Goal: Complete application form: Complete application form

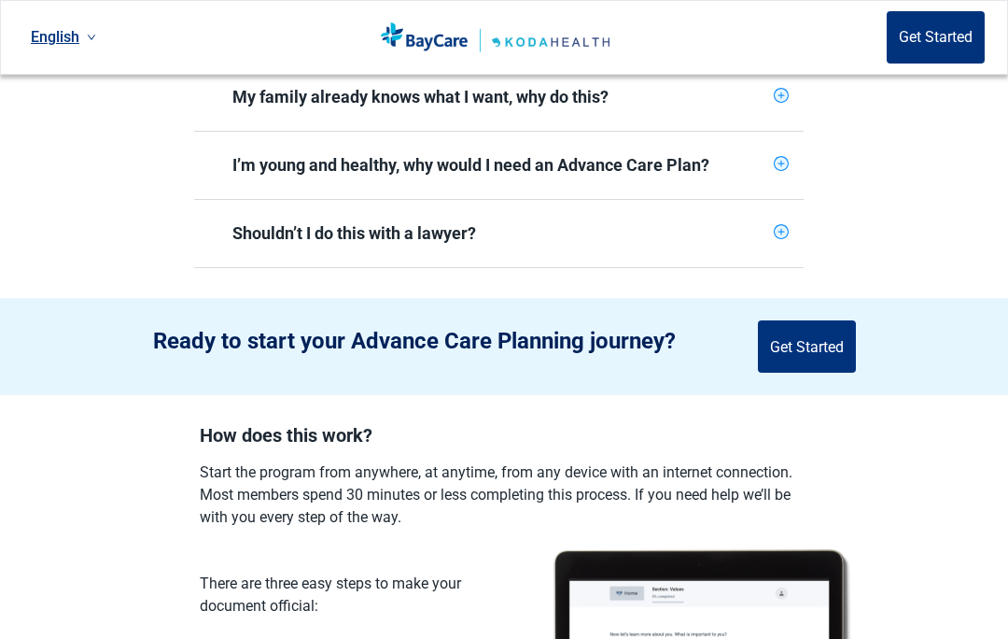
scroll to position [730, 0]
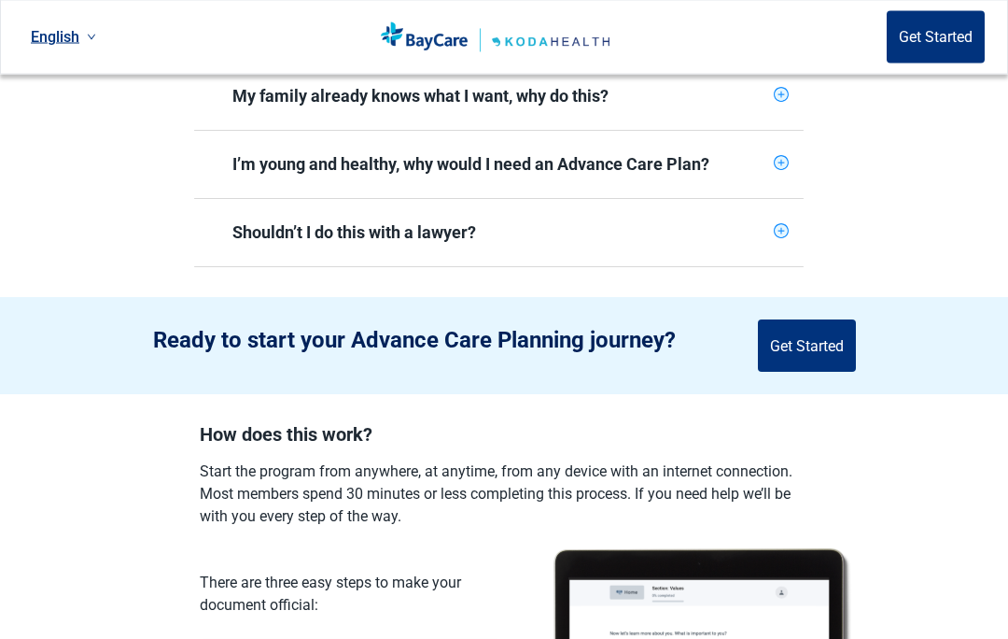
click at [796, 147] on div "I’m young and healthy, why would I need an Advance Care Plan?" at bounding box center [499, 165] width 610 height 67
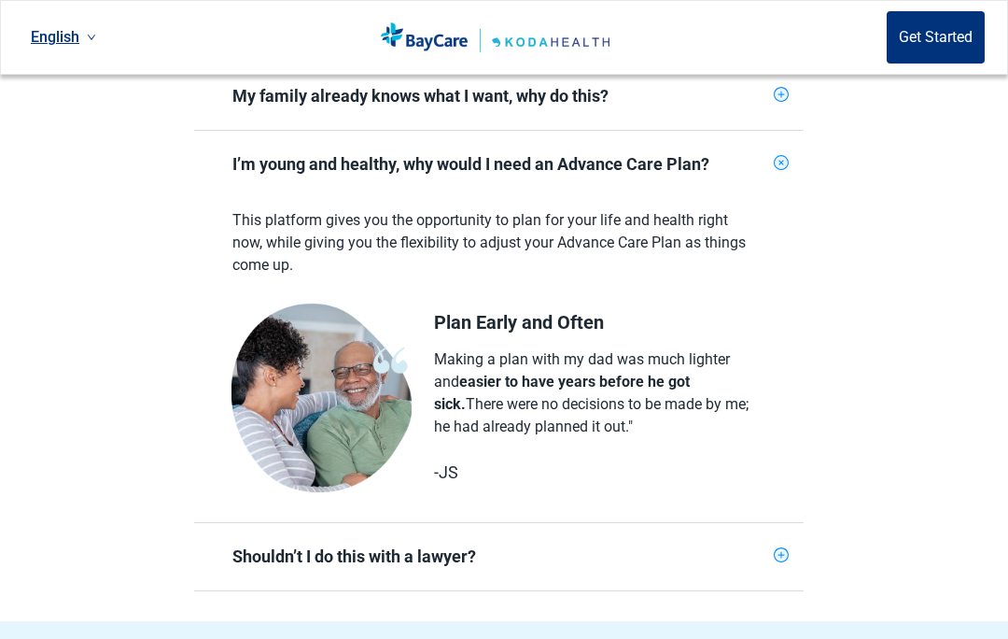
scroll to position [723, 0]
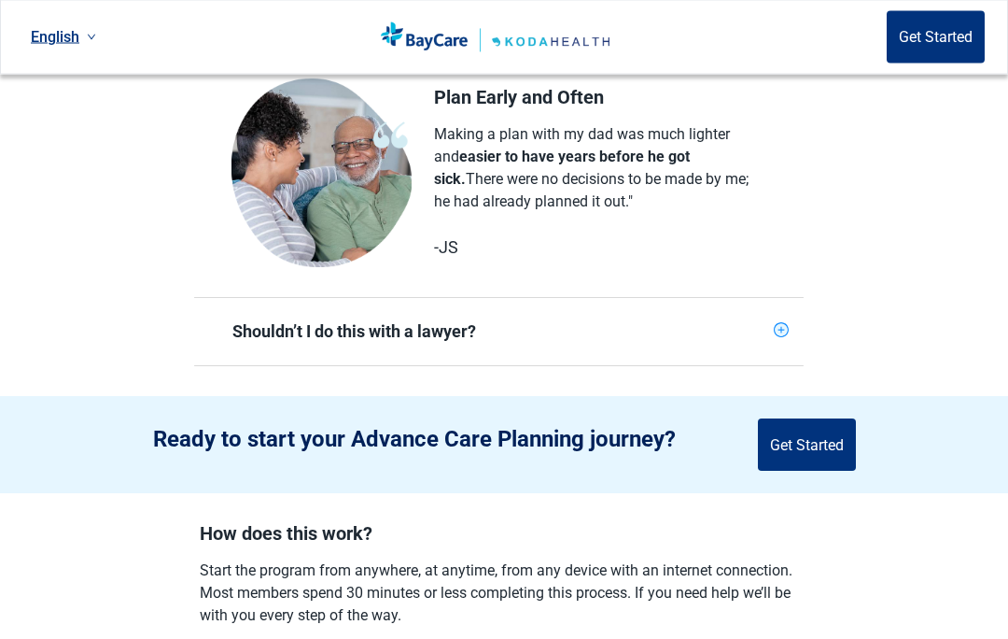
click at [802, 330] on div "Shouldn’t I do this with a lawyer?" at bounding box center [499, 332] width 610 height 67
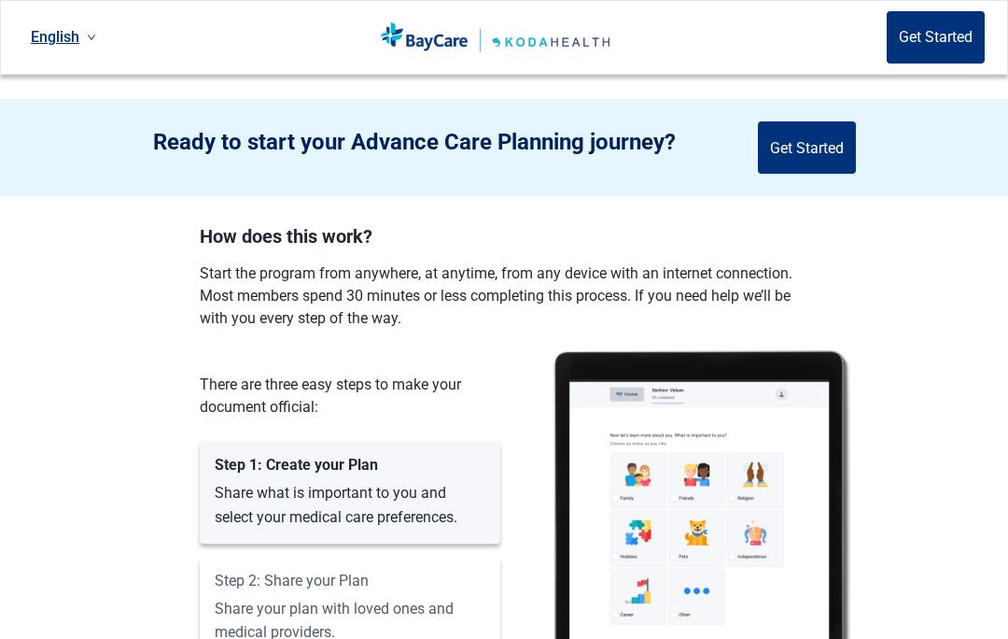
scroll to position [1585, 0]
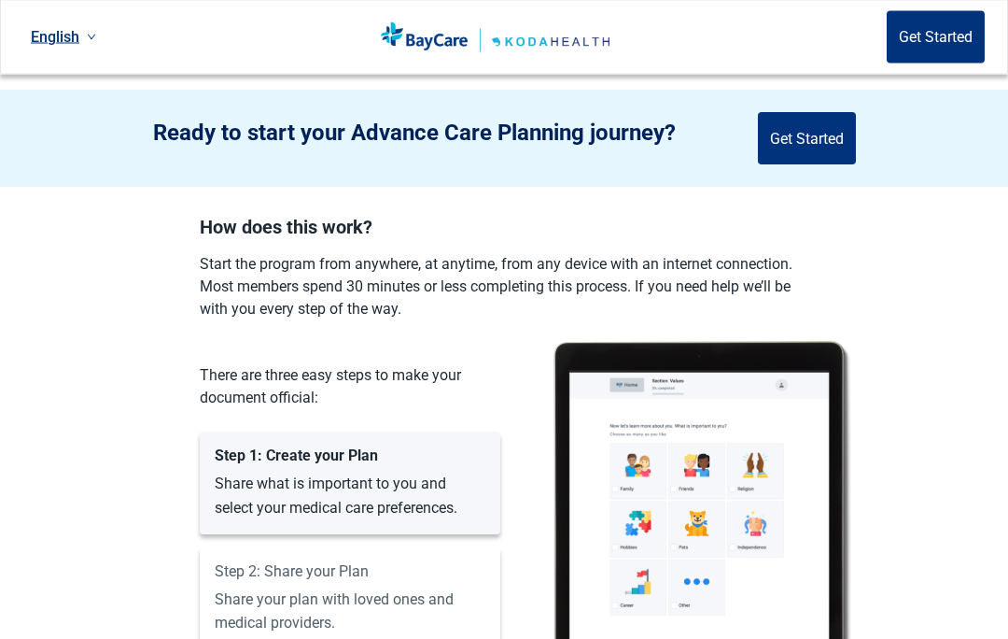
click at [925, 291] on section "How does this work? Start the program from anywhere, at anytime, from any devic…" at bounding box center [504, 512] width 1008 height 589
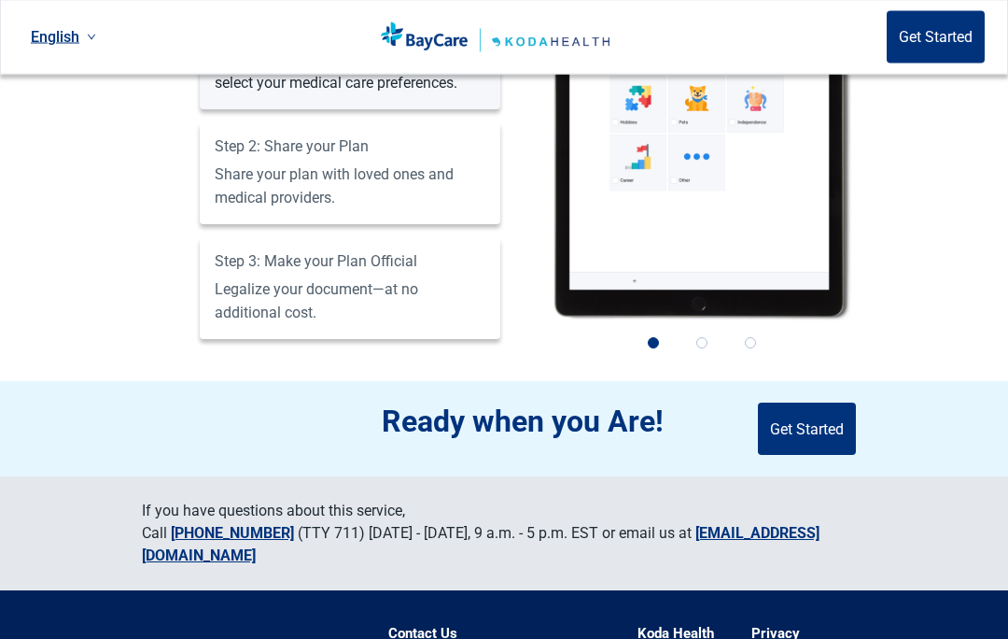
scroll to position [2010, 0]
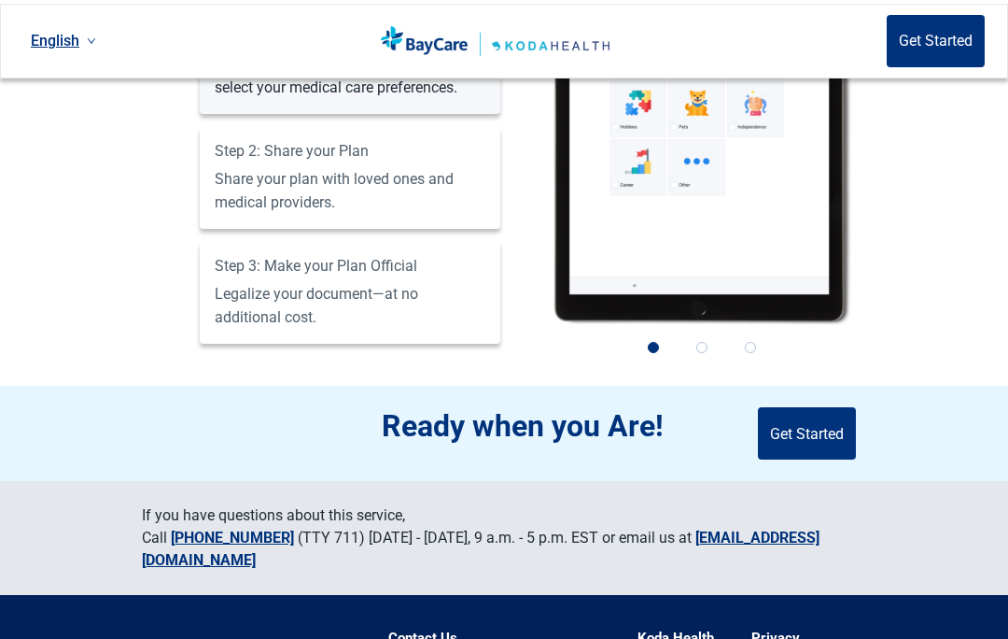
click at [825, 407] on button "Get Started" at bounding box center [807, 429] width 98 height 52
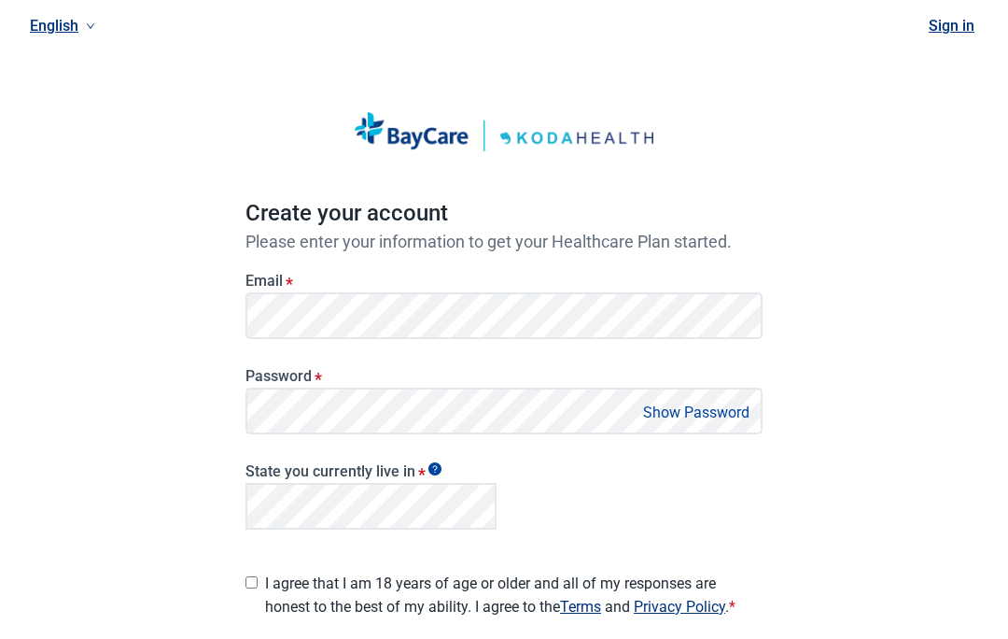
scroll to position [29, 0]
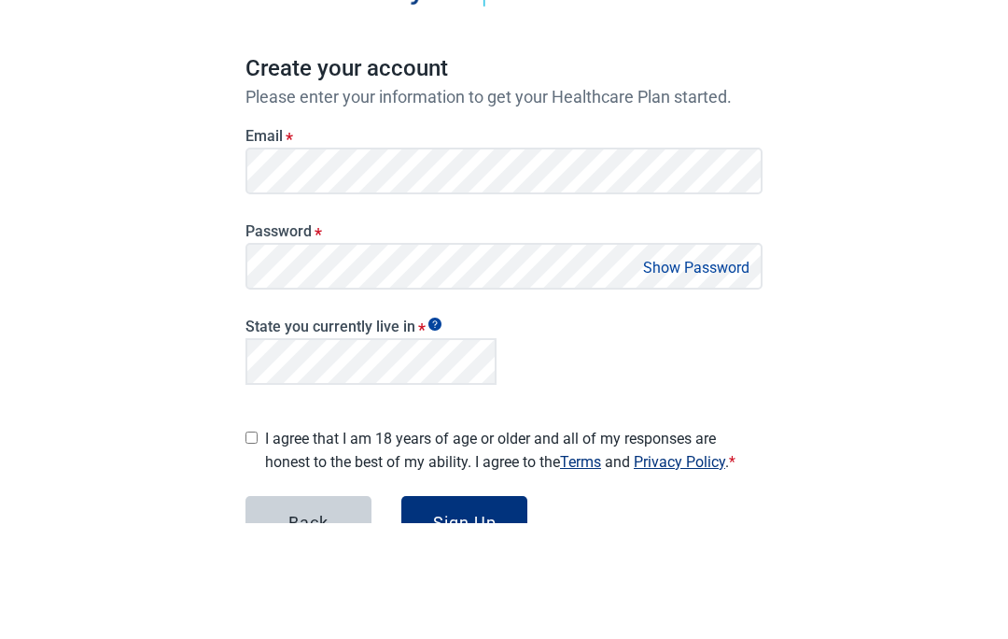
click at [852, 358] on div "English Sign in Create your account Please enter your information to get your H…" at bounding box center [504, 374] width 1008 height 807
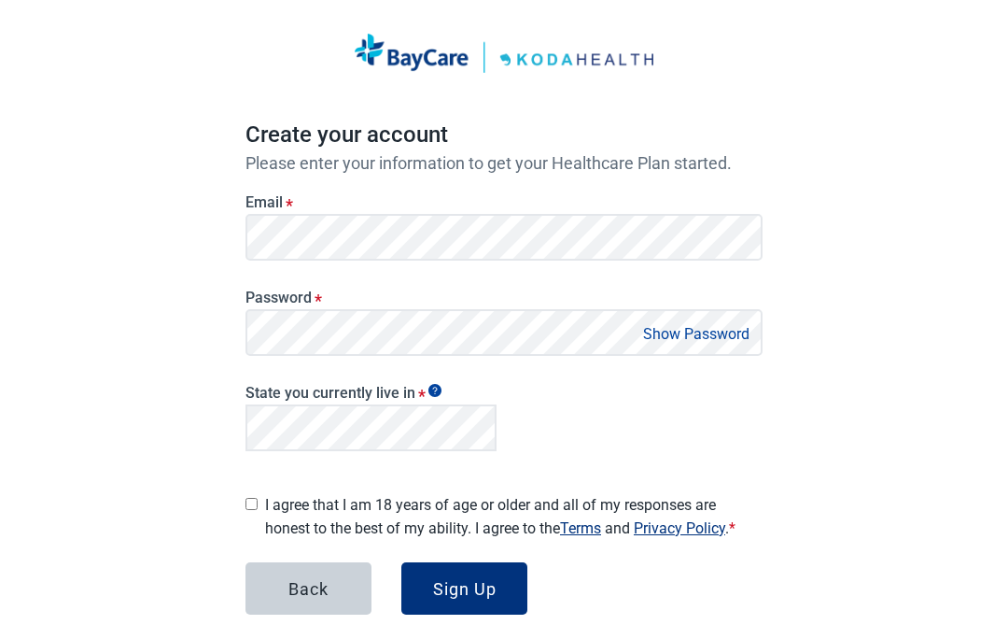
click at [733, 322] on button "Show Password" at bounding box center [697, 333] width 118 height 25
click at [936, 14] on div "English Sign in Create your account Please enter your information to get your H…" at bounding box center [504, 325] width 1008 height 807
click at [731, 321] on button "Hide Password" at bounding box center [700, 333] width 110 height 25
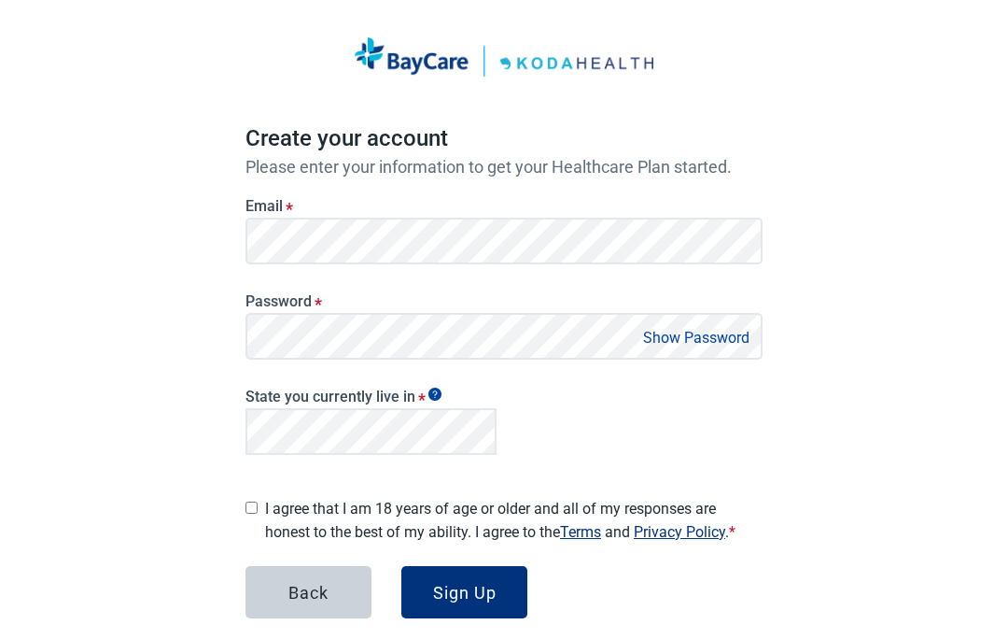
click at [286, 498] on label "I agree that I am 18 years of age or older and all of my responses are honest t…" at bounding box center [514, 521] width 498 height 47
click at [258, 502] on input "I agree that I am 18 years of age or older and all of my responses are honest t…" at bounding box center [252, 508] width 12 height 12
click at [271, 502] on label "I agree that I am 18 years of age or older and all of my responses are honest t…" at bounding box center [514, 521] width 498 height 47
click at [258, 502] on input "I agree that I am 18 years of age or older and all of my responses are honest t…" at bounding box center [252, 508] width 12 height 12
click at [274, 498] on label "I agree that I am 18 years of age or older and all of my responses are honest t…" at bounding box center [514, 521] width 498 height 47
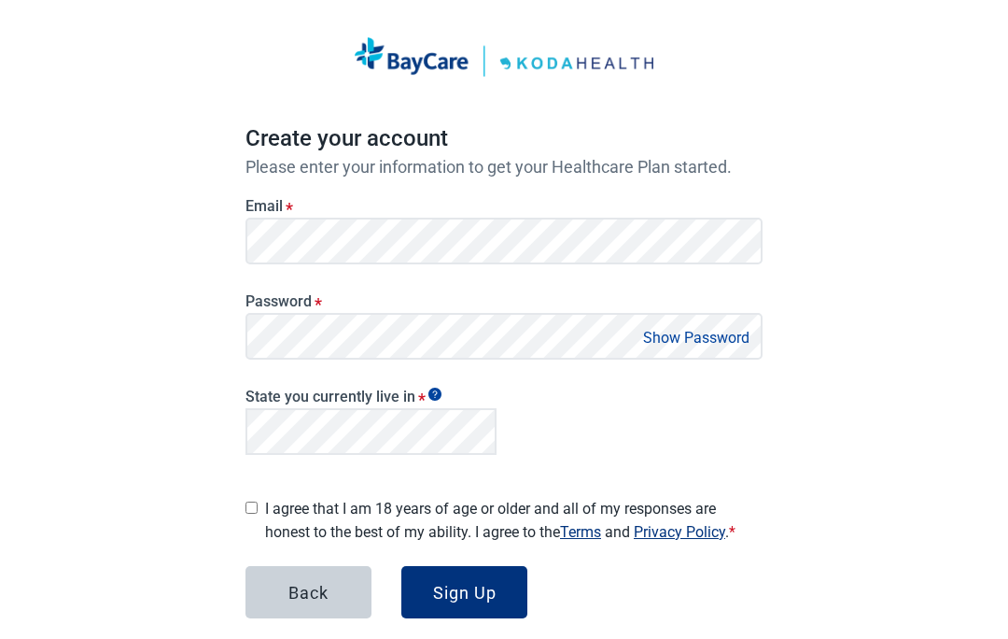
click at [258, 502] on input "I agree that I am 18 years of age or older and all of my responses are honest t…" at bounding box center [252, 508] width 12 height 12
checkbox input "true"
click at [510, 569] on button "Sign Up" at bounding box center [464, 593] width 126 height 52
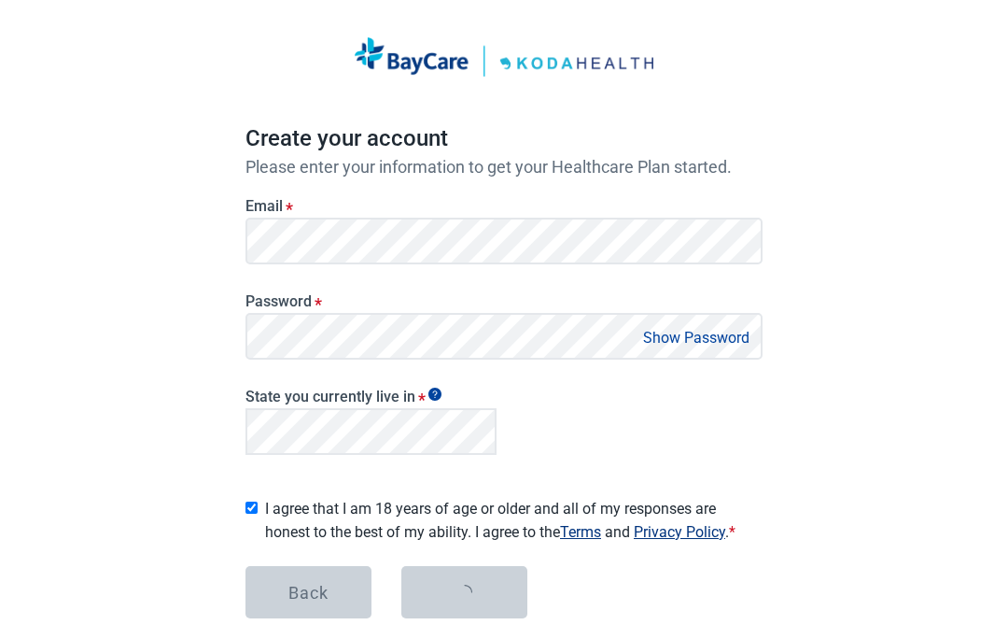
scroll to position [75, 0]
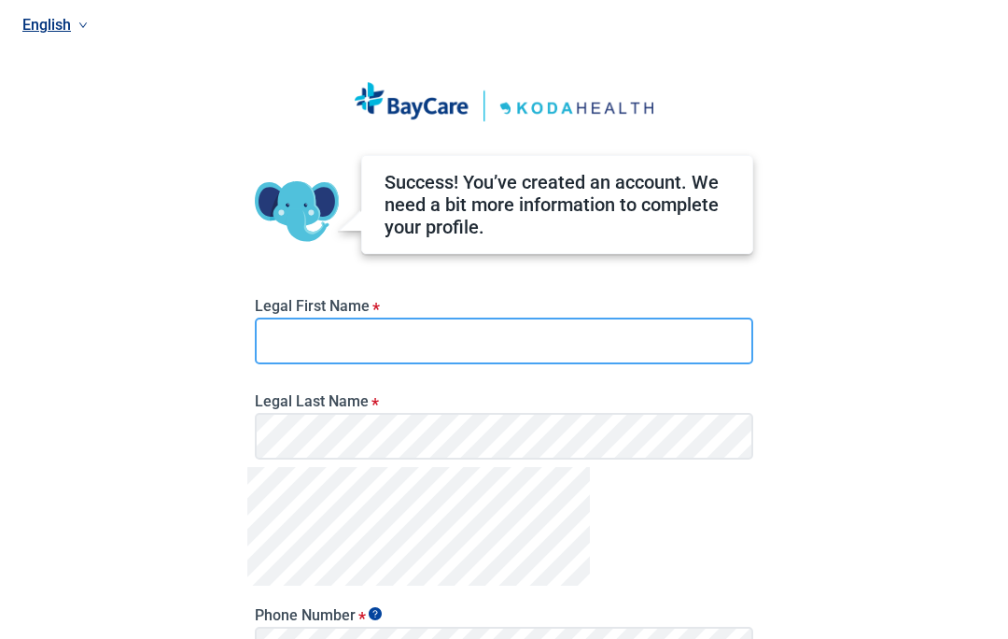
click at [324, 348] on input "Legal First Name *" at bounding box center [504, 340] width 499 height 47
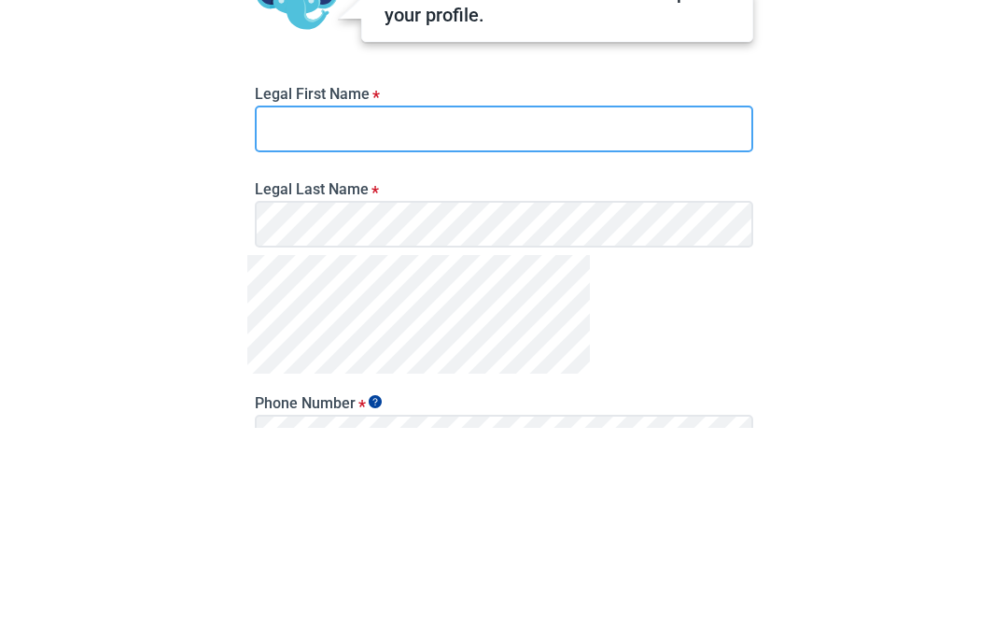
type input "[PERSON_NAME]"
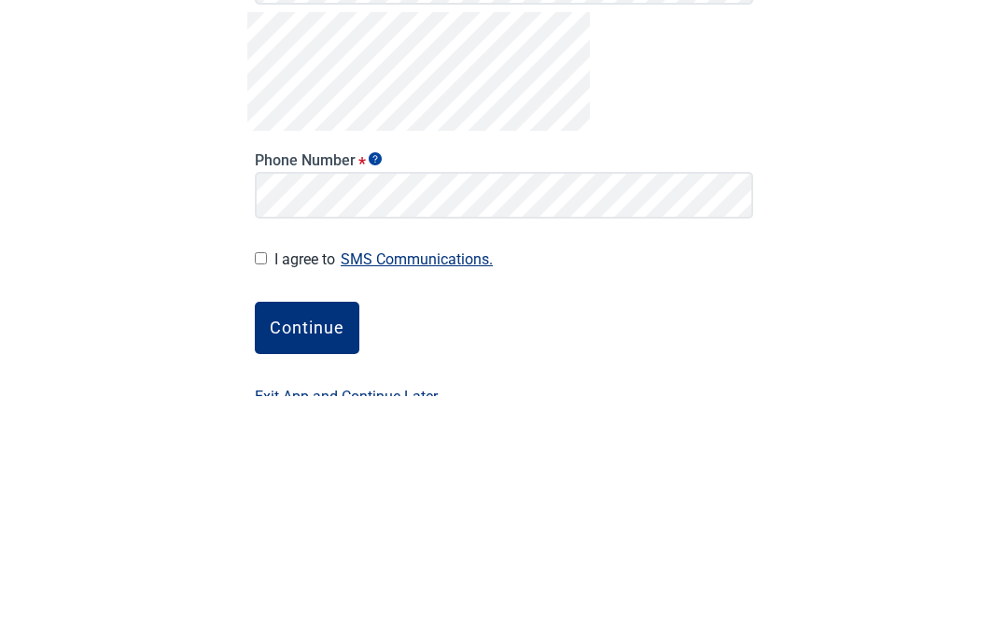
scroll to position [259, 0]
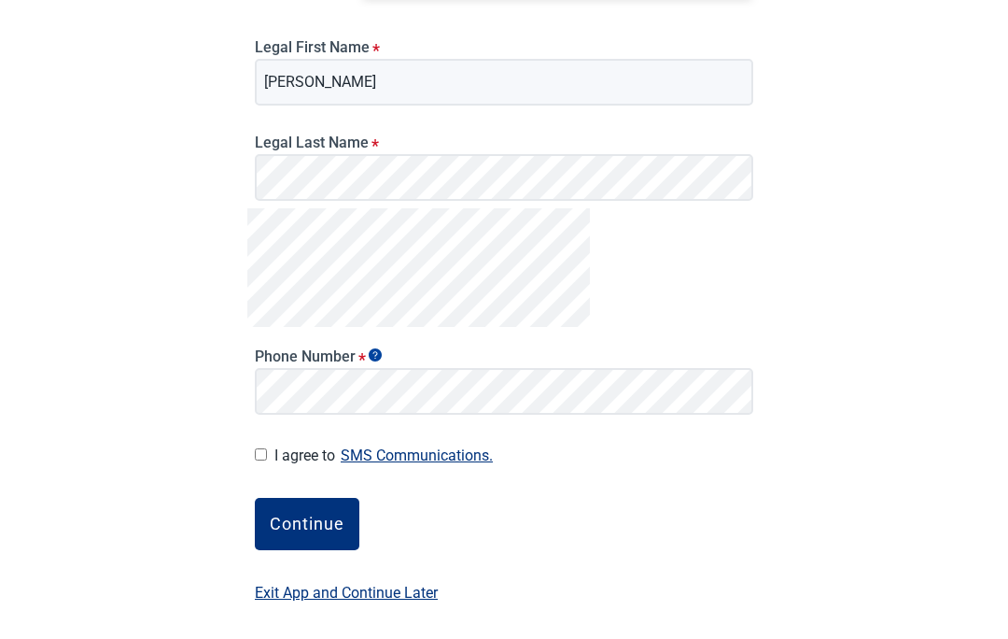
click at [290, 443] on label "I agree to SMS Communications." at bounding box center [513, 454] width 479 height 25
click at [267, 448] on input "I agree to SMS Communications." at bounding box center [261, 454] width 12 height 12
checkbox input "true"
click at [351, 514] on button "Continue" at bounding box center [307, 524] width 105 height 52
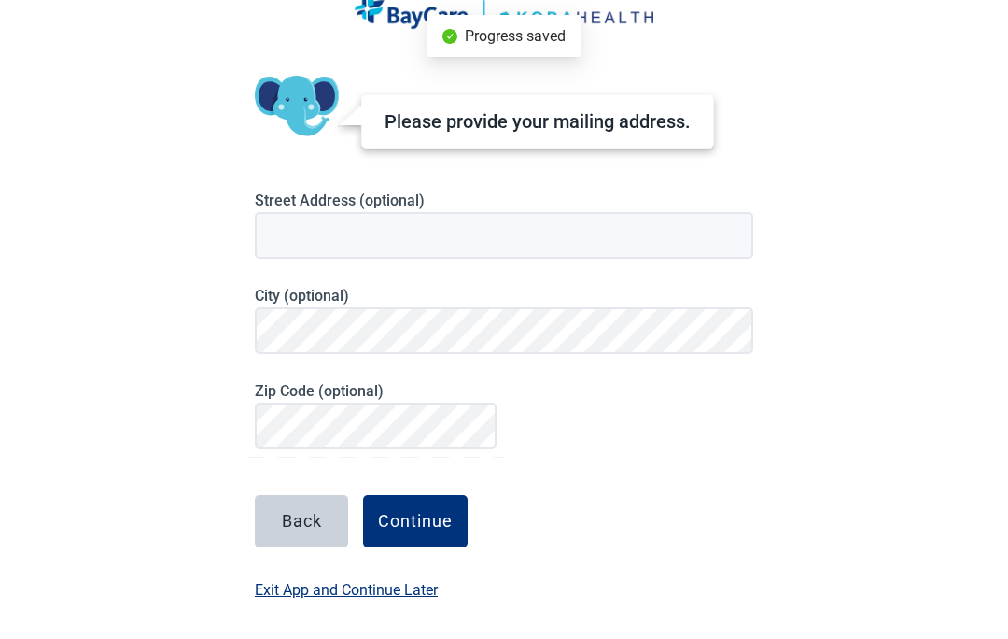
scroll to position [184, 0]
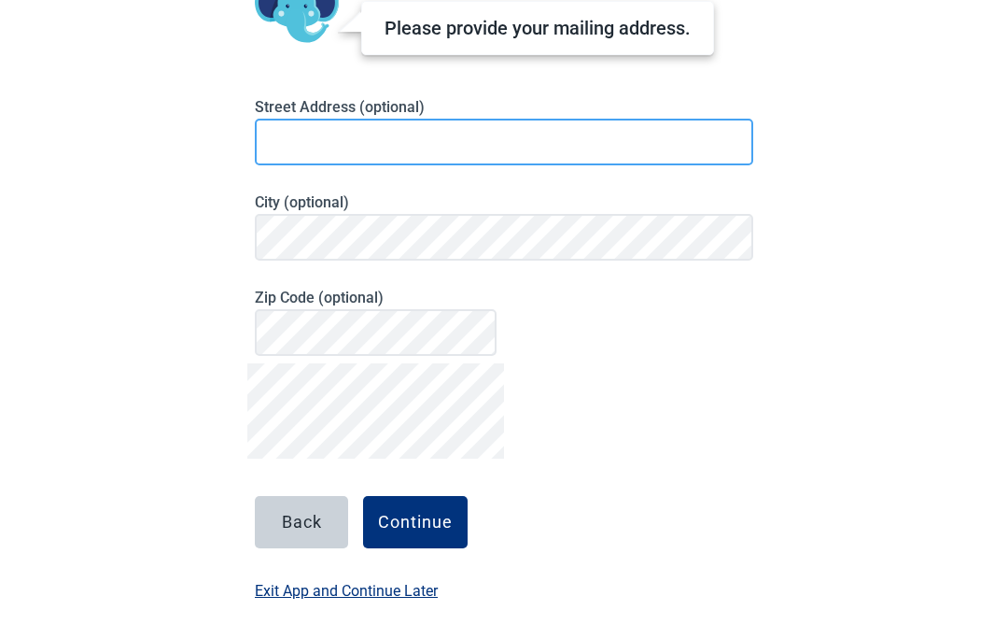
click at [296, 143] on input at bounding box center [504, 142] width 499 height 47
type input "[STREET_ADDRESS][PERSON_NAME]"
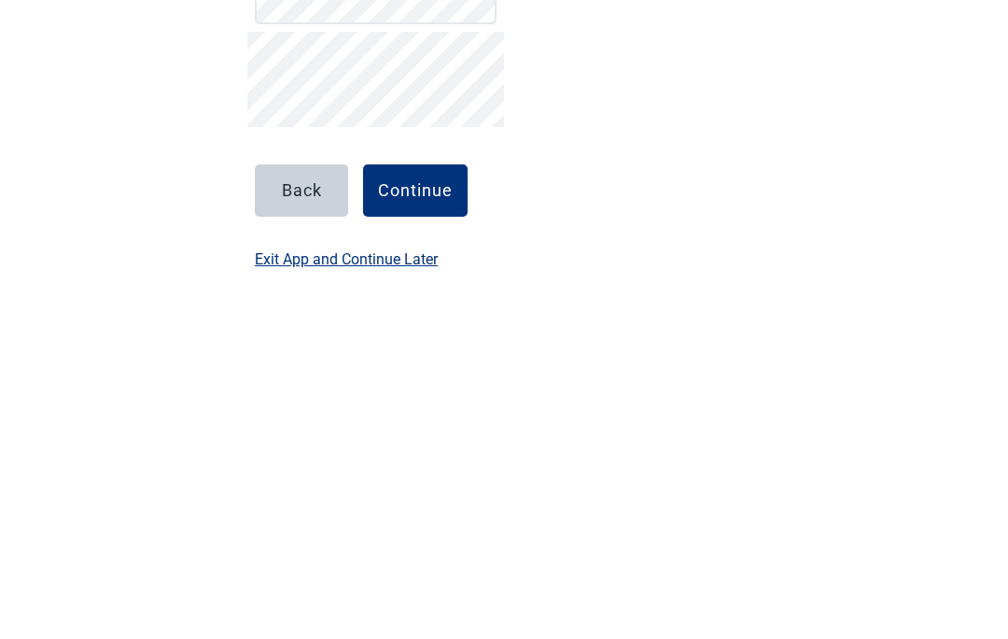
click at [782, 91] on div "English Please provide your mailing address. Street Address (optional) [STREET_…" at bounding box center [504, 135] width 1008 height 639
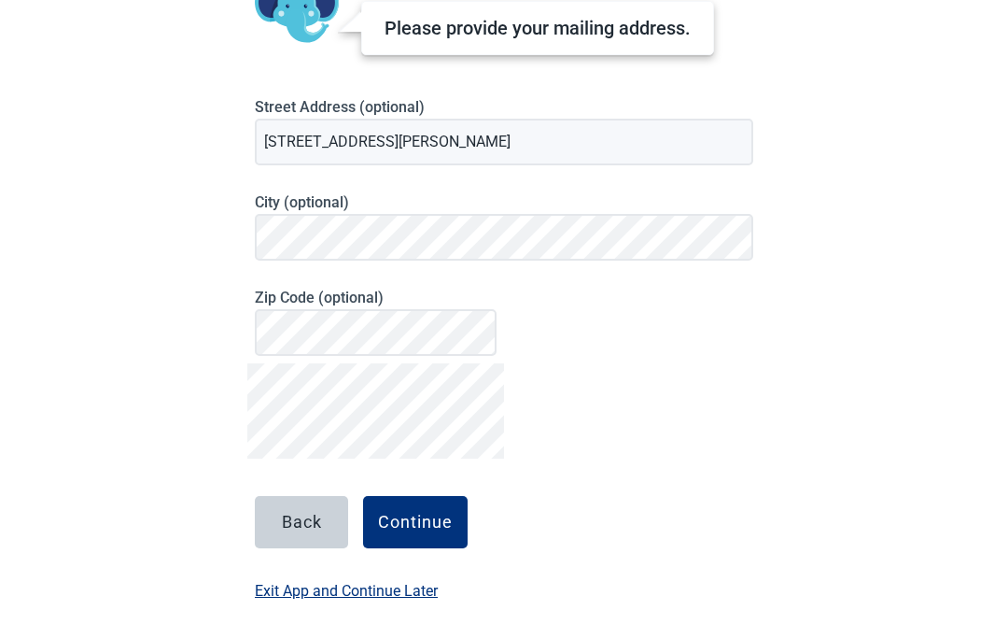
click at [445, 510] on button "Continue" at bounding box center [415, 522] width 105 height 52
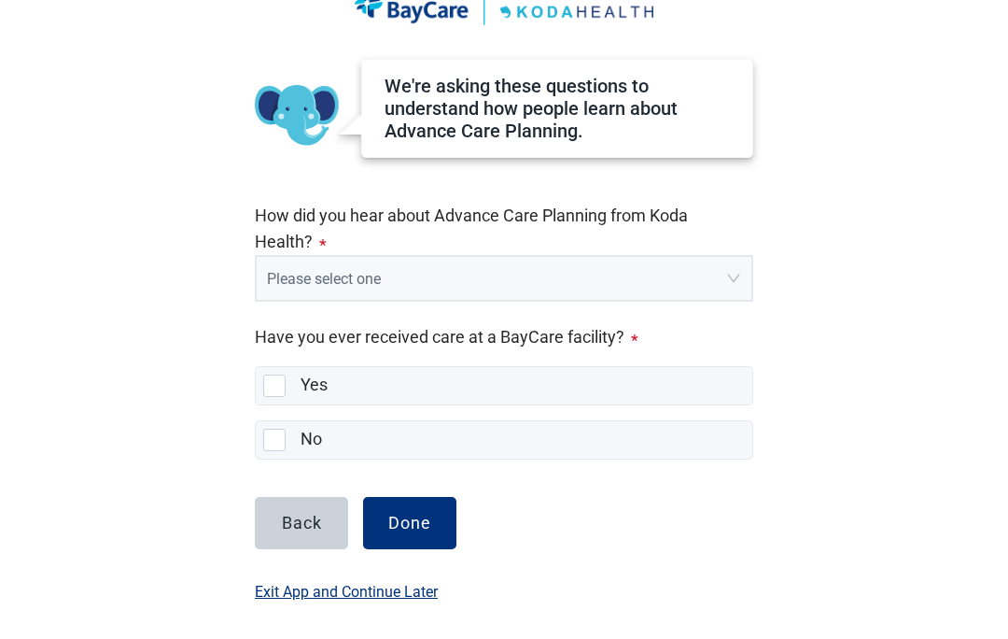
click at [748, 274] on div "Please select one" at bounding box center [504, 278] width 495 height 43
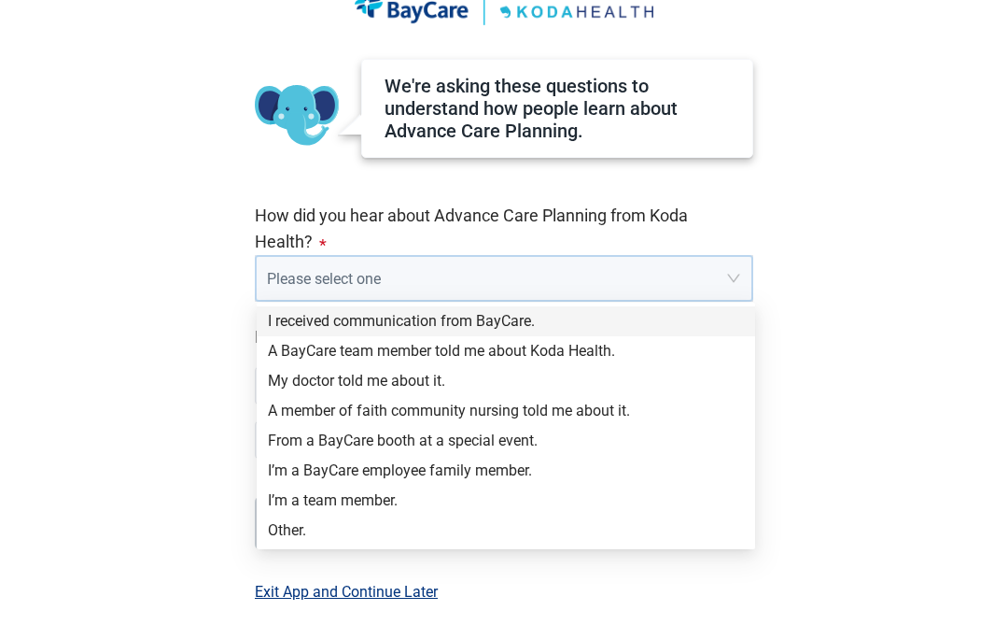
click at [377, 476] on div "I’m a BayCare employee family member." at bounding box center [506, 470] width 476 height 21
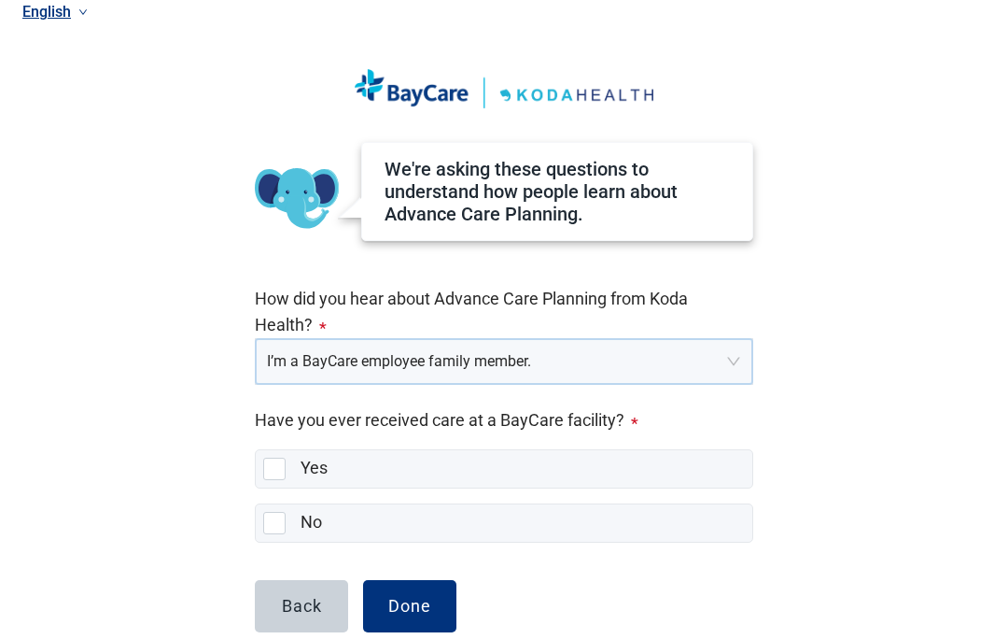
scroll to position [0, 0]
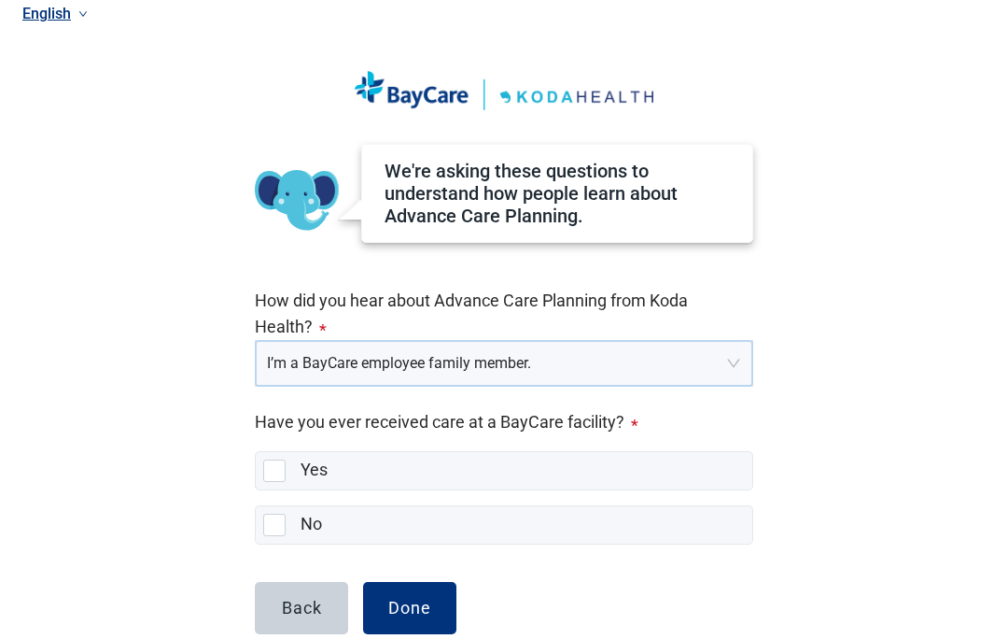
click at [280, 520] on div "No, checkbox, not selected" at bounding box center [274, 525] width 22 height 22
click at [256, 507] on input "No" at bounding box center [255, 506] width 1 height 1
checkbox input "true"
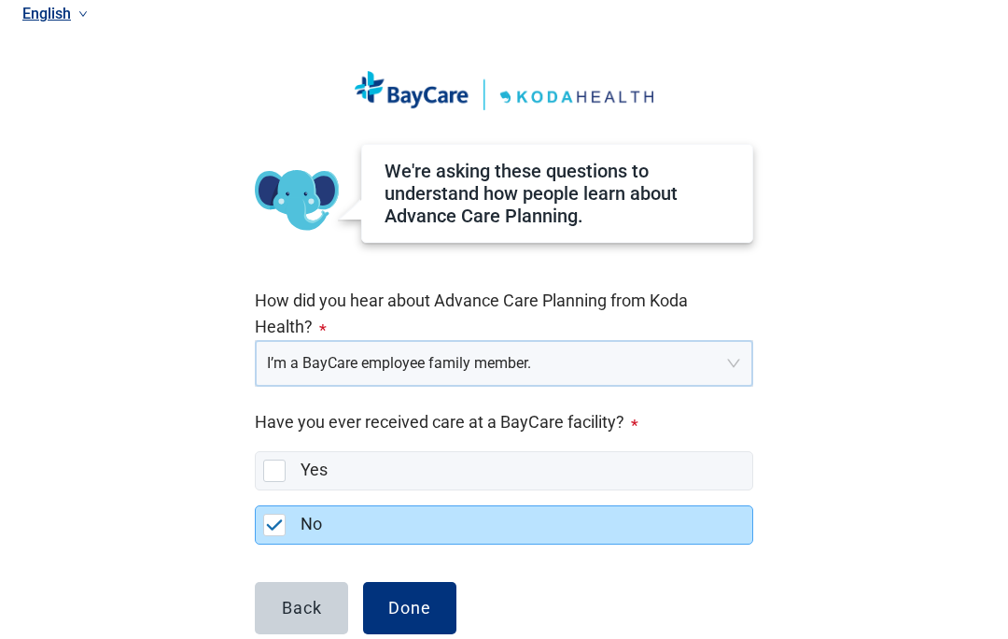
scroll to position [11, 0]
click at [409, 625] on button "Done" at bounding box center [409, 608] width 93 height 52
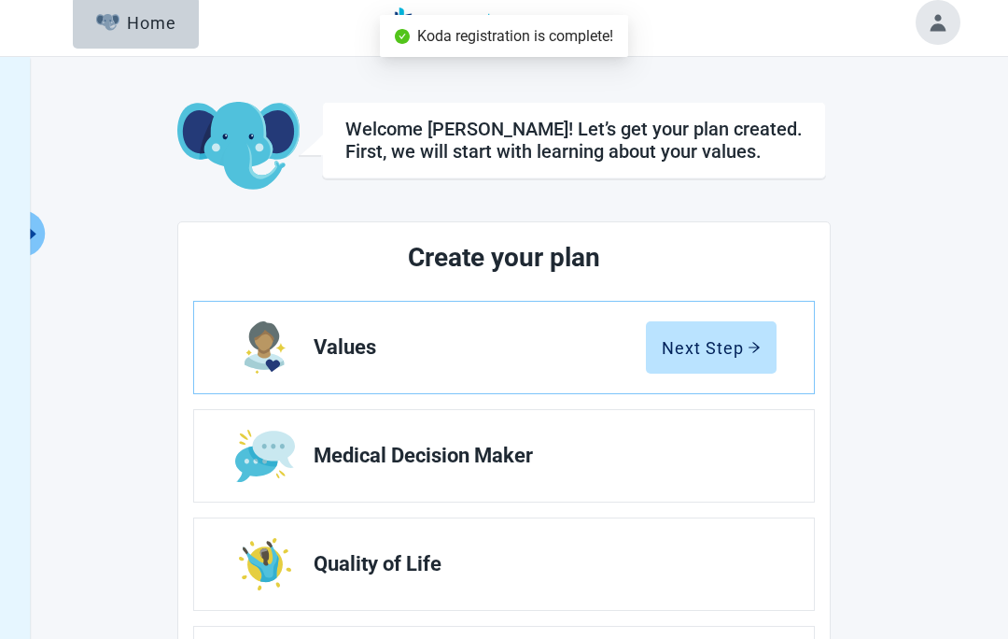
click at [769, 338] on button "Next Step" at bounding box center [711, 347] width 131 height 52
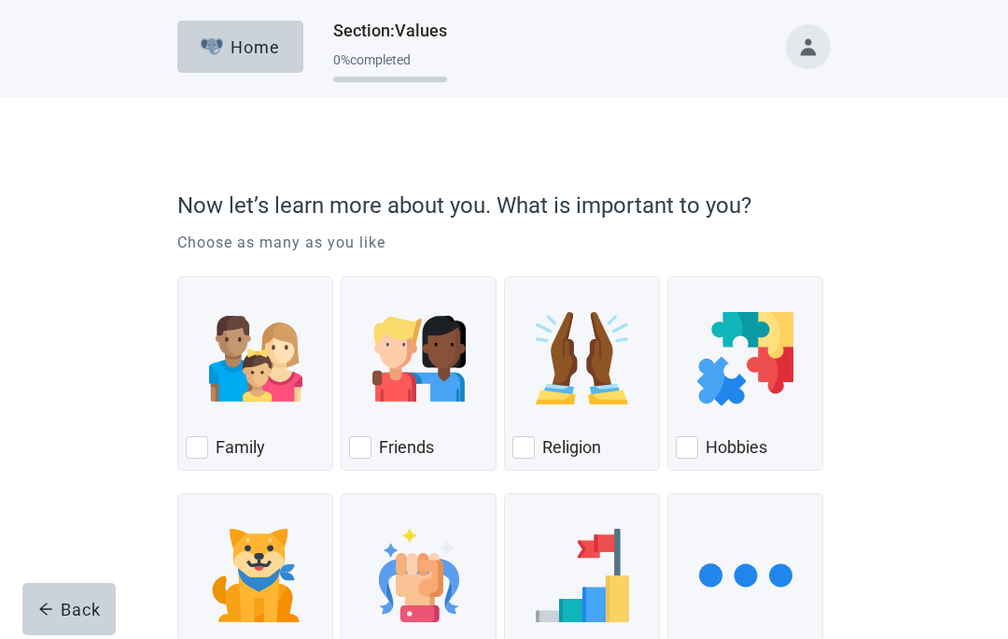
click at [844, 219] on div "Now let’s learn more about you. What is important to you? Choose as many as you…" at bounding box center [504, 468] width 784 height 668
click at [199, 445] on div "Family, checkbox, not checked" at bounding box center [197, 447] width 22 height 22
click at [178, 277] on input "Family" at bounding box center [177, 276] width 1 height 1
checkbox input "true"
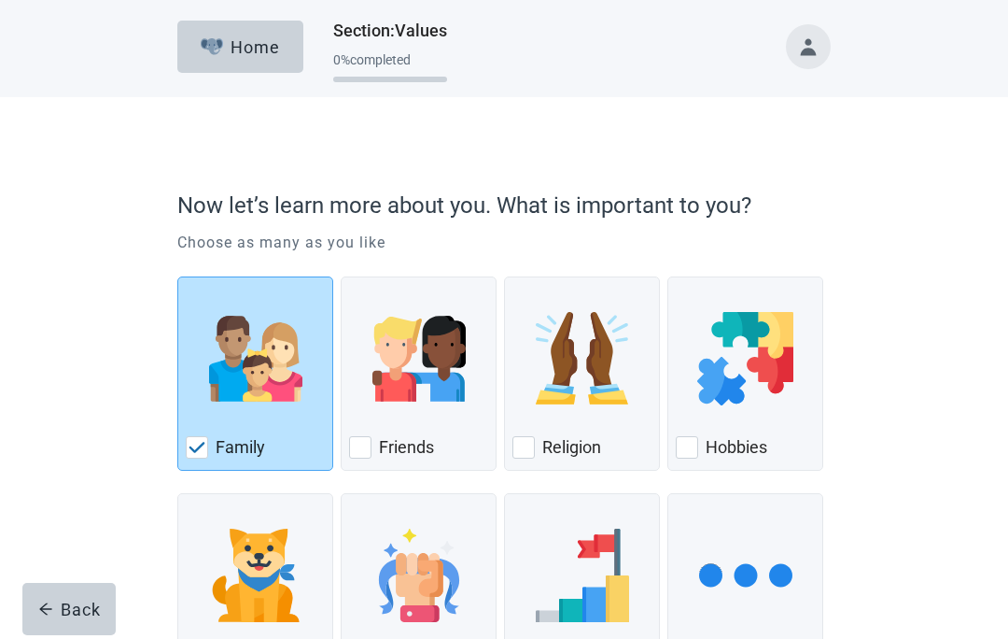
click at [373, 457] on div "Friends" at bounding box center [418, 447] width 139 height 30
click at [342, 277] on input "Friends" at bounding box center [341, 276] width 1 height 1
checkbox input "true"
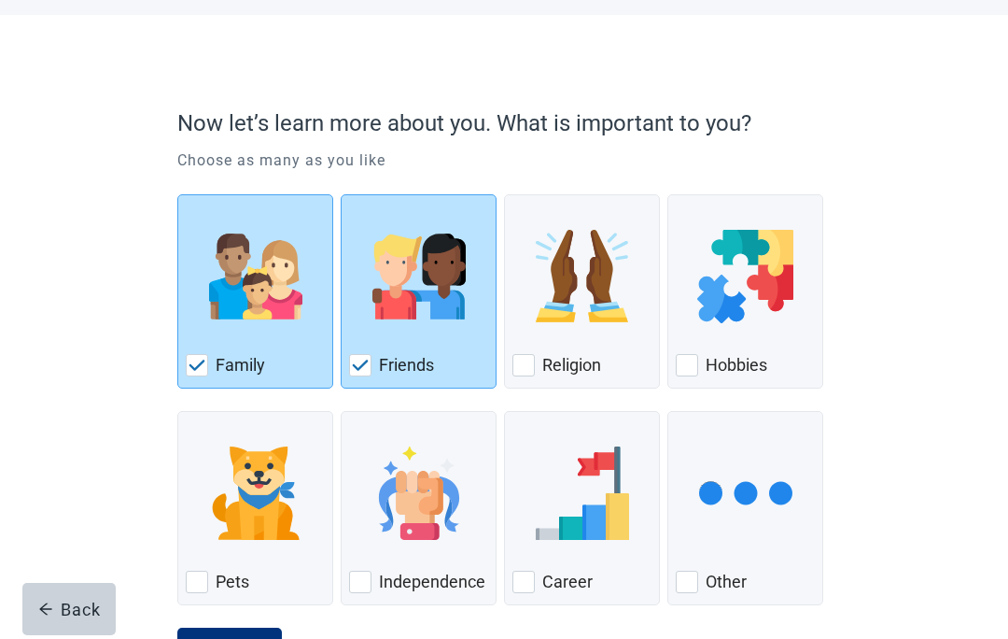
scroll to position [78, 0]
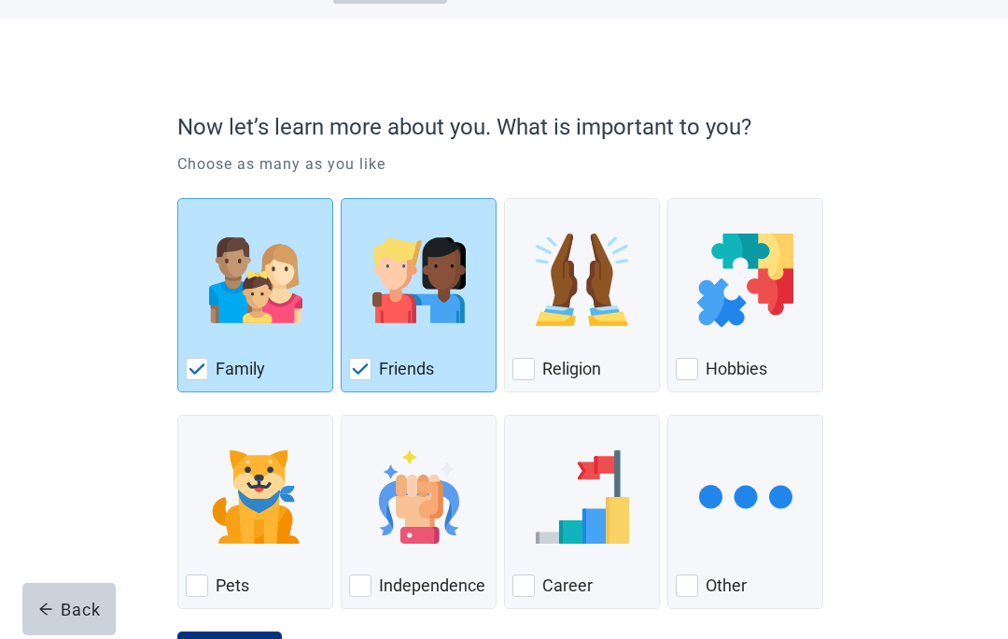
click at [204, 591] on div "Pets, checkbox, not checked" at bounding box center [197, 585] width 22 height 22
click at [178, 415] on input "Pets" at bounding box center [177, 414] width 1 height 1
checkbox input "true"
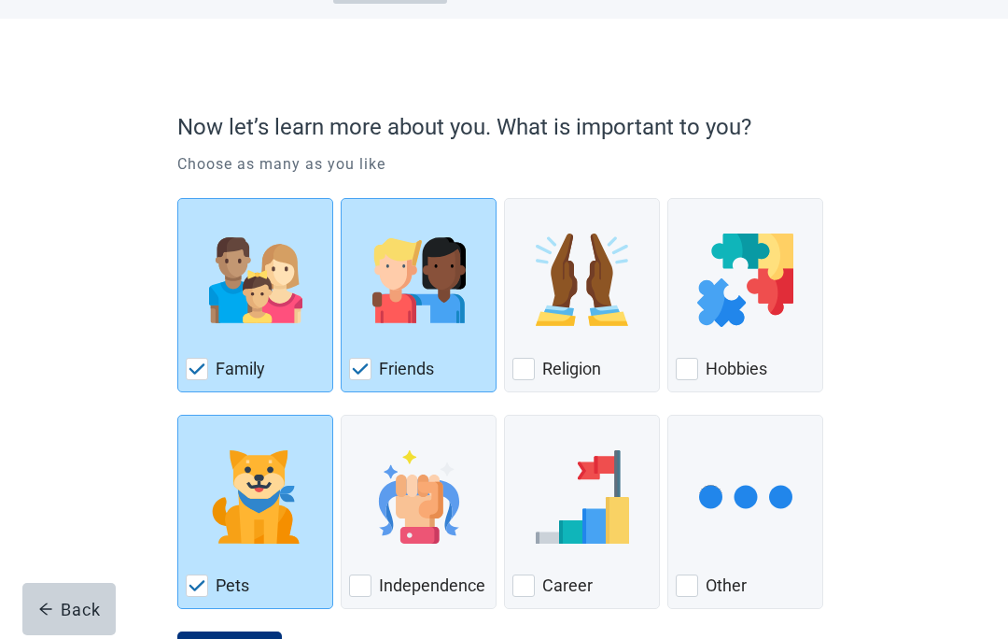
click at [371, 590] on div "Independence, checkbox, not checked" at bounding box center [360, 585] width 22 height 22
click at [342, 415] on input "Independence" at bounding box center [341, 414] width 1 height 1
checkbox input "true"
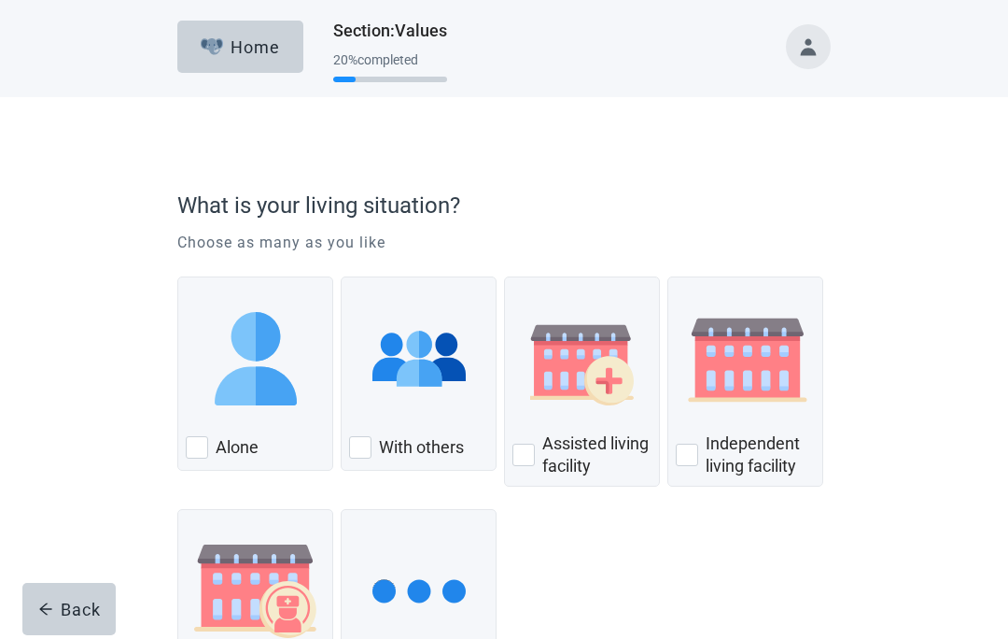
click at [212, 443] on div "Alone" at bounding box center [255, 447] width 139 height 30
click at [178, 277] on input "Alone" at bounding box center [177, 276] width 1 height 1
checkbox input "true"
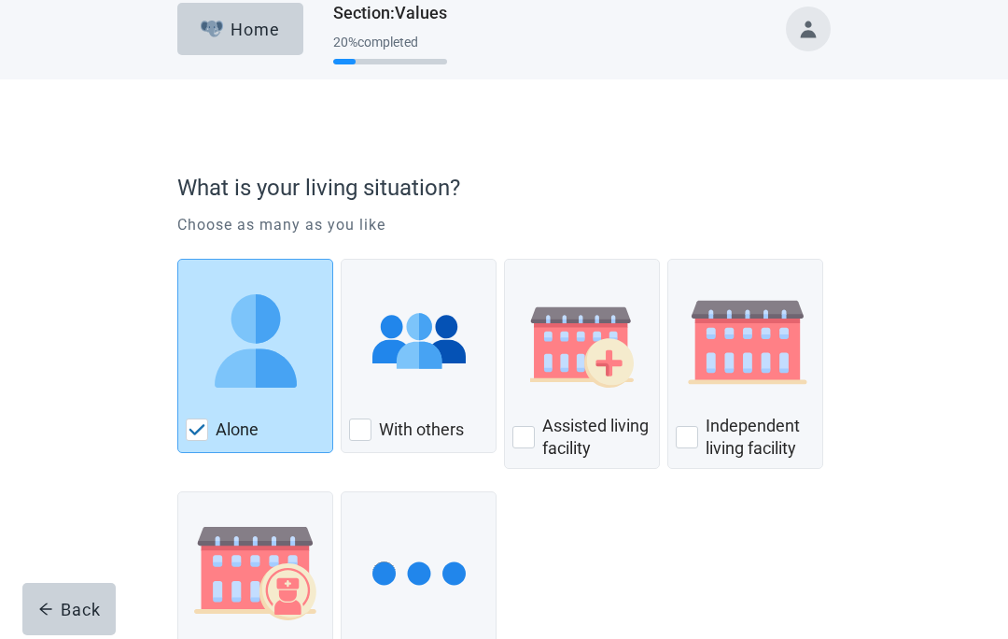
scroll to position [97, 0]
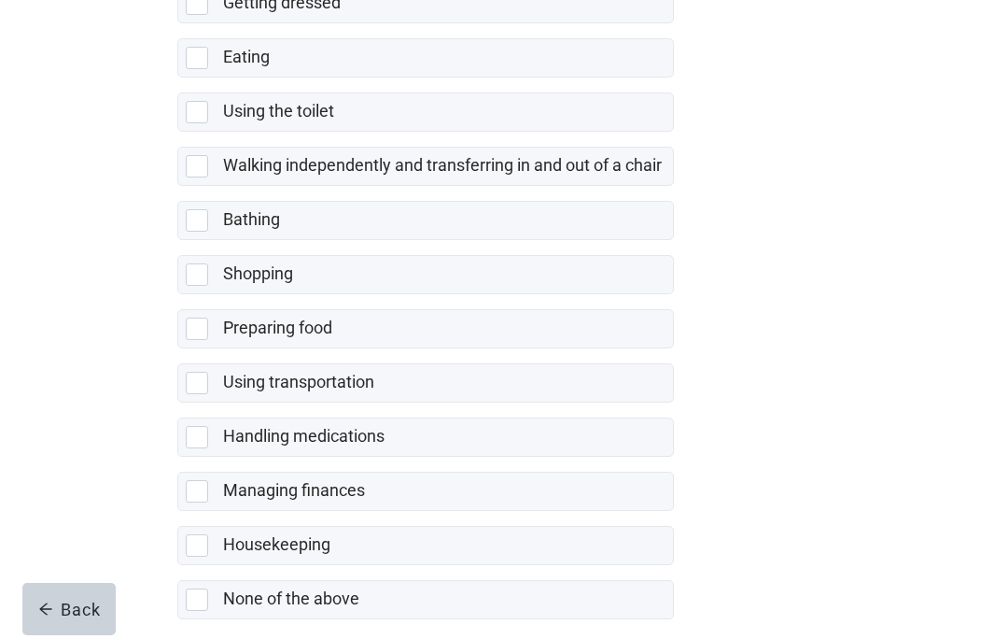
scroll to position [312, 0]
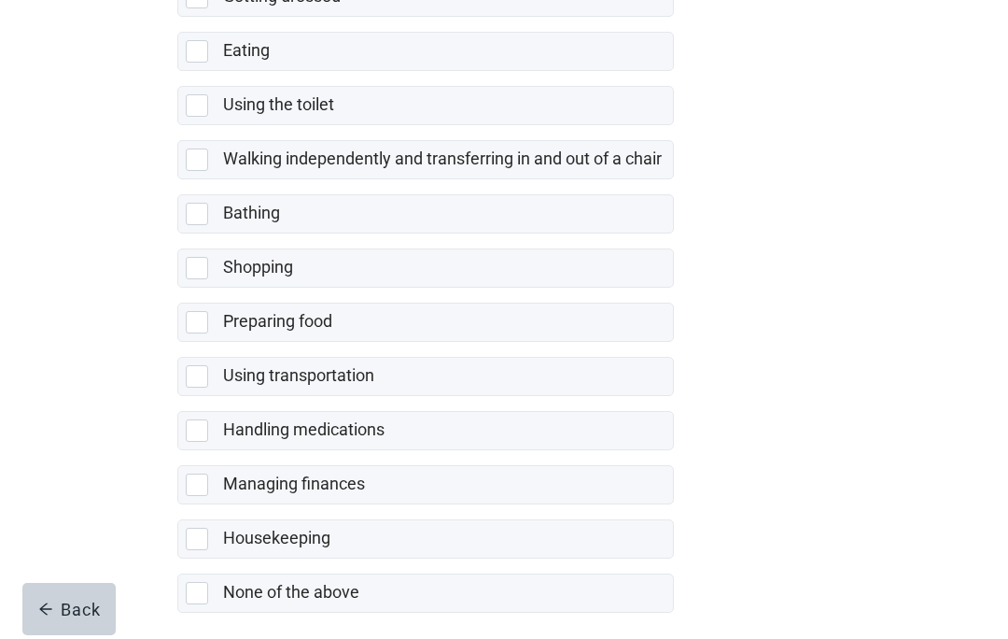
click at [210, 604] on div "None of the above" at bounding box center [425, 592] width 495 height 37
click at [178, 559] on input "None of the above" at bounding box center [177, 558] width 1 height 1
checkbox input "true"
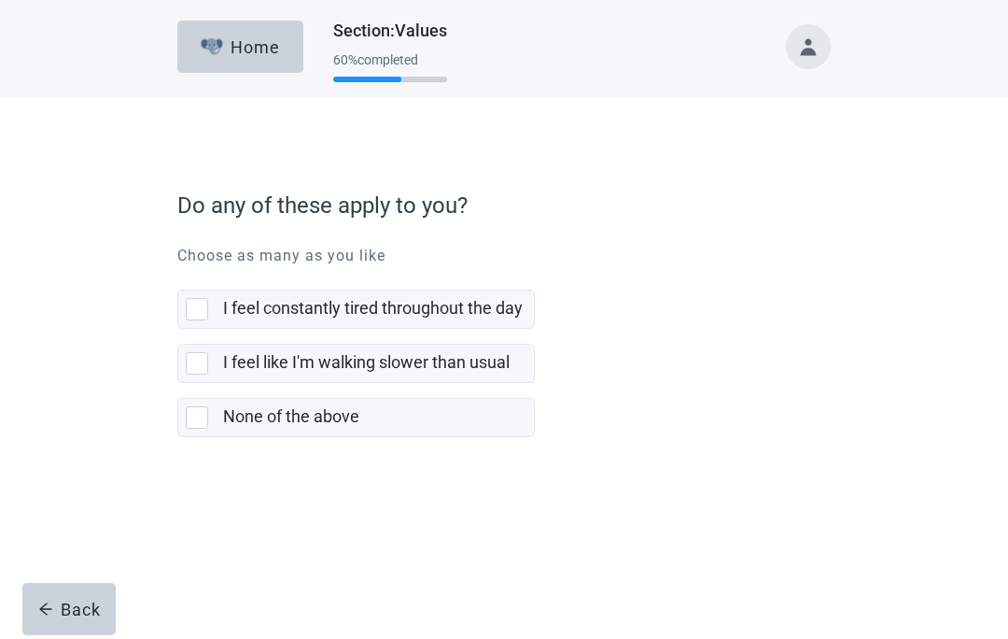
click at [213, 308] on div "I feel constantly tired throughout the day, checkbox, not selected" at bounding box center [201, 309] width 30 height 22
click at [178, 275] on input "I feel constantly tired throughout the day" at bounding box center [177, 274] width 1 height 1
checkbox input "true"
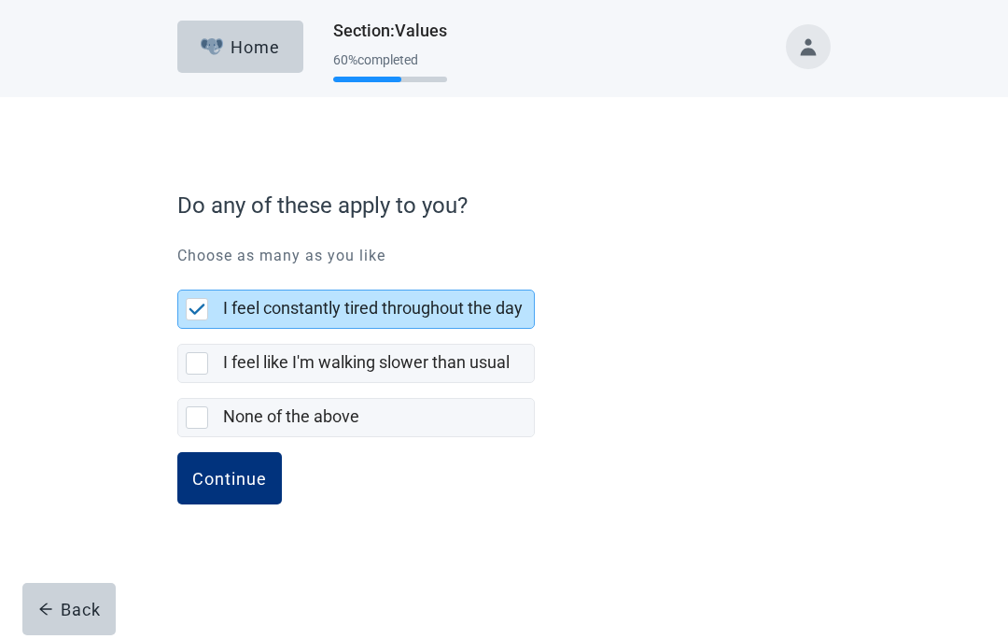
click at [260, 484] on div "Continue" at bounding box center [229, 478] width 75 height 19
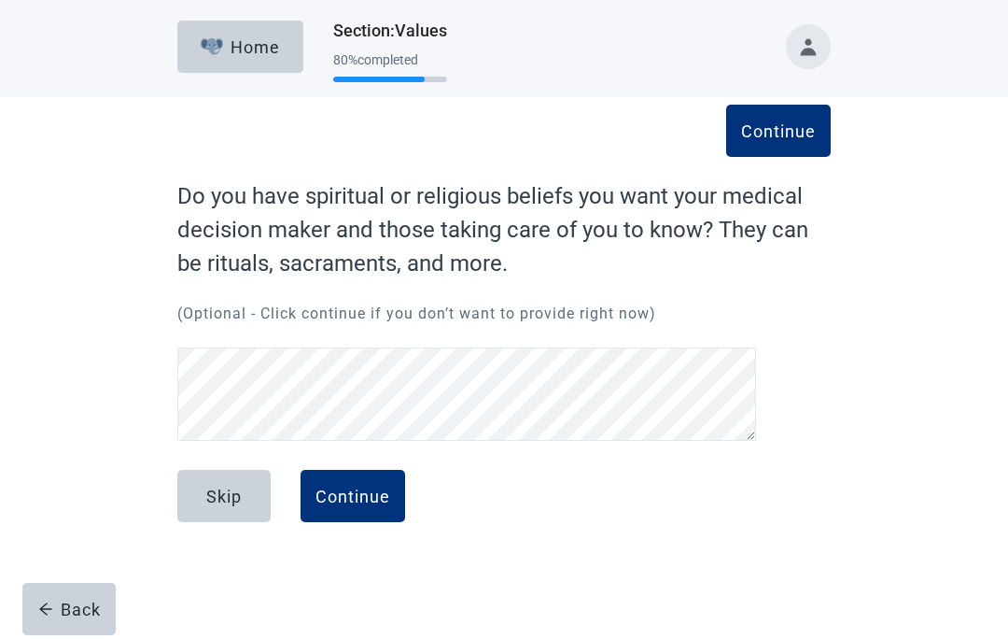
click at [233, 502] on div "Skip" at bounding box center [223, 495] width 35 height 19
click at [222, 511] on button "Skip" at bounding box center [223, 496] width 93 height 52
click at [232, 509] on button "Skip" at bounding box center [223, 496] width 93 height 52
click at [364, 504] on div "Continue" at bounding box center [353, 495] width 75 height 19
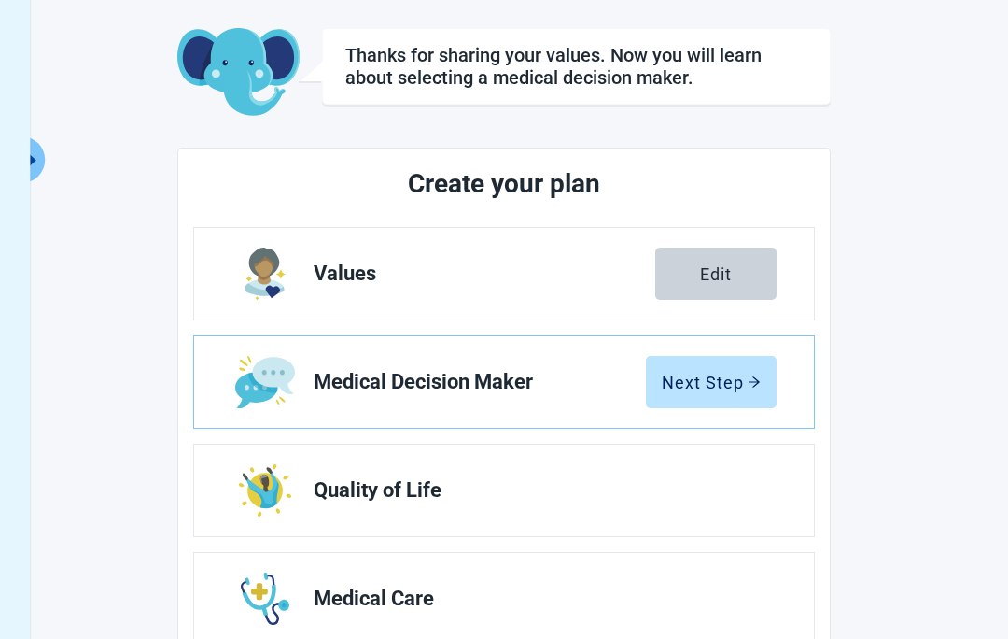
scroll to position [96, 0]
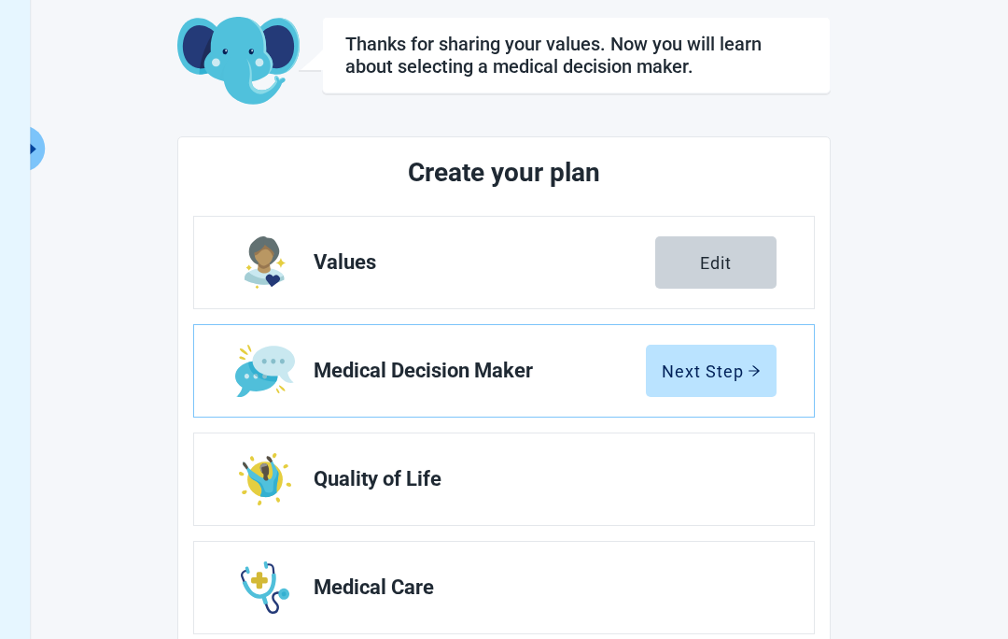
click at [775, 362] on button "Next Step" at bounding box center [711, 370] width 131 height 52
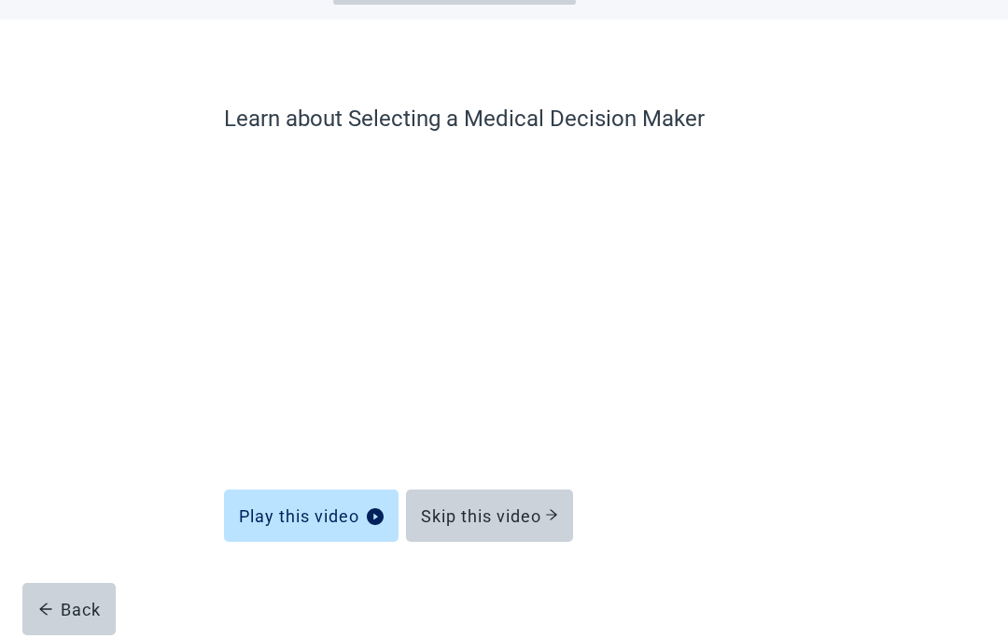
scroll to position [81, 0]
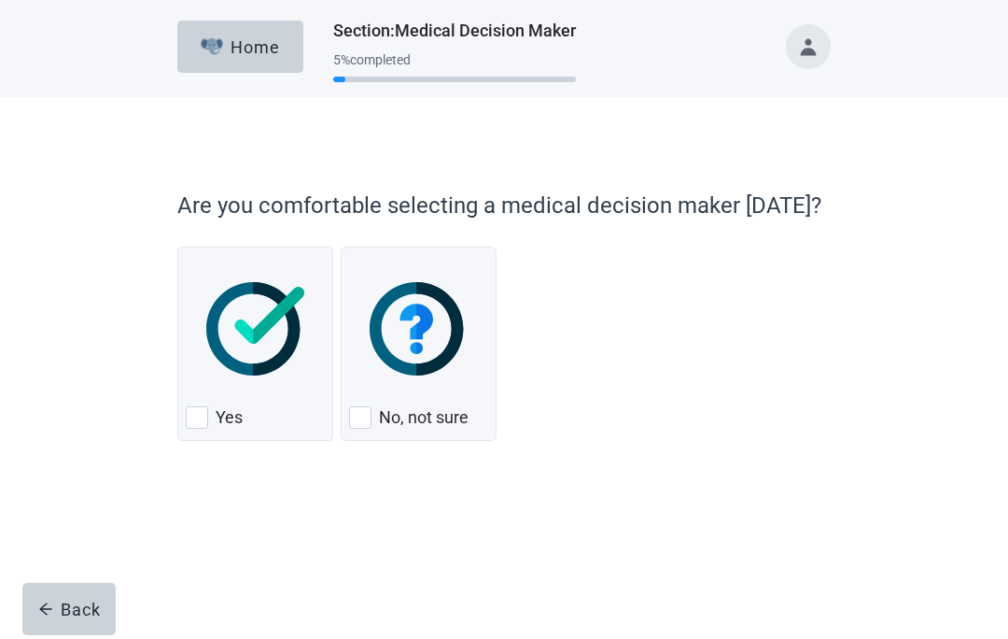
click at [240, 416] on label "Yes" at bounding box center [229, 417] width 27 height 22
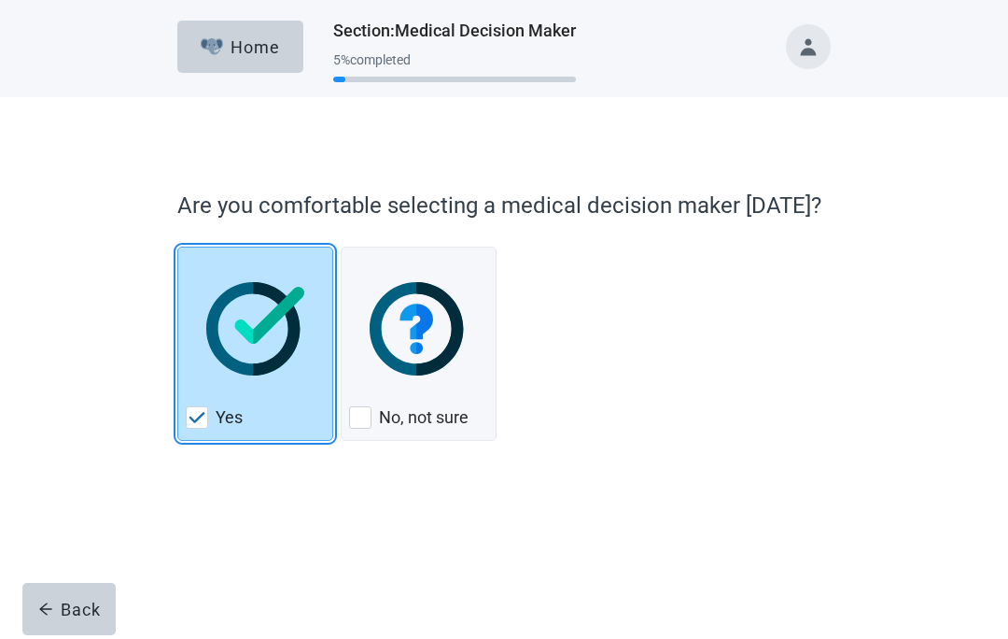
checkbox input "true"
click at [239, 499] on button "Continue" at bounding box center [229, 489] width 105 height 52
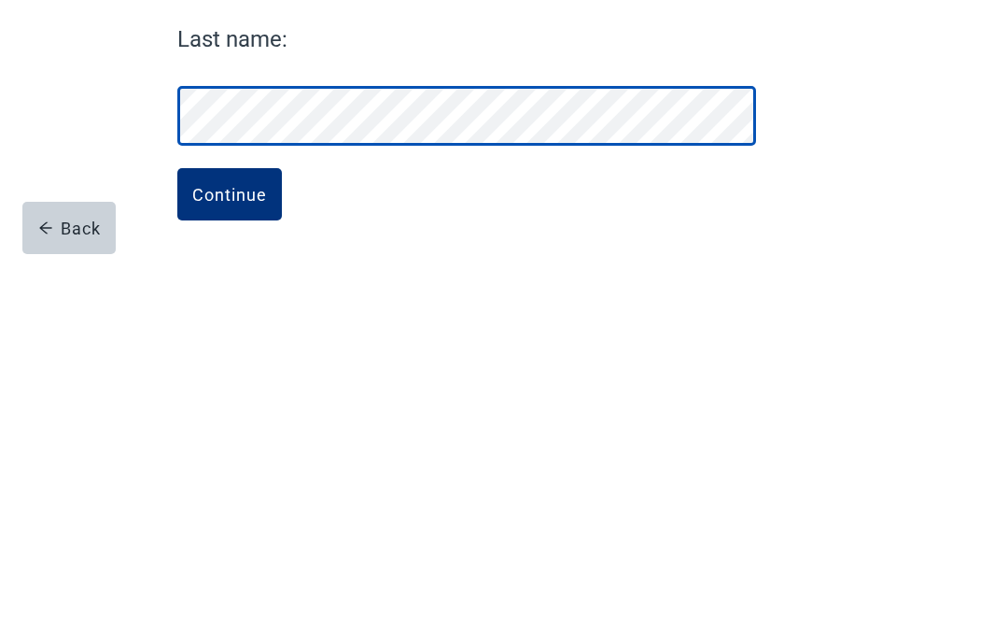
scroll to position [93, 0]
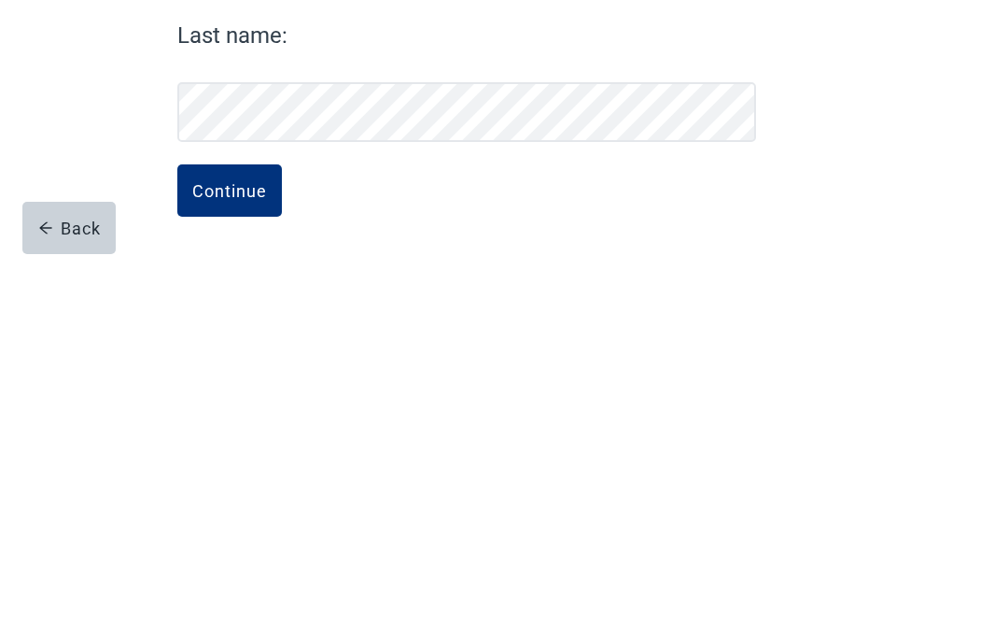
click at [246, 545] on button "Continue" at bounding box center [229, 571] width 105 height 52
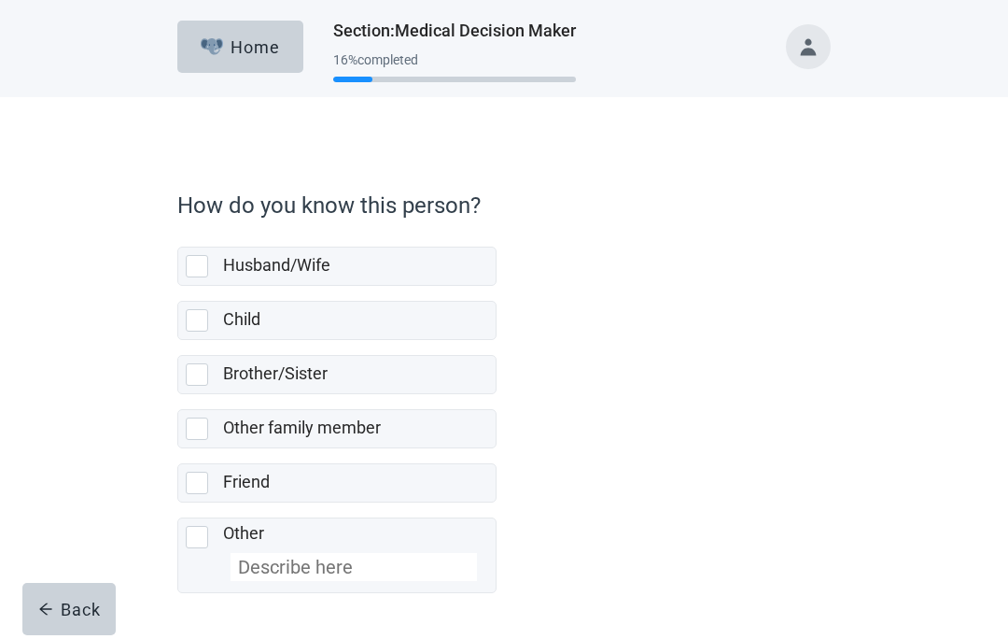
scroll to position [70, 0]
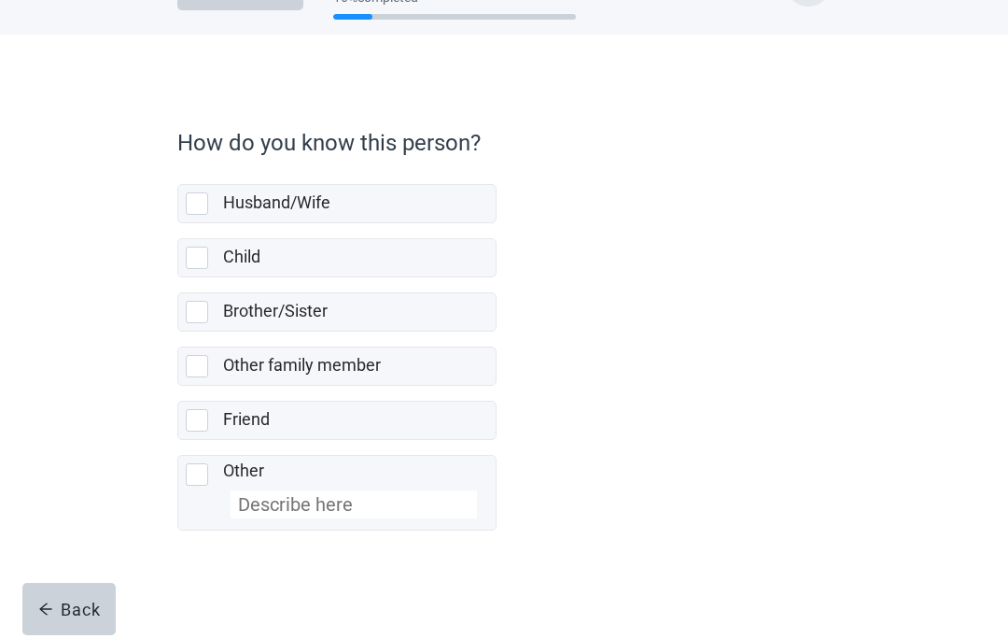
click at [215, 260] on div "Child, checkbox, not selected" at bounding box center [201, 257] width 30 height 22
click at [178, 224] on input "Child" at bounding box center [177, 223] width 1 height 1
checkbox input "true"
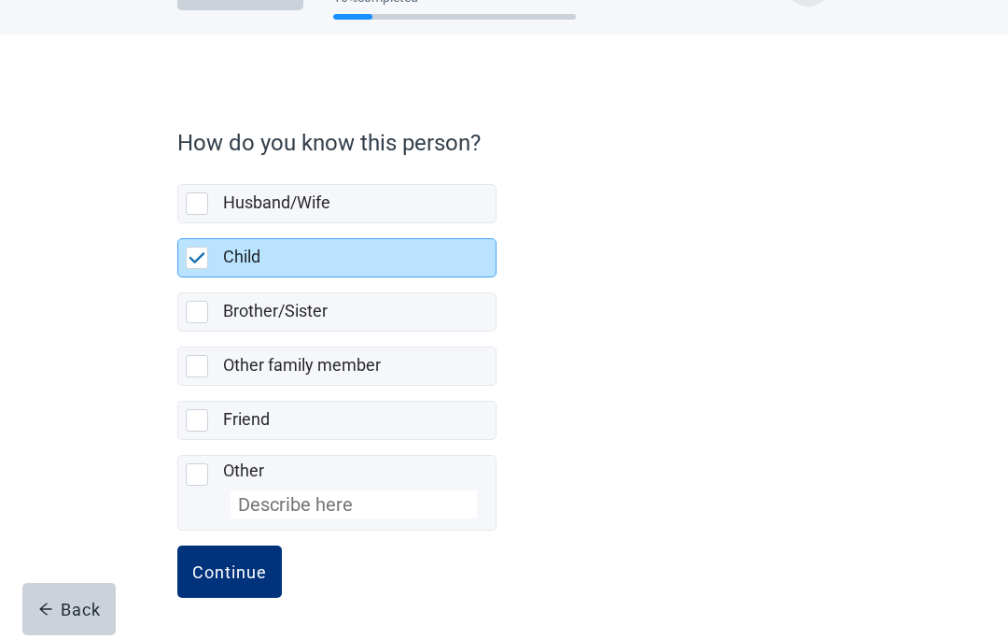
click at [258, 585] on button "Continue" at bounding box center [229, 571] width 105 height 52
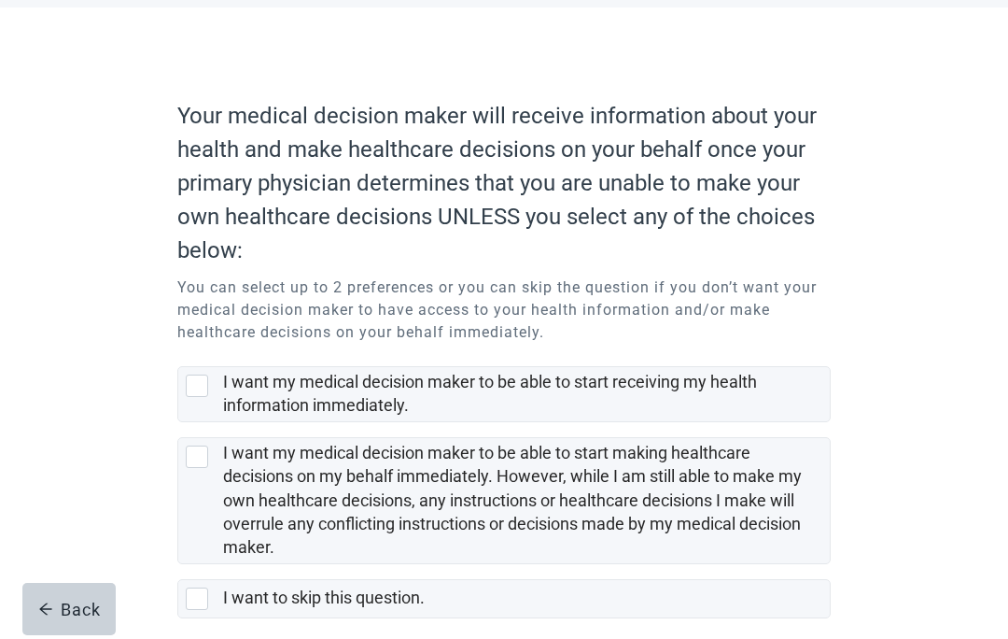
scroll to position [94, 0]
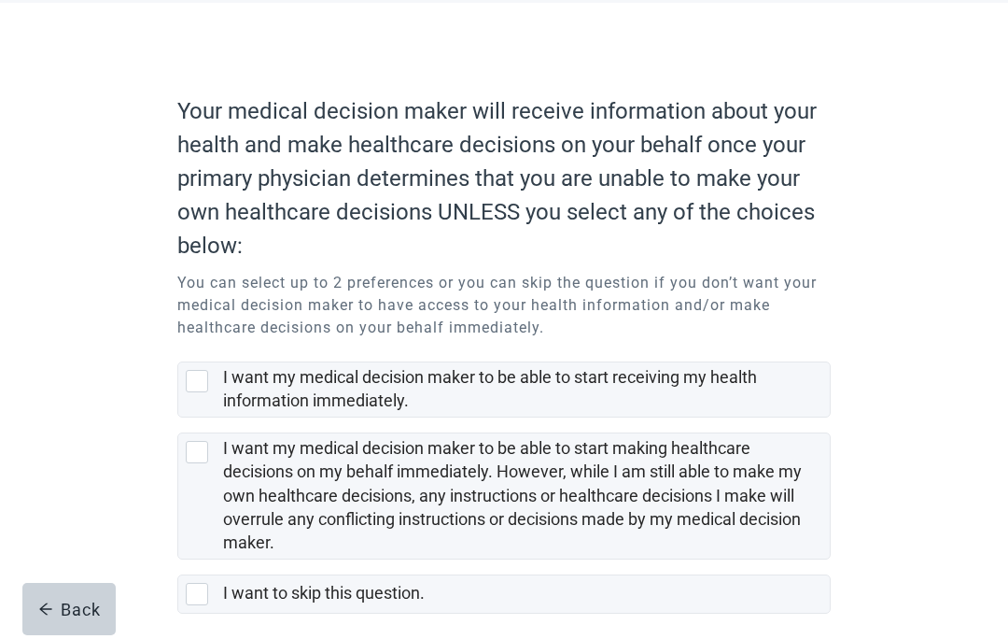
click at [216, 591] on div "I want to skip this question." at bounding box center [504, 593] width 652 height 37
click at [178, 560] on input "I want to skip this question." at bounding box center [177, 559] width 1 height 1
checkbox input "true"
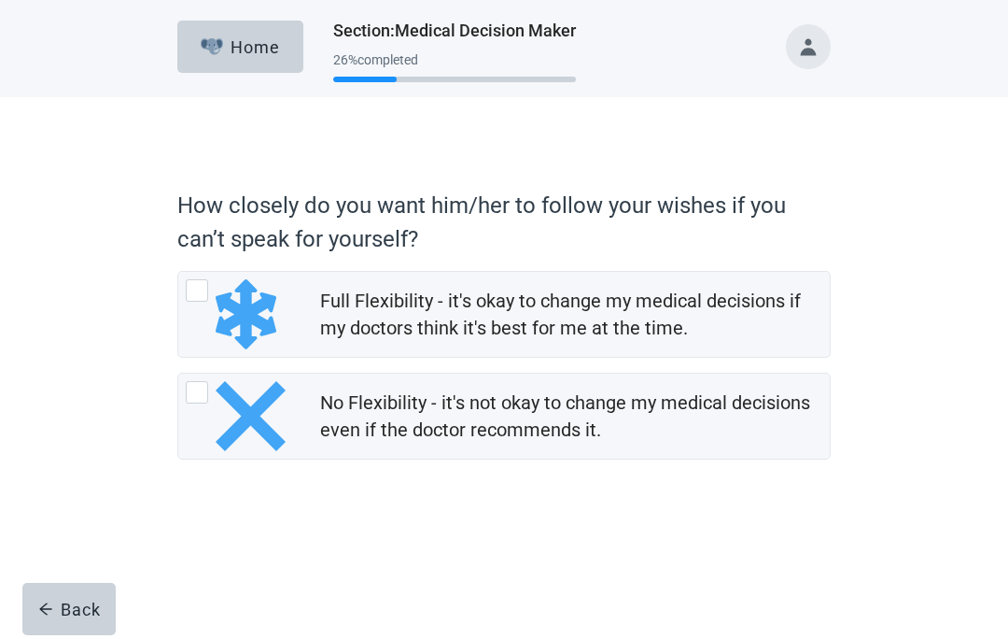
click at [210, 298] on div "Full Flexibility - it's okay to change my medical decisions if my doctors think…" at bounding box center [238, 314] width 105 height 70
click at [178, 272] on input "Full Flexibility - it's okay to change my medical decisions if my doctors think…" at bounding box center [177, 271] width 1 height 1
radio input "true"
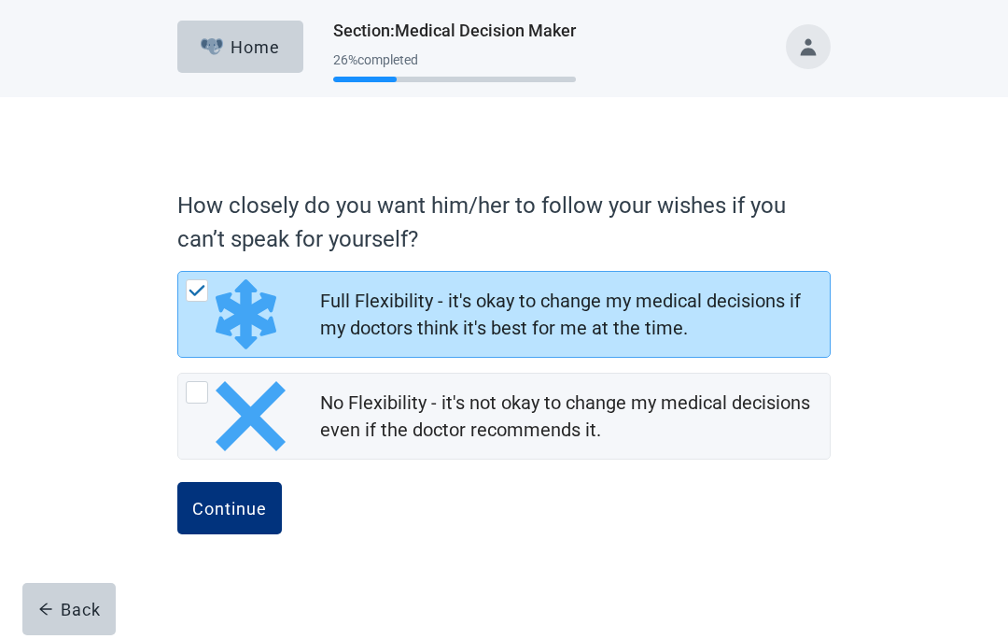
click at [253, 514] on div "Continue" at bounding box center [229, 508] width 75 height 19
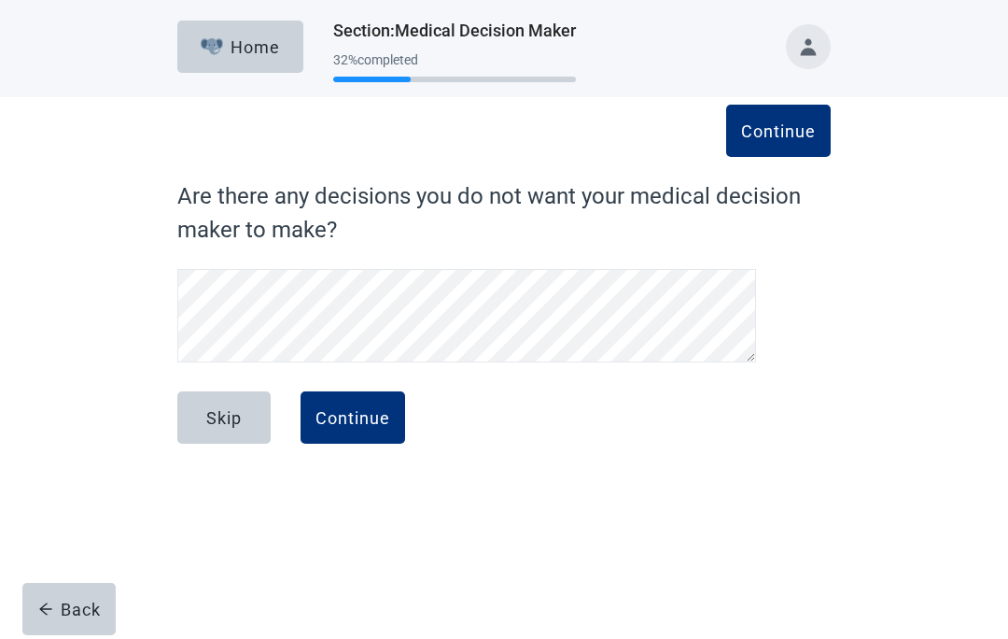
click at [243, 432] on button "Skip" at bounding box center [223, 417] width 93 height 52
click at [368, 429] on button "Continue" at bounding box center [353, 417] width 105 height 52
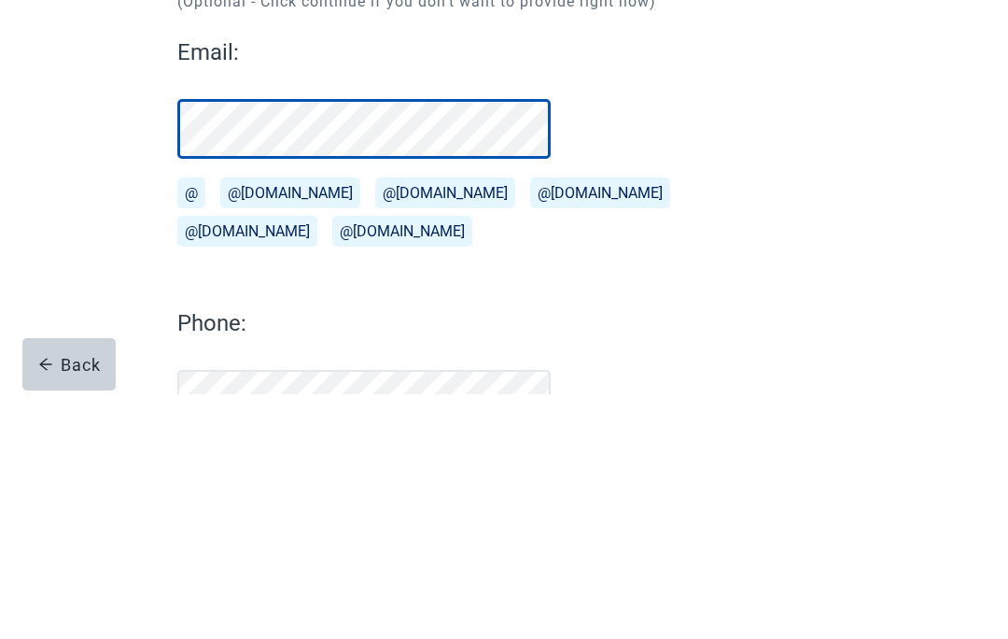
scroll to position [96, 0]
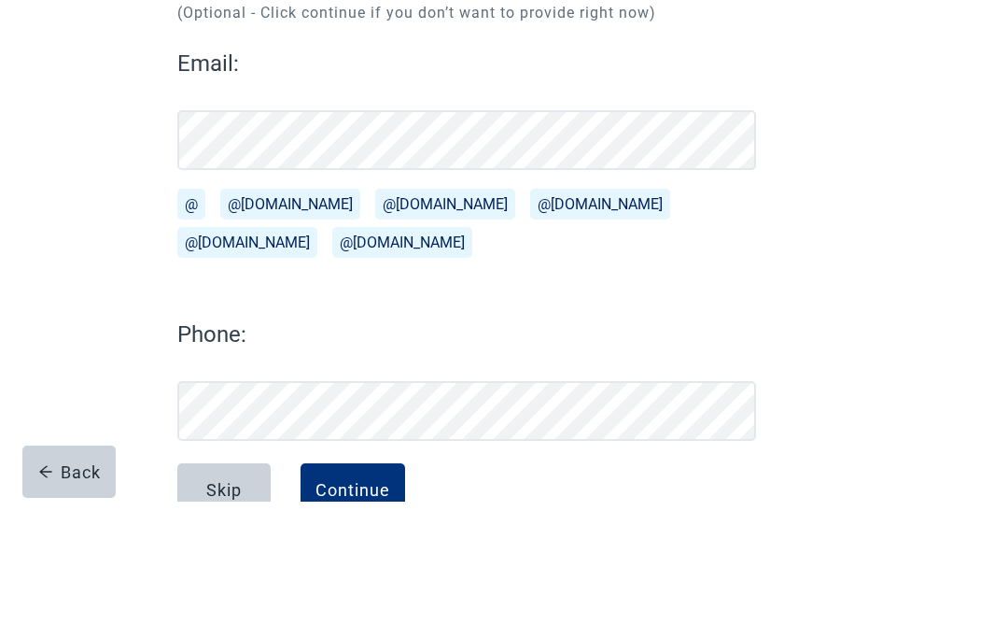
click at [290, 326] on button "@[DOMAIN_NAME]" at bounding box center [290, 341] width 140 height 31
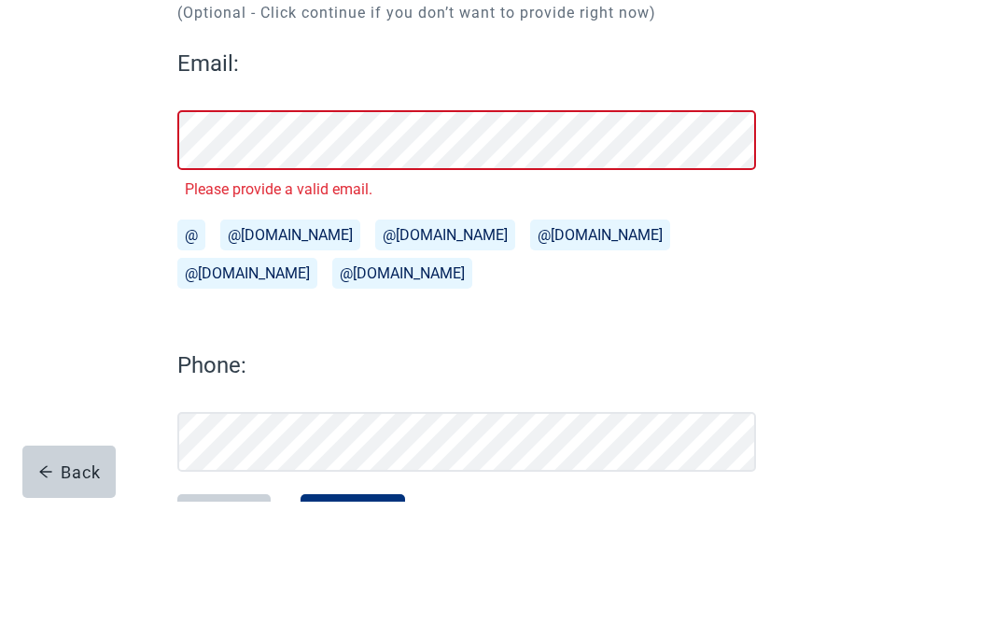
scroll to position [151, 0]
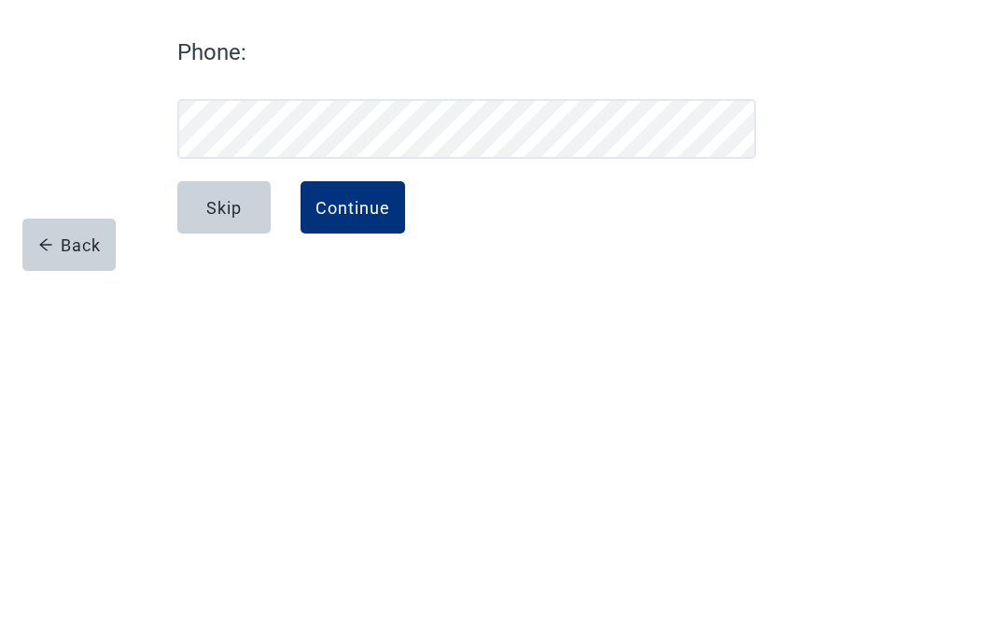
click at [382, 545] on button "Continue" at bounding box center [353, 571] width 105 height 52
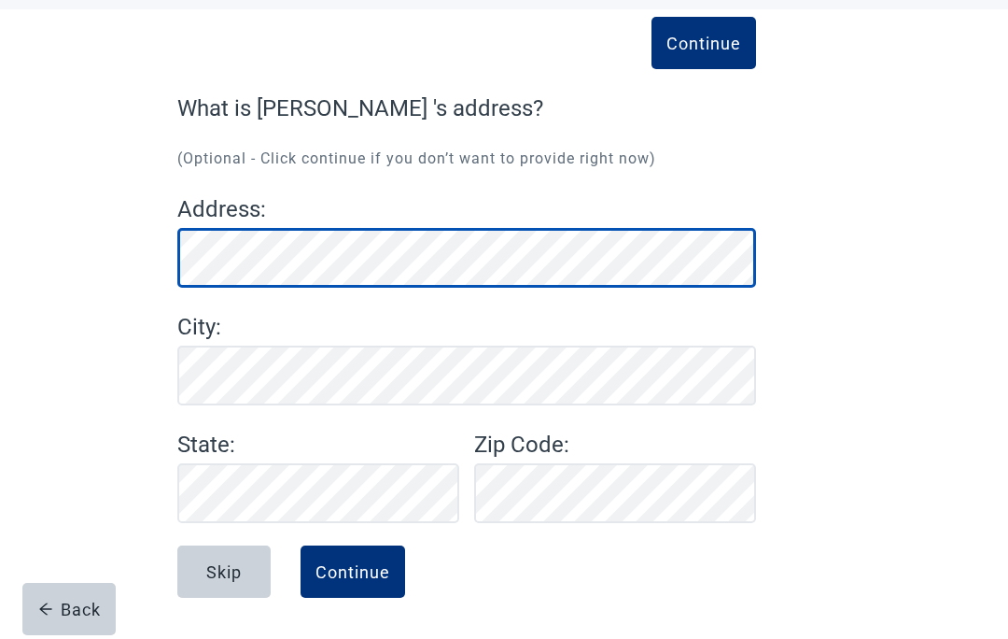
scroll to position [88, 0]
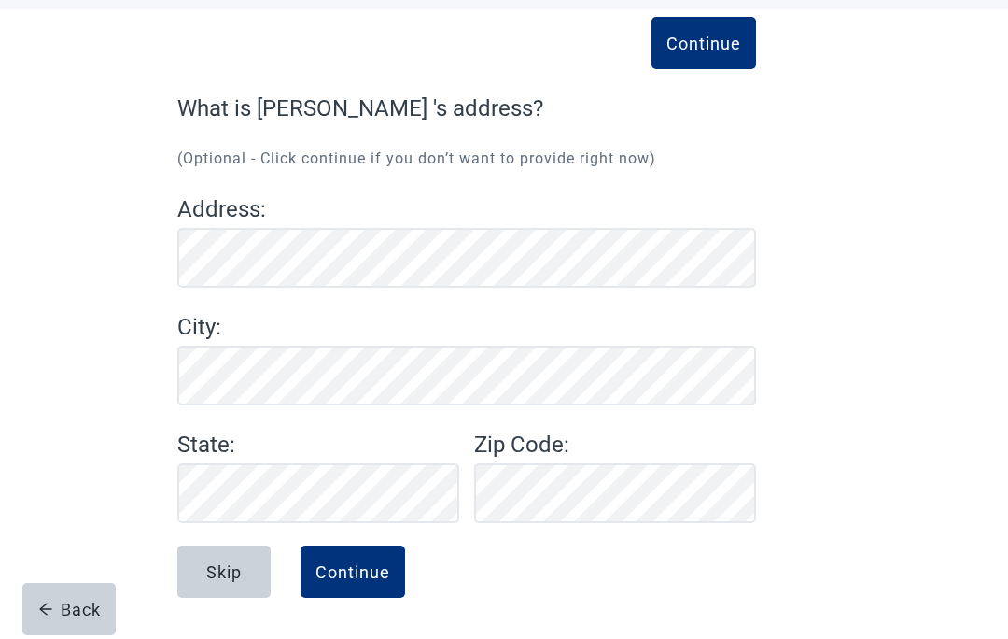
click at [1005, 233] on main "Continue What is [PERSON_NAME] 's address? (Optional - Click continue if you do…" at bounding box center [504, 323] width 1008 height 629
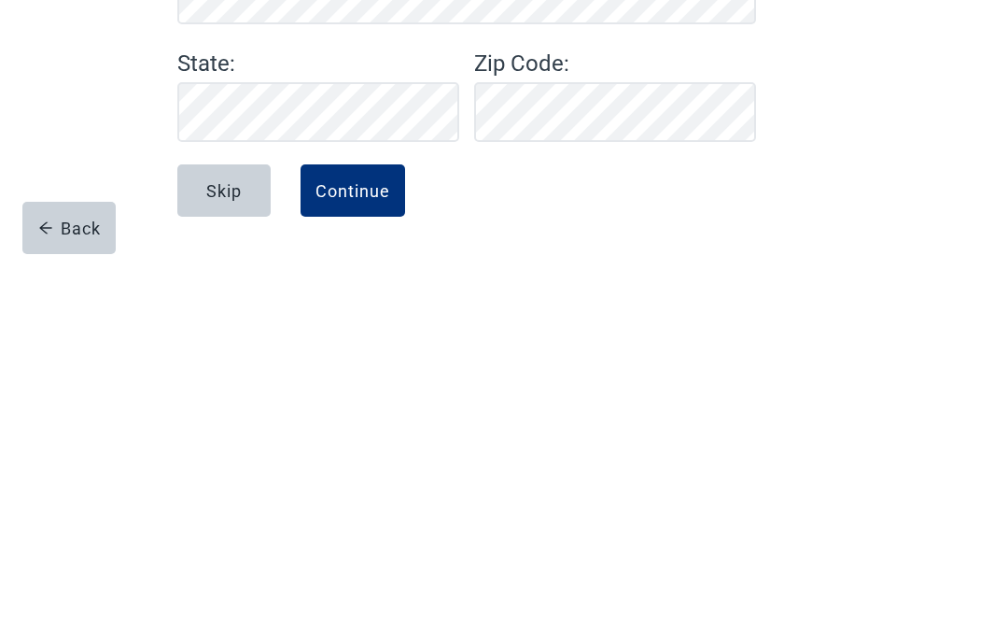
click at [352, 545] on button "Continue" at bounding box center [353, 571] width 105 height 52
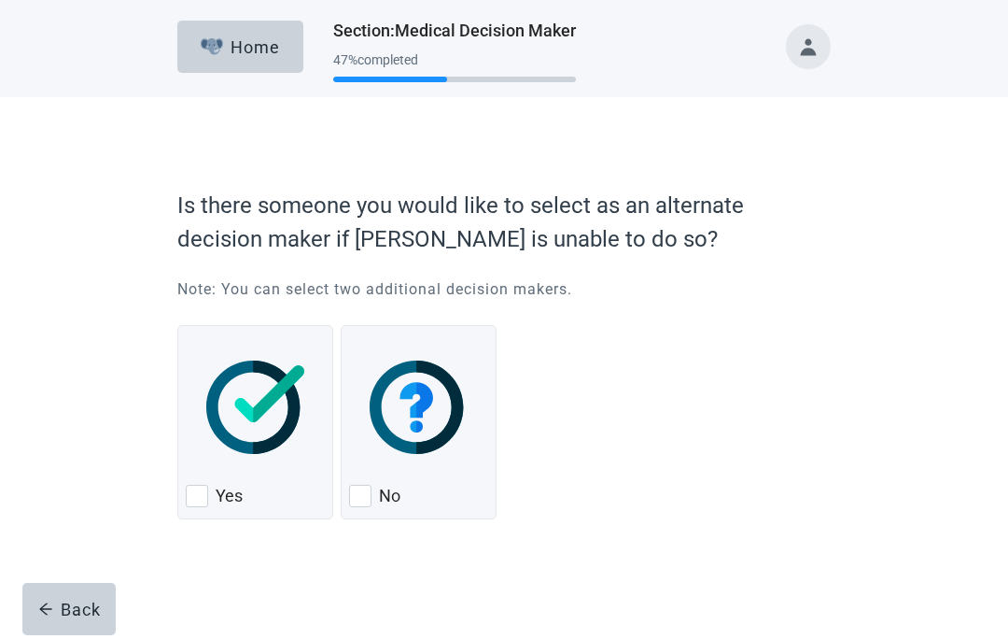
click at [371, 497] on div "No, checkbox, not checked" at bounding box center [360, 495] width 22 height 22
click at [342, 326] on input "No" at bounding box center [341, 325] width 1 height 1
checkbox input "true"
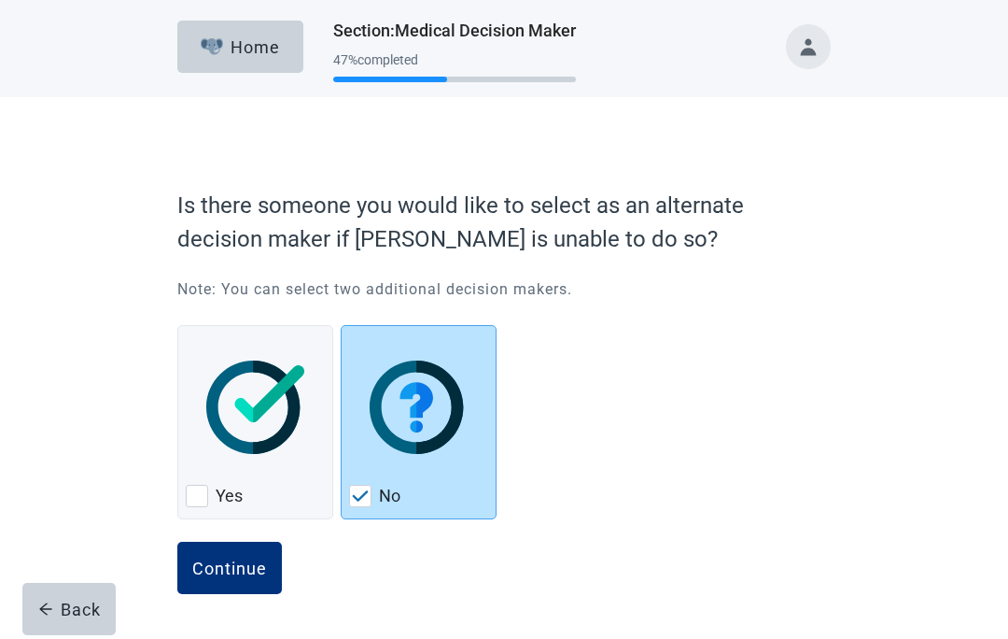
click at [260, 572] on div "Continue" at bounding box center [229, 567] width 75 height 19
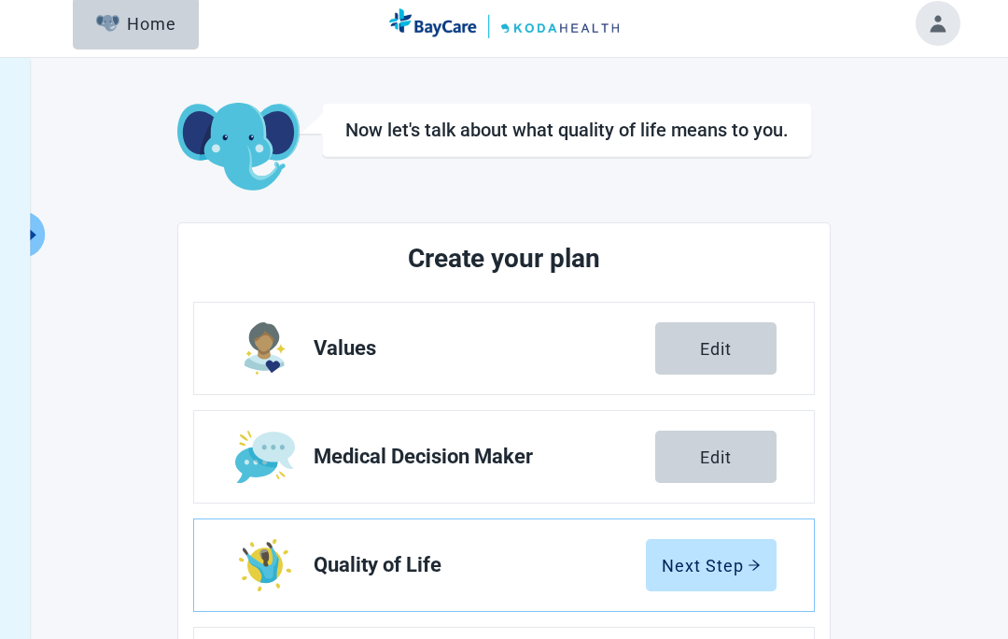
scroll to position [7, 0]
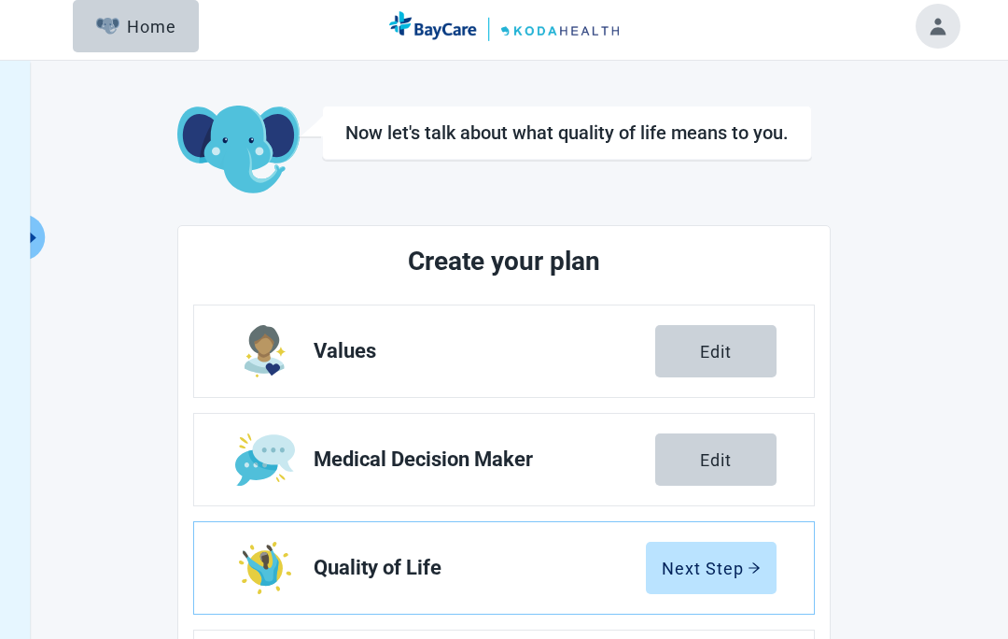
click at [726, 559] on div "Next Step" at bounding box center [711, 567] width 99 height 19
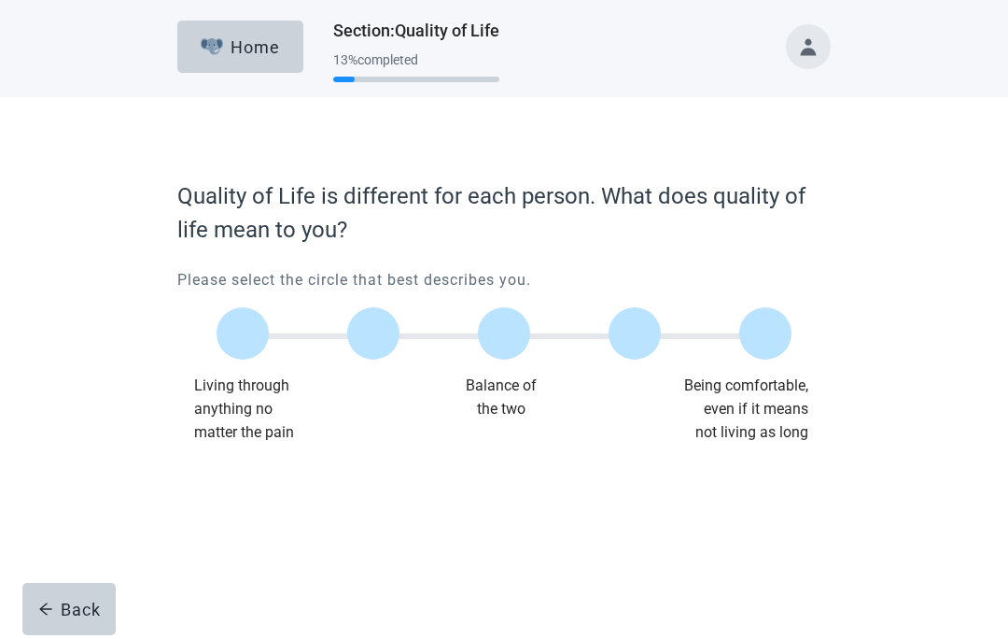
click at [375, 332] on label "Main content" at bounding box center [373, 333] width 52 height 52
click at [373, 333] on input "Quality of life scale: 25 out of 100. 25% between extremes" at bounding box center [373, 333] width 0 height 0
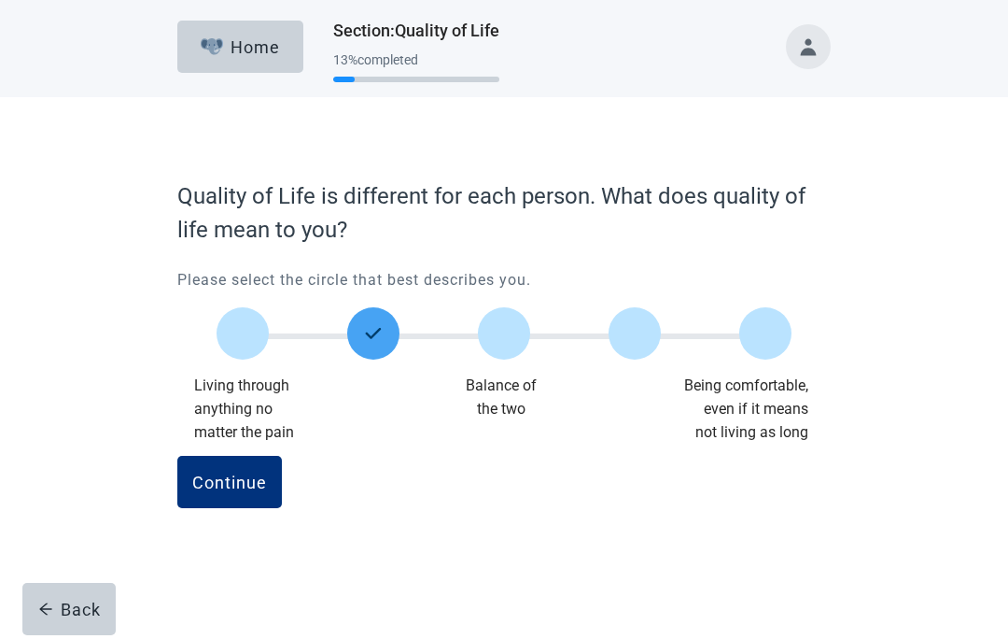
click at [512, 342] on label "Main content" at bounding box center [504, 333] width 52 height 52
click at [504, 333] on input "Quality of life scale: 50 out of 100. Balance of the two" at bounding box center [504, 333] width 0 height 0
click at [260, 474] on div "Continue" at bounding box center [229, 481] width 75 height 19
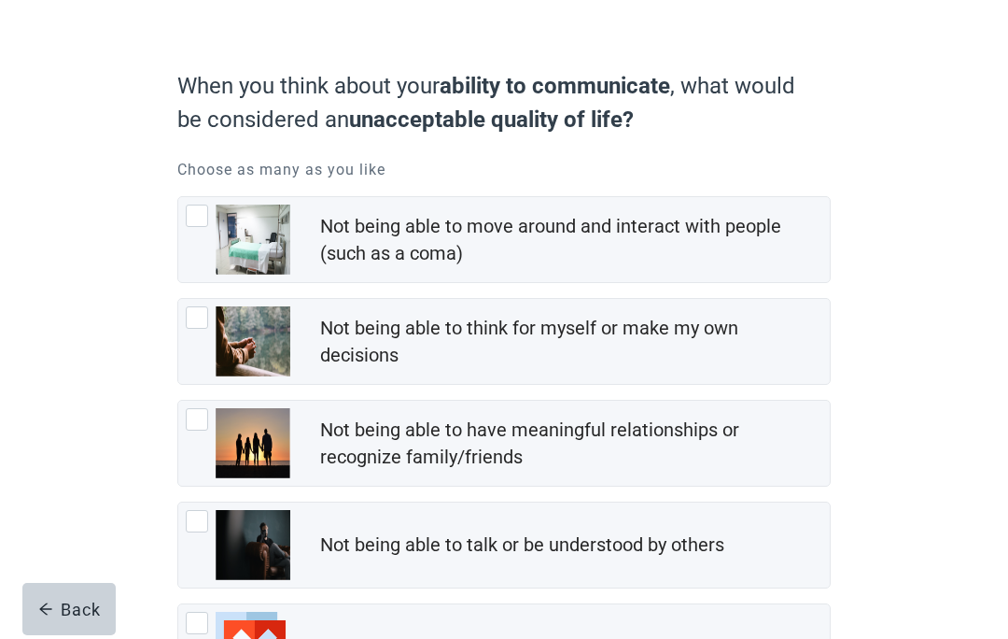
scroll to position [119, 0]
click at [200, 227] on div "Not being able to move around and interact with people (such as a coma), checkb…" at bounding box center [238, 240] width 105 height 70
click at [178, 198] on input "Not being able to move around and interact with people (such as a coma)" at bounding box center [177, 197] width 1 height 1
checkbox input "true"
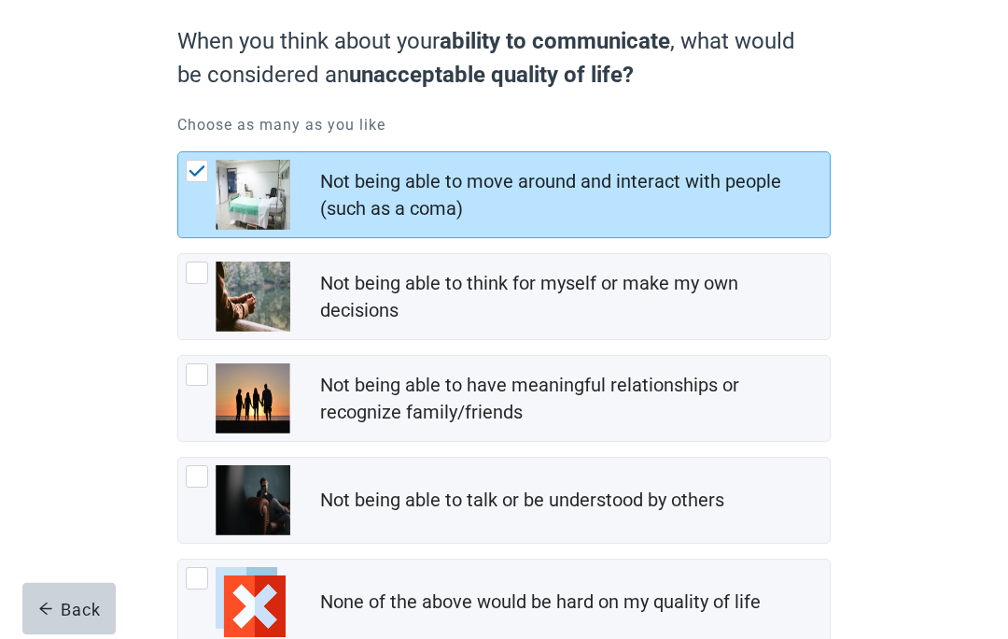
scroll to position [176, 0]
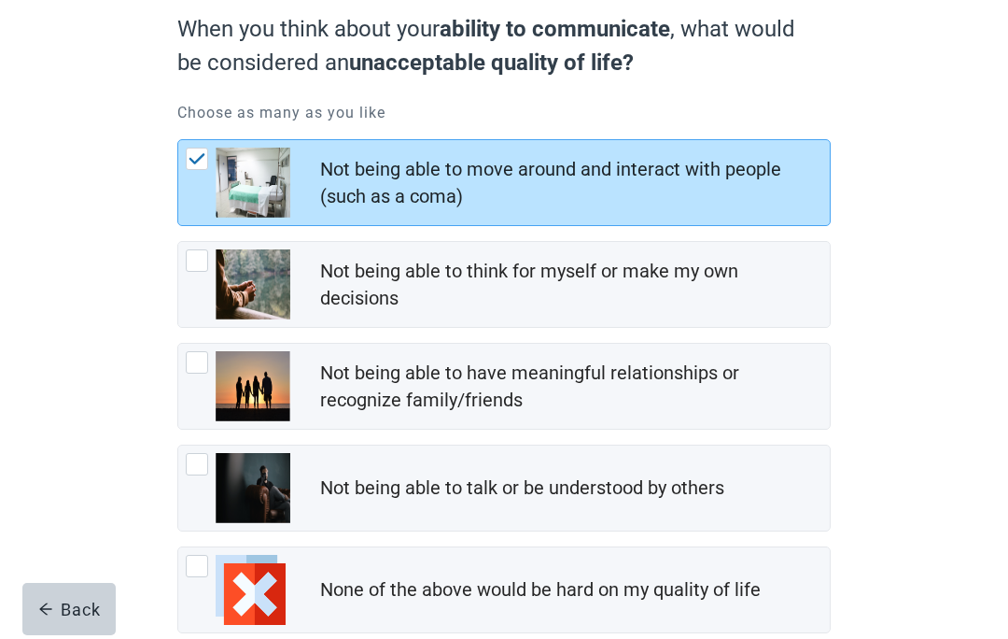
click at [206, 368] on div "Not being able to have meaningful relationships or recognize family/friends, ch…" at bounding box center [197, 362] width 22 height 22
click at [178, 344] on input "Not being able to have meaningful relationships or recognize family/friends" at bounding box center [177, 343] width 1 height 1
checkbox input "true"
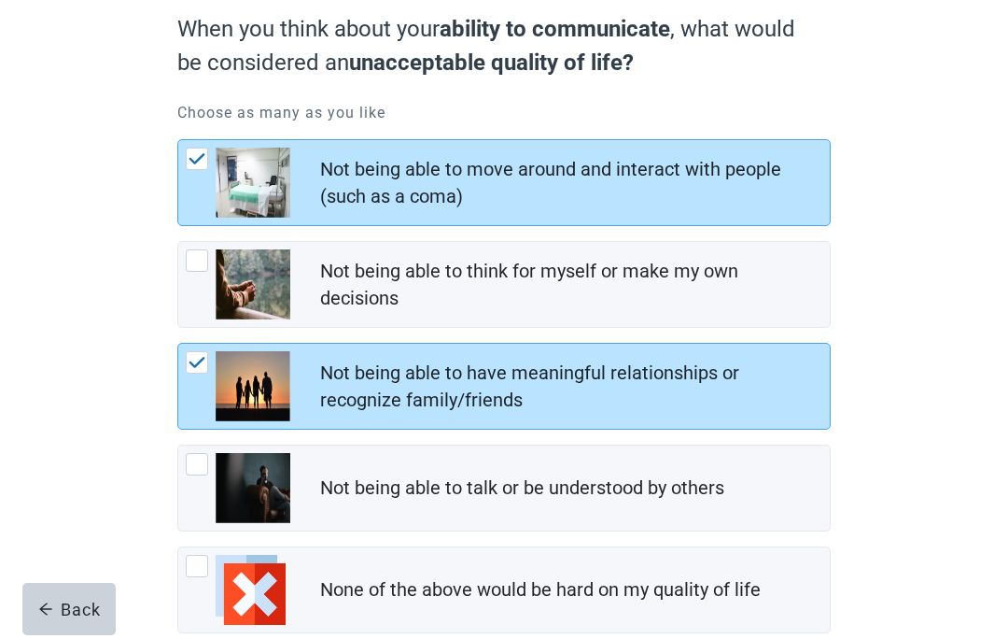
click at [218, 467] on img "Not being able to talk or be understood by others, checkbox, not checked" at bounding box center [253, 488] width 75 height 70
click at [178, 445] on input "Not being able to talk or be understood by others" at bounding box center [177, 444] width 1 height 1
checkbox input "true"
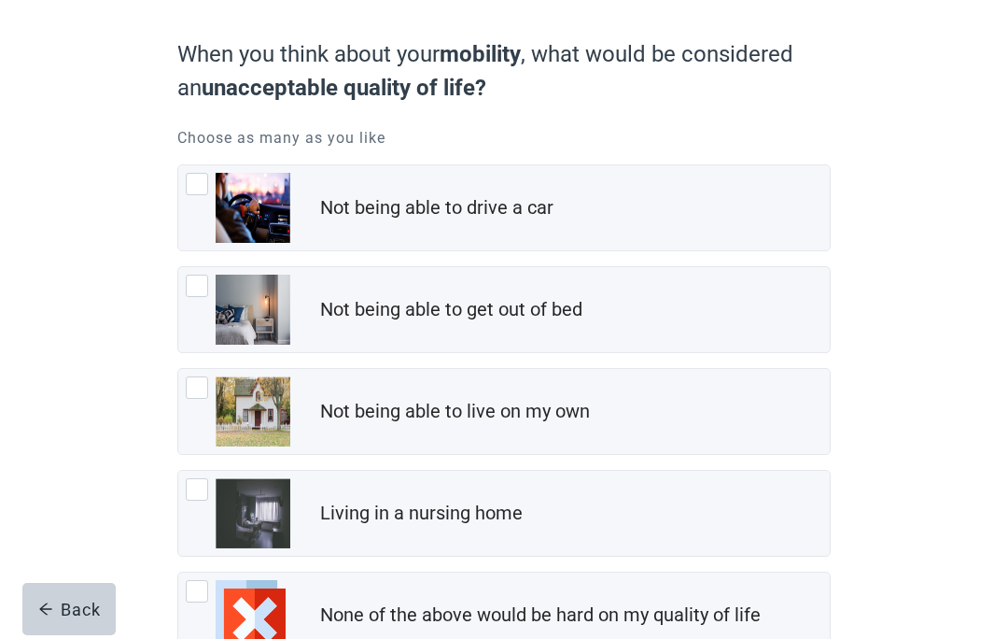
scroll to position [152, 0]
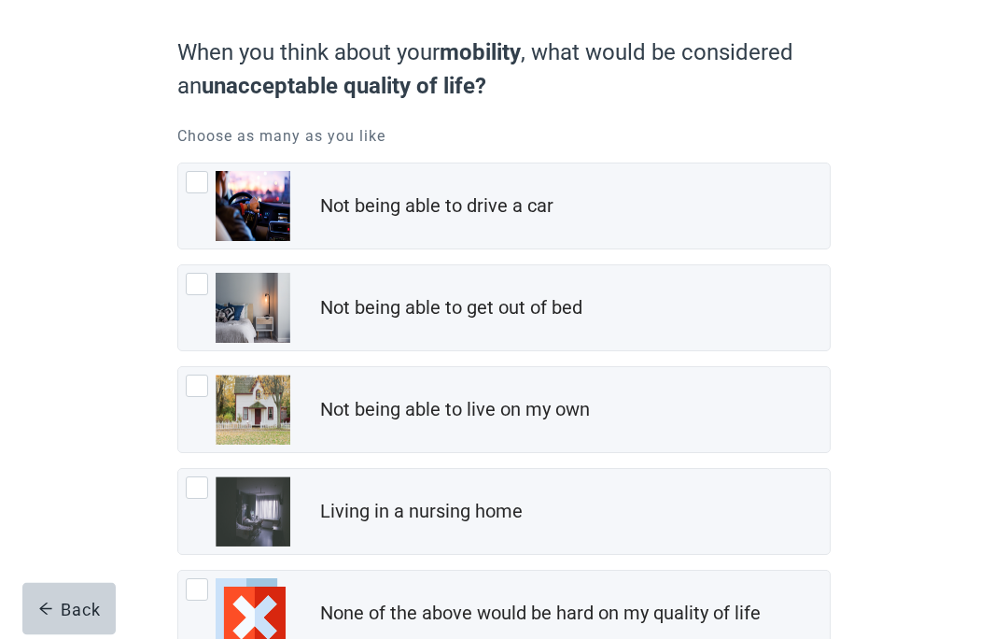
click at [190, 295] on div "Not being able to get out of bed, checkbox, not checked" at bounding box center [238, 309] width 105 height 70
click at [178, 266] on input "Not being able to get out of bed" at bounding box center [177, 265] width 1 height 1
checkbox input "true"
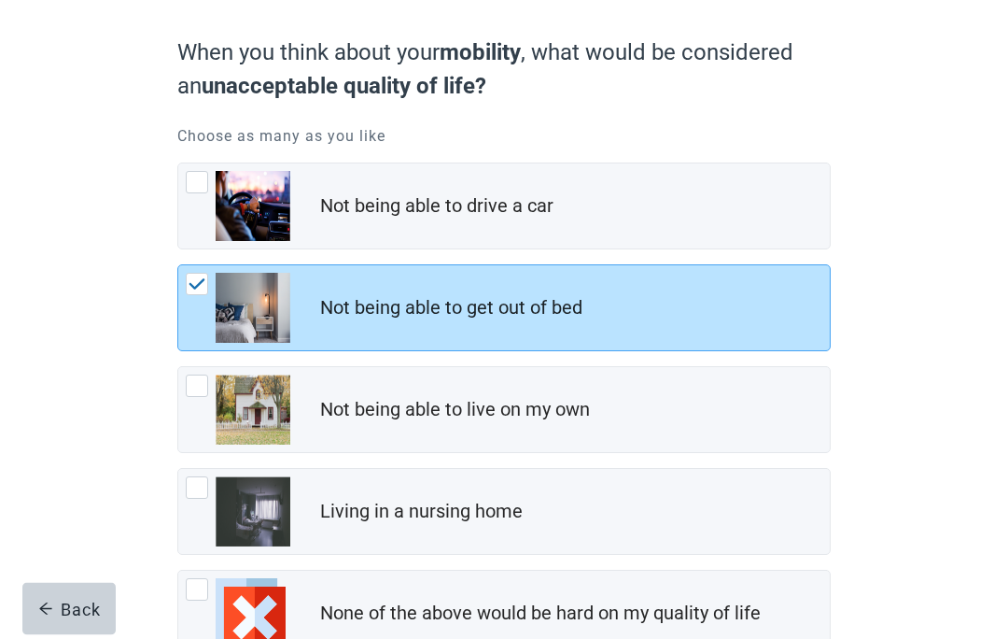
scroll to position [153, 0]
click at [199, 603] on div "None of the above would be hard on my quality of life, checkbox, not checked" at bounding box center [238, 613] width 105 height 70
click at [178, 570] on input "None of the above would be hard on my quality of life" at bounding box center [177, 569] width 1 height 1
checkbox input "true"
checkbox input "false"
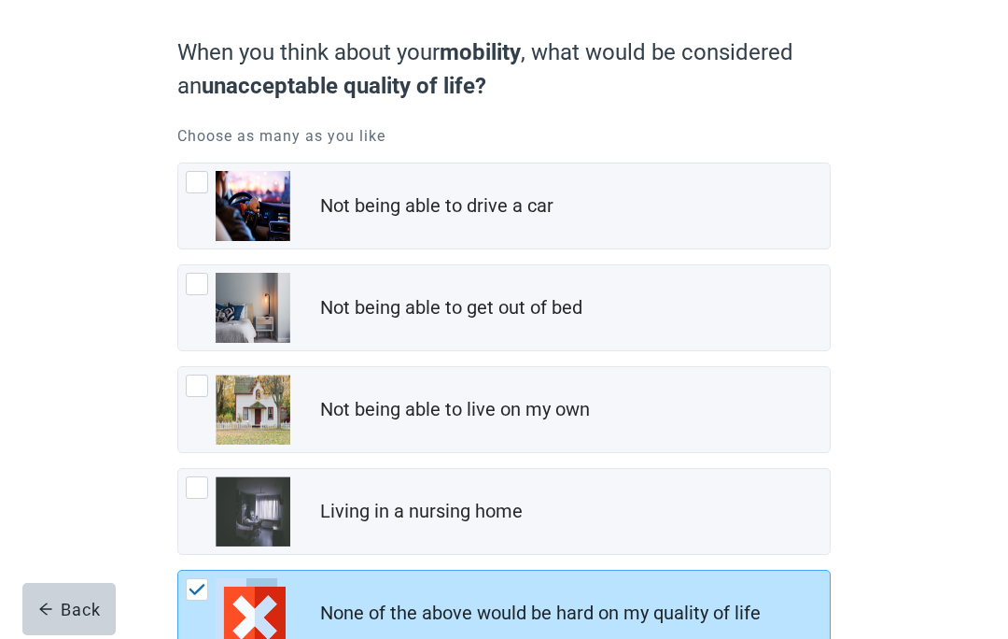
click at [201, 592] on img "None of the above would be hard on my quality of life, checkbox, checked" at bounding box center [197, 588] width 17 height 11
click at [178, 570] on input "None of the above would be hard on my quality of life" at bounding box center [177, 569] width 1 height 1
click at [198, 593] on img "None of the above would be hard on my quality of life, checkbox, checked" at bounding box center [197, 588] width 17 height 11
click at [178, 570] on input "None of the above would be hard on my quality of life" at bounding box center [177, 569] width 1 height 1
click at [200, 593] on img "None of the above would be hard on my quality of life, checkbox, checked" at bounding box center [197, 588] width 17 height 11
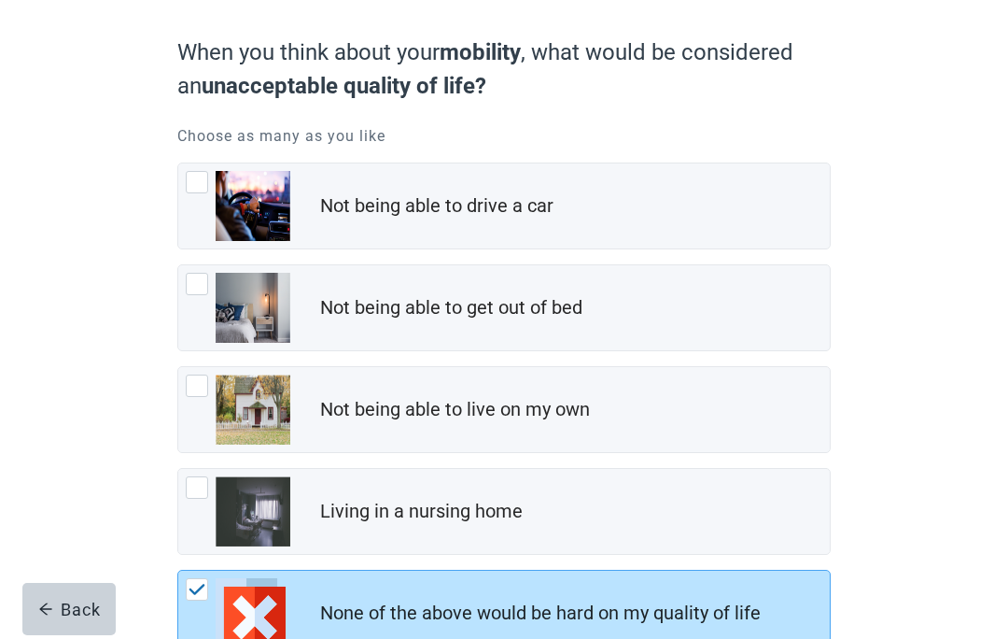
click at [178, 570] on input "None of the above would be hard on my quality of life" at bounding box center [177, 569] width 1 height 1
click at [197, 593] on img "None of the above would be hard on my quality of life, checkbox, checked" at bounding box center [197, 588] width 17 height 11
click at [178, 570] on input "None of the above would be hard on my quality of life" at bounding box center [177, 569] width 1 height 1
click at [203, 609] on div "None of the above would be hard on my quality of life, checkbox, checked" at bounding box center [238, 613] width 105 height 70
click at [178, 570] on input "None of the above would be hard on my quality of life" at bounding box center [177, 569] width 1 height 1
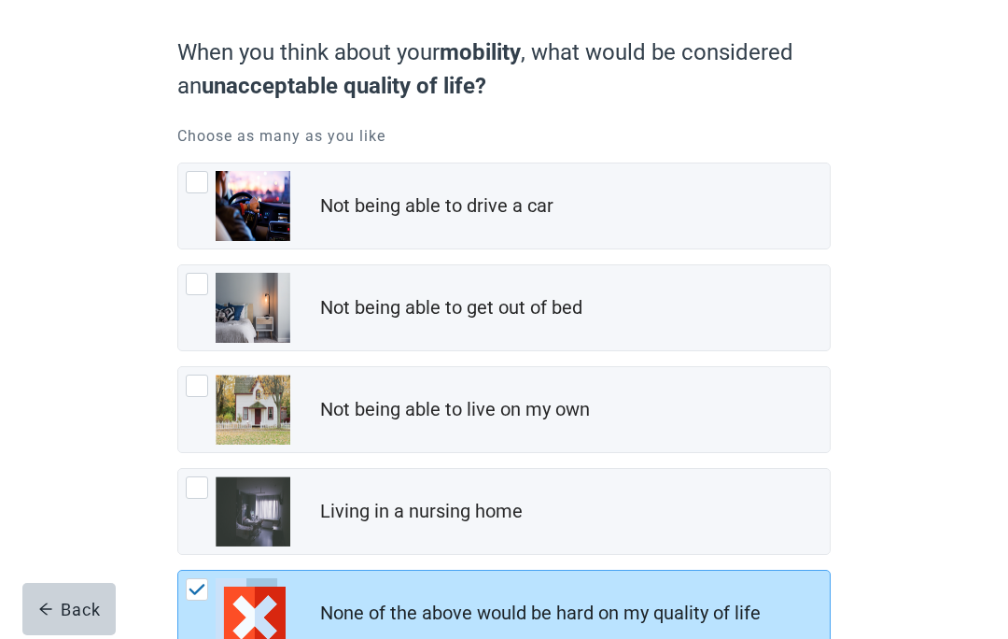
click at [203, 609] on div "None of the above would be hard on my quality of life, checkbox, checked" at bounding box center [238, 613] width 105 height 70
click at [178, 570] on input "None of the above would be hard on my quality of life" at bounding box center [177, 569] width 1 height 1
click at [196, 592] on img "None of the above would be hard on my quality of life, checkbox, checked" at bounding box center [197, 588] width 17 height 11
click at [178, 570] on input "None of the above would be hard on my quality of life" at bounding box center [177, 569] width 1 height 1
click at [199, 595] on div "None of the above would be hard on my quality of life, checkbox, checked" at bounding box center [197, 589] width 22 height 22
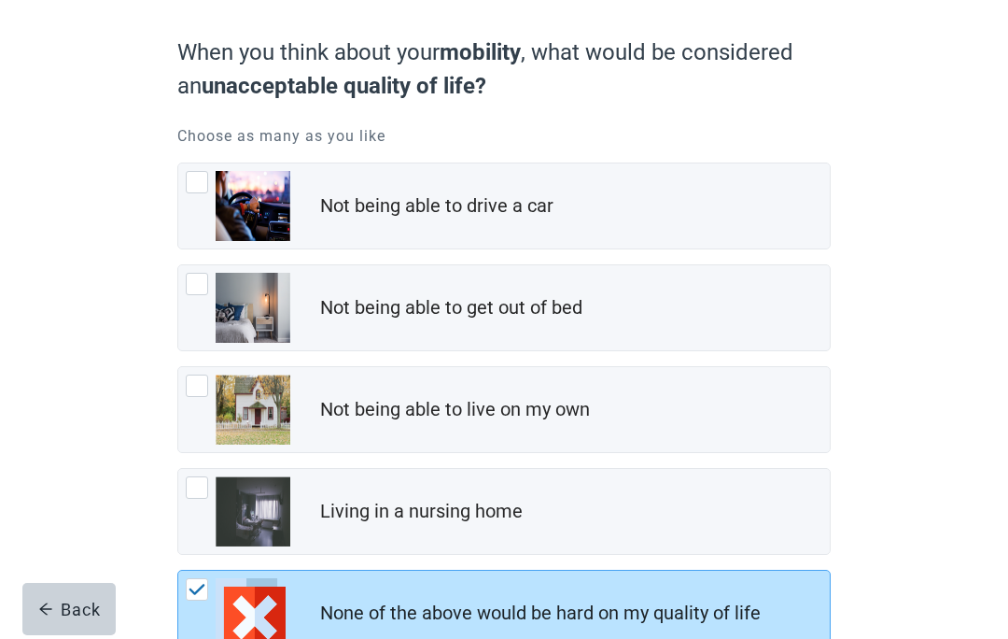
click at [178, 570] on input "None of the above would be hard on my quality of life" at bounding box center [177, 569] width 1 height 1
click at [208, 580] on div "None of the above would be hard on my quality of life, checkbox, checked" at bounding box center [238, 613] width 105 height 70
click at [178, 570] on input "None of the above would be hard on my quality of life" at bounding box center [177, 569] width 1 height 1
click at [84, 635] on button "Back" at bounding box center [68, 609] width 93 height 52
checkbox input "false"
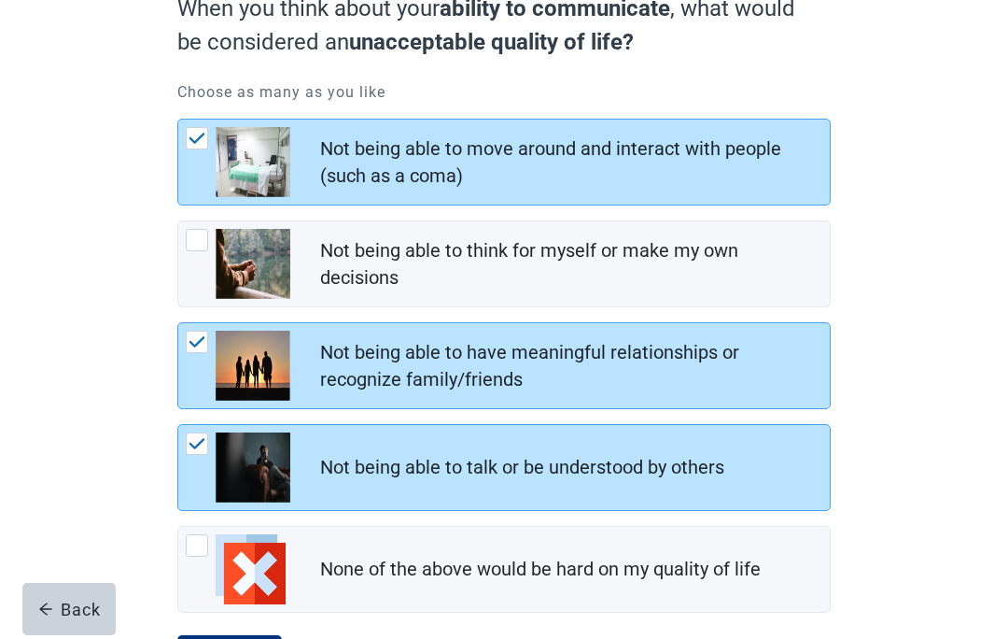
scroll to position [204, 0]
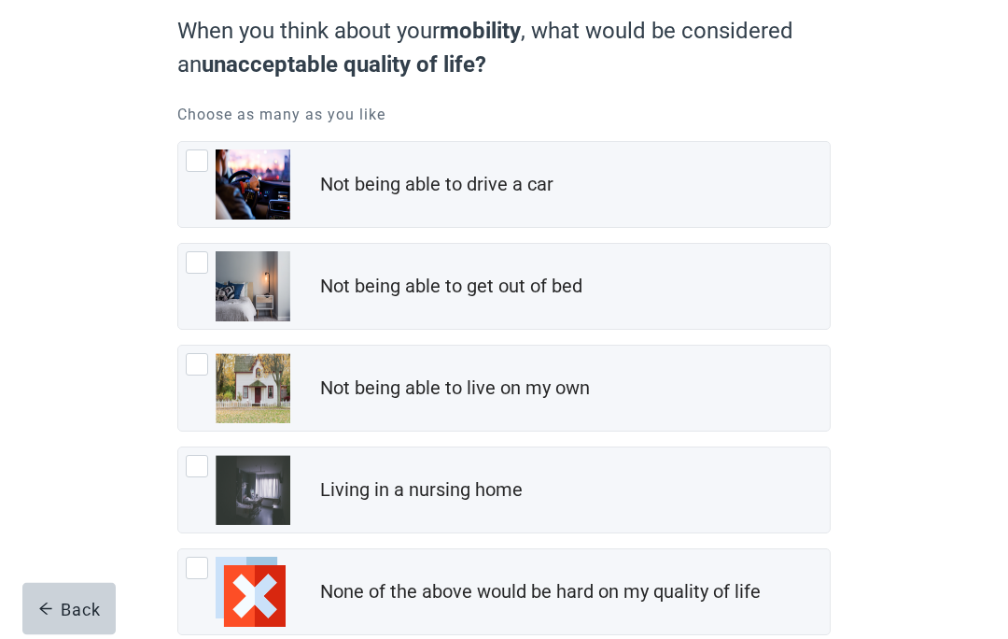
scroll to position [176, 0]
click at [216, 264] on img "Not being able to get out of bed, checkbox, not checked" at bounding box center [253, 285] width 75 height 70
click at [178, 243] on input "Not being able to get out of bed" at bounding box center [177, 242] width 1 height 1
checkbox input "true"
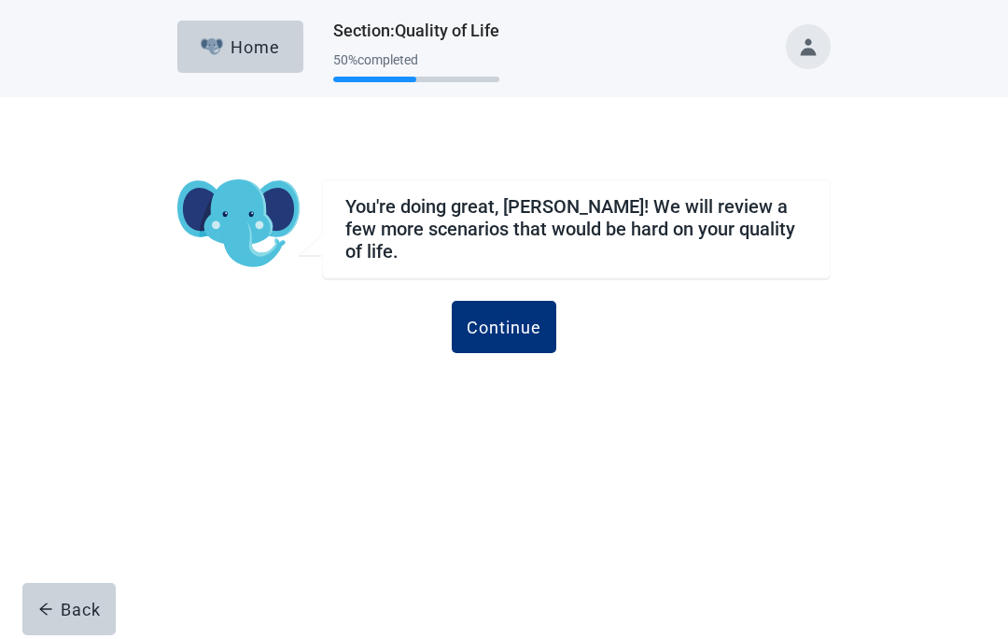
click at [518, 343] on button "Continue" at bounding box center [504, 327] width 105 height 52
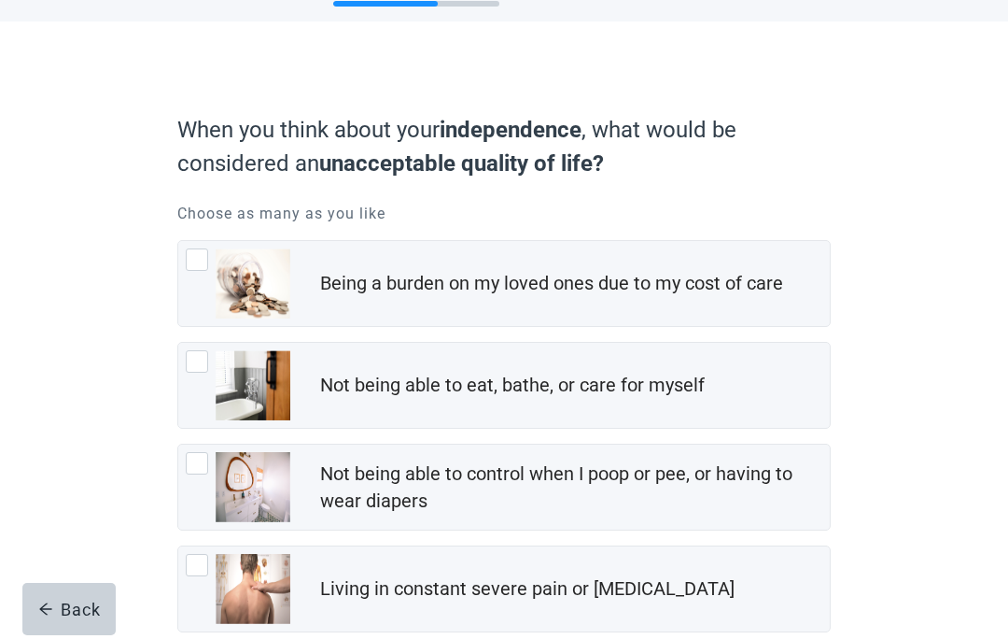
scroll to position [78, 0]
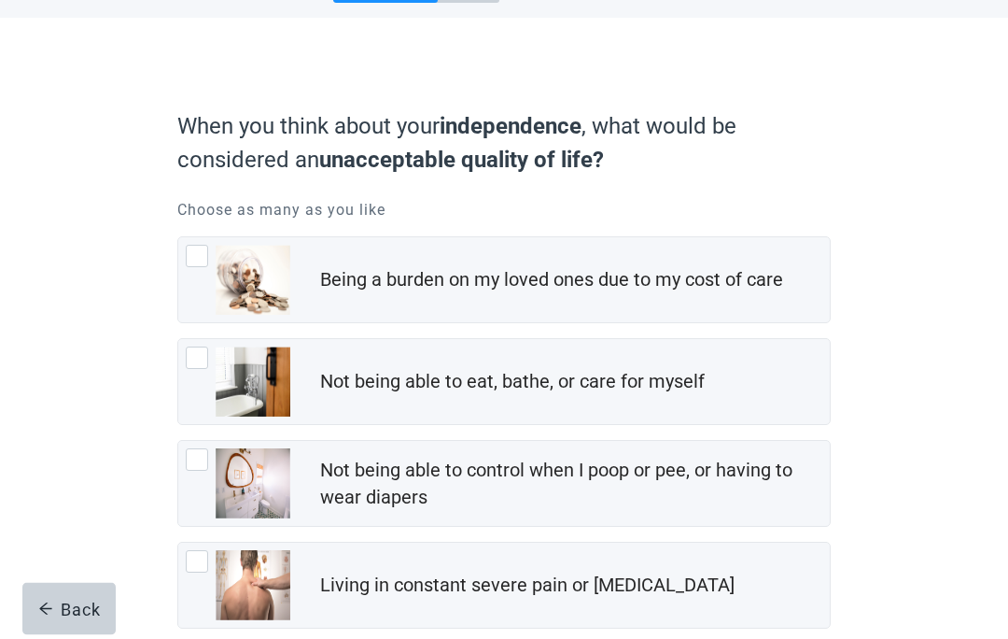
click at [204, 453] on div "Not being able to control when I poop or pee, or having to wear diapers, checkb…" at bounding box center [197, 460] width 22 height 22
click at [178, 442] on input "Not being able to control when I poop or pee, or having to wear diapers" at bounding box center [177, 441] width 1 height 1
checkbox input "true"
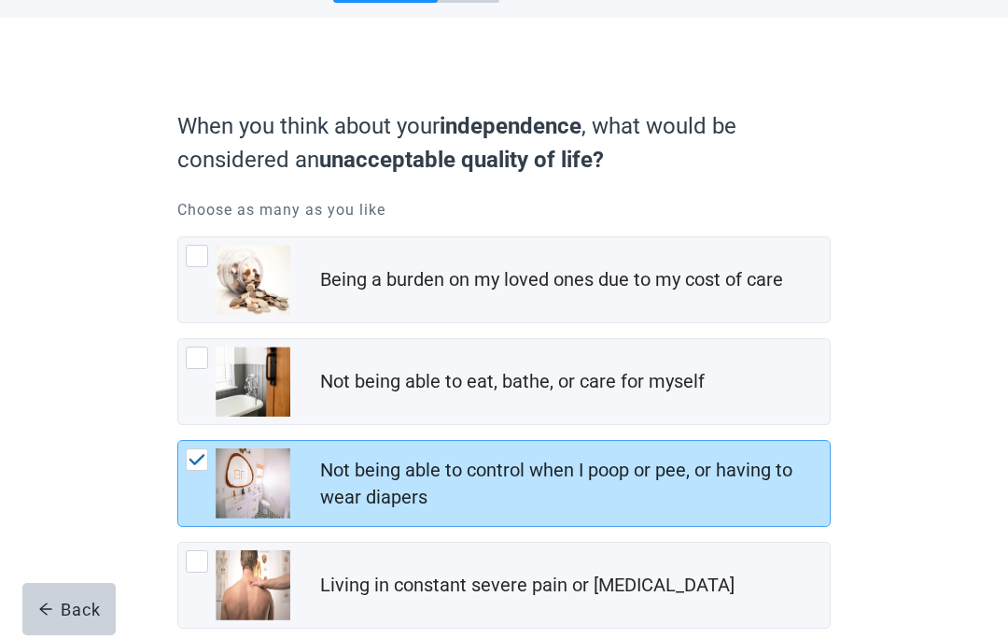
click at [207, 565] on div "Living in constant severe pain or shortness of breath, checkbox, not checked" at bounding box center [197, 561] width 22 height 22
click at [178, 542] on input "Living in constant severe pain or [MEDICAL_DATA]" at bounding box center [177, 541] width 1 height 1
checkbox input "true"
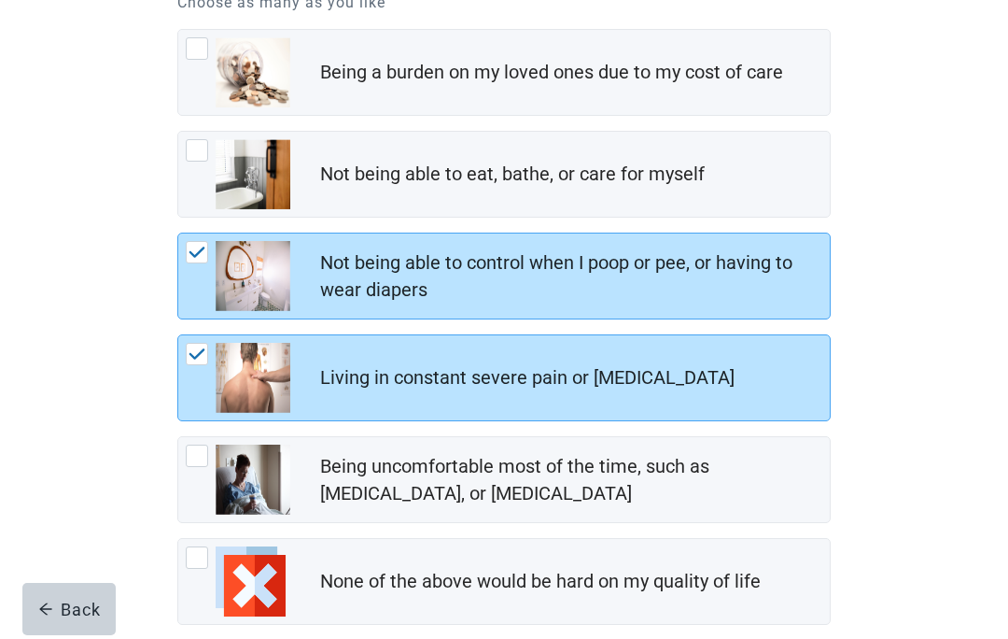
scroll to position [289, 0]
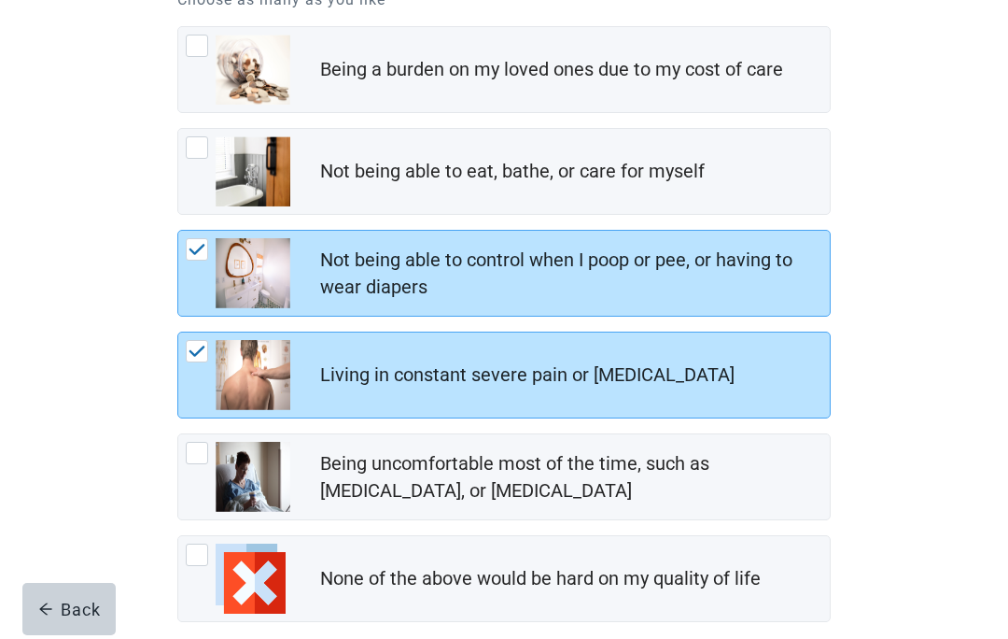
click at [206, 459] on div "Being uncomfortable most of the time, such as nausea, vomiting, or diarrhea, ch…" at bounding box center [197, 453] width 22 height 22
click at [178, 434] on input "Being uncomfortable most of the time, such as [MEDICAL_DATA], or [MEDICAL_DATA]" at bounding box center [177, 433] width 1 height 1
checkbox input "true"
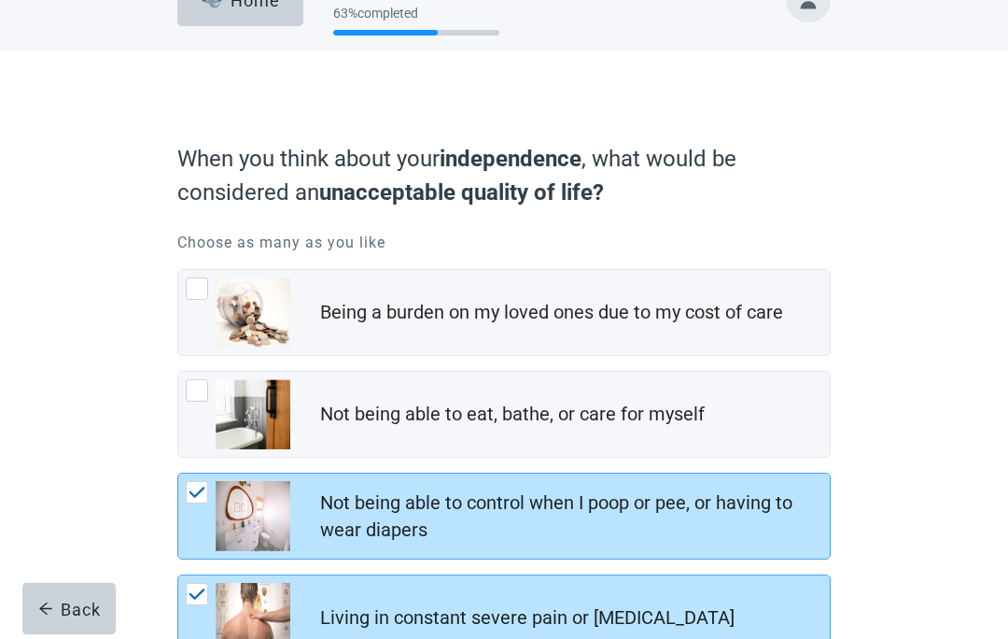
scroll to position [45, 0]
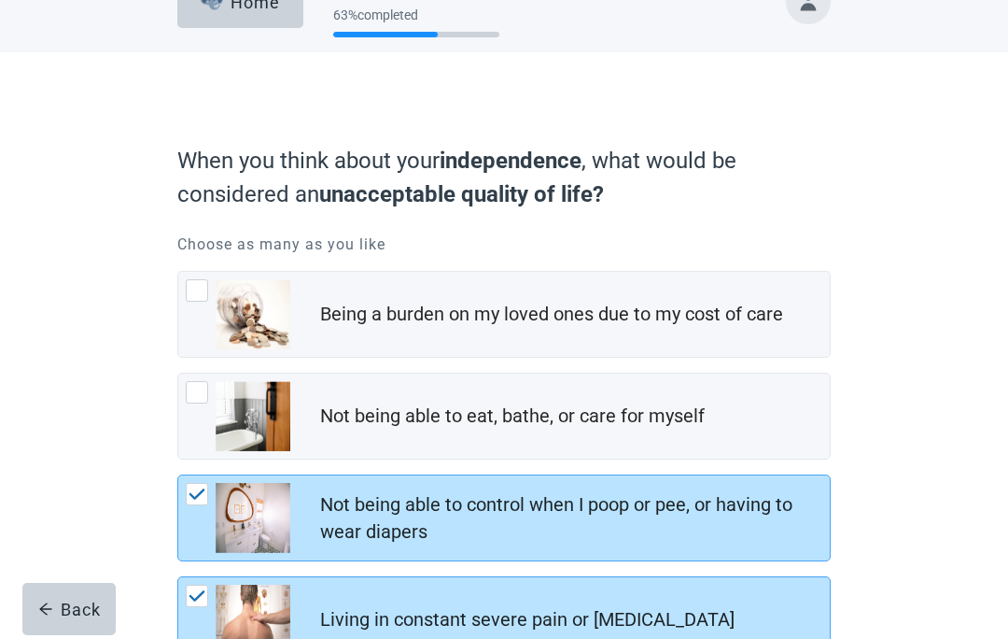
click at [217, 409] on img "Not being able to eat, bathe, or care for myself, checkbox, not checked" at bounding box center [253, 416] width 75 height 70
click at [178, 373] on input "Not being able to eat, bathe, or care for myself" at bounding box center [177, 372] width 1 height 1
checkbox input "true"
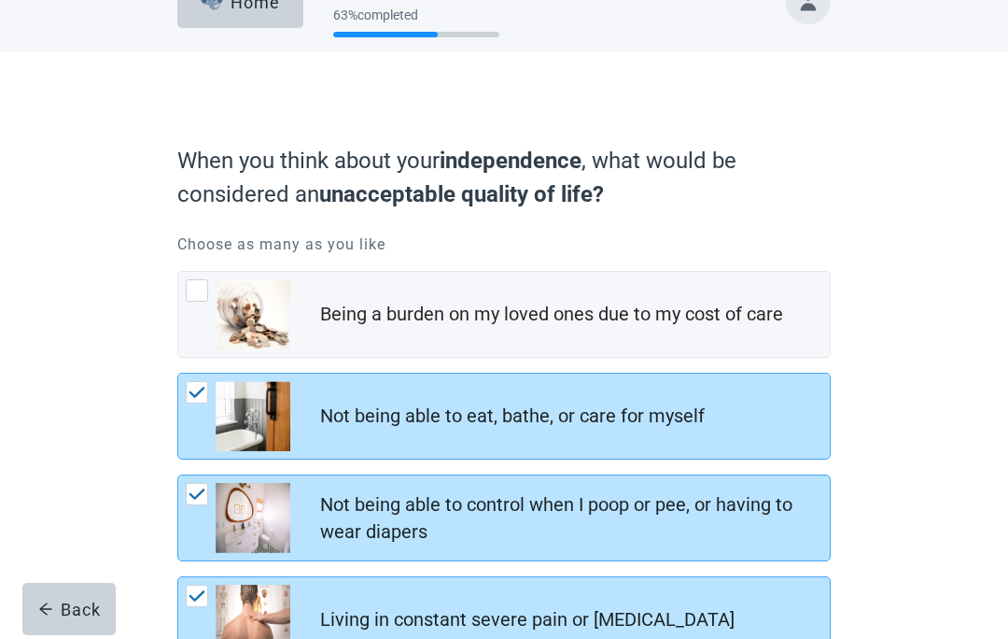
click at [205, 306] on div "Being a burden on my loved ones due to my cost of care, checkbox, not checked" at bounding box center [238, 314] width 105 height 70
click at [178, 272] on input "Being a burden on my loved ones due to my cost of care" at bounding box center [177, 271] width 1 height 1
checkbox input "true"
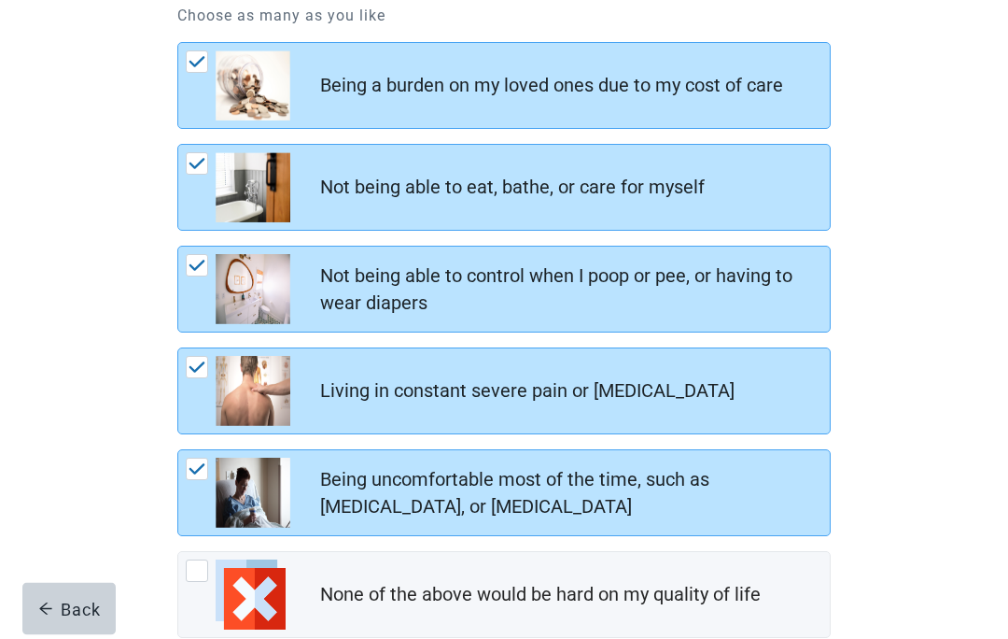
scroll to position [306, 0]
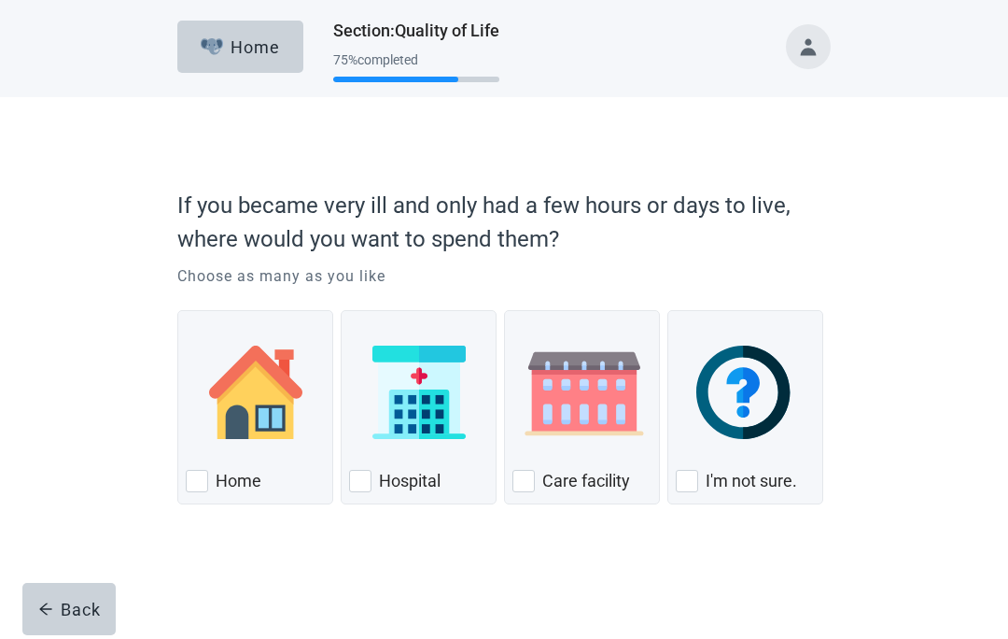
click at [210, 470] on div "Home" at bounding box center [255, 481] width 139 height 30
click at [178, 311] on input "Home" at bounding box center [177, 310] width 1 height 1
checkbox input "true"
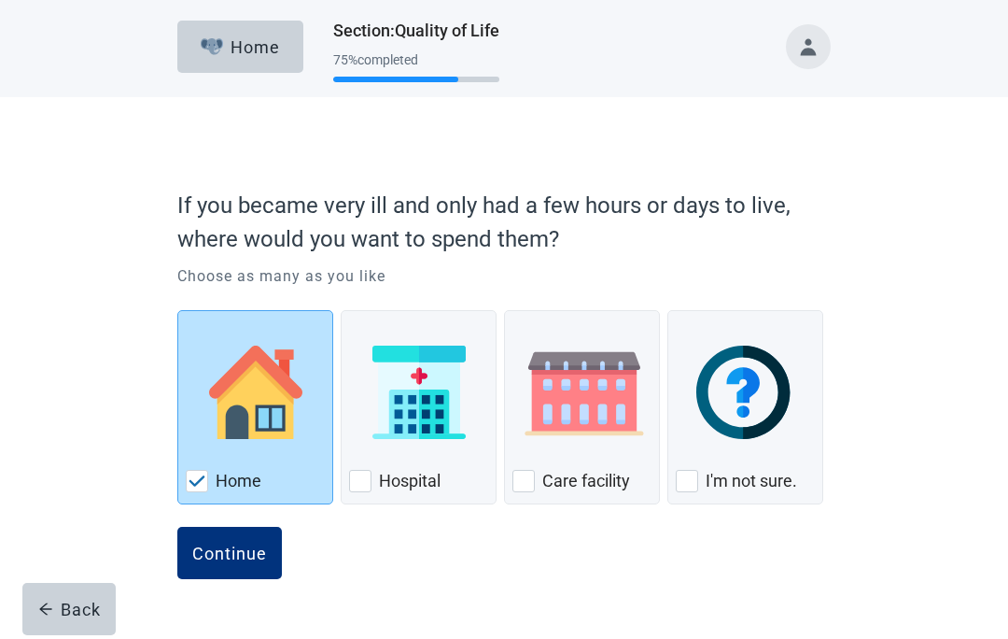
click at [245, 565] on button "Continue" at bounding box center [229, 553] width 105 height 52
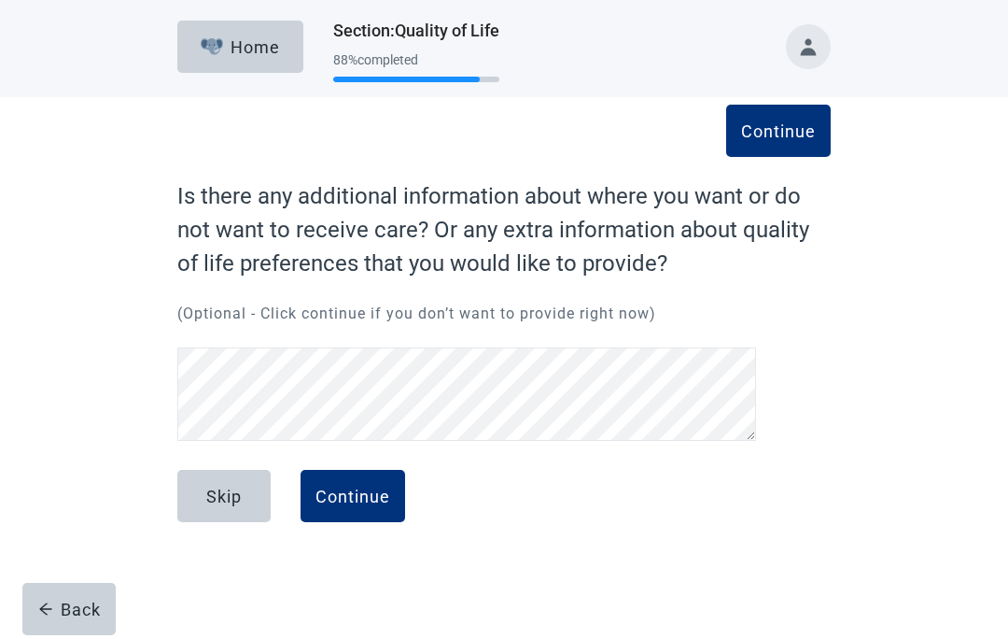
click at [355, 513] on button "Continue" at bounding box center [353, 496] width 105 height 52
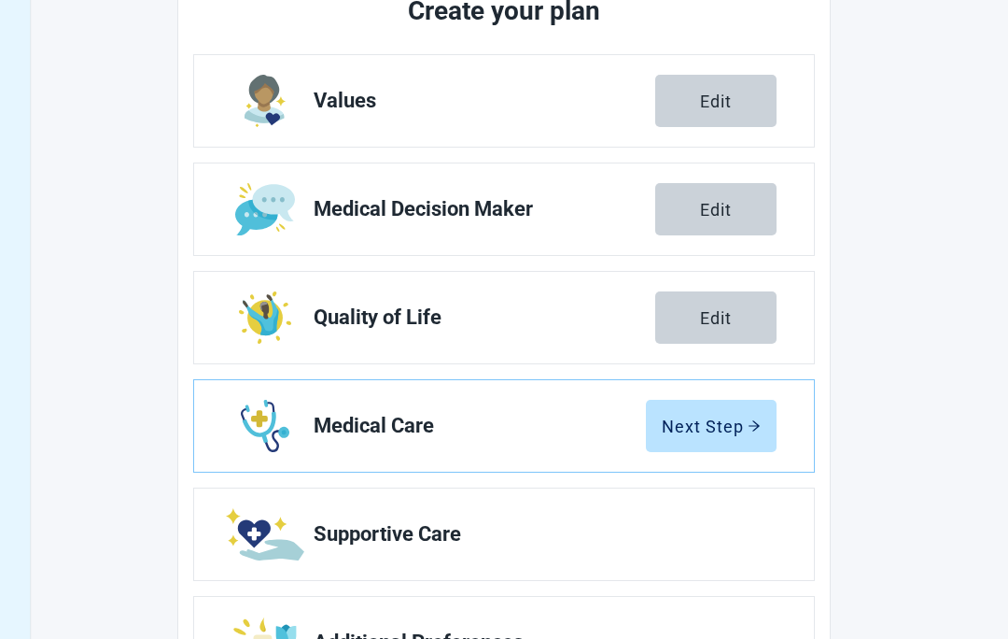
scroll to position [281, 0]
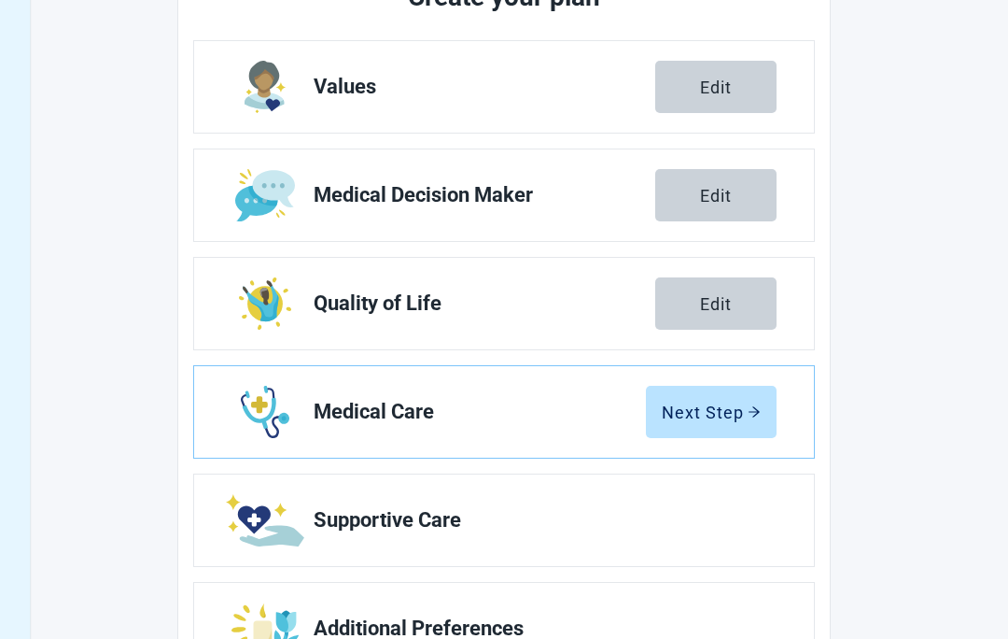
click at [774, 405] on button "Next Step" at bounding box center [711, 412] width 131 height 52
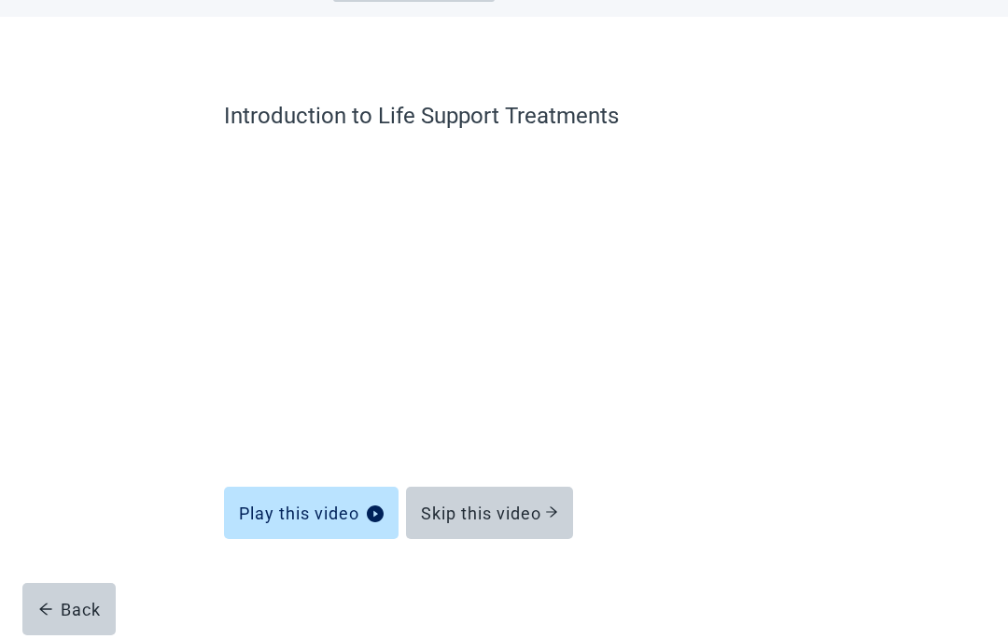
scroll to position [81, 0]
click at [308, 524] on button "Play this video" at bounding box center [311, 511] width 175 height 52
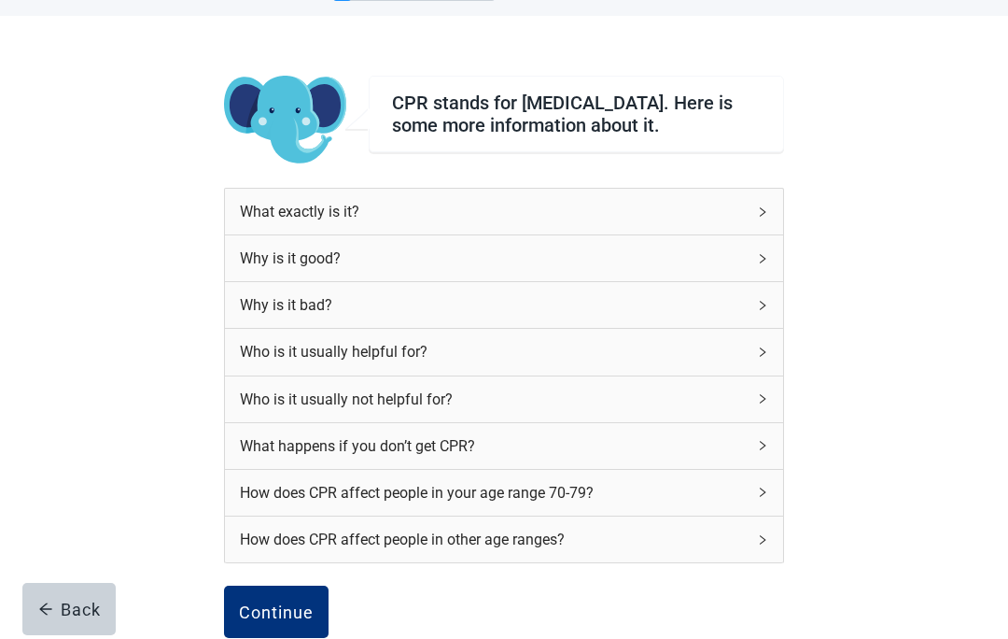
click at [781, 309] on div "Why is it bad?" at bounding box center [504, 305] width 558 height 46
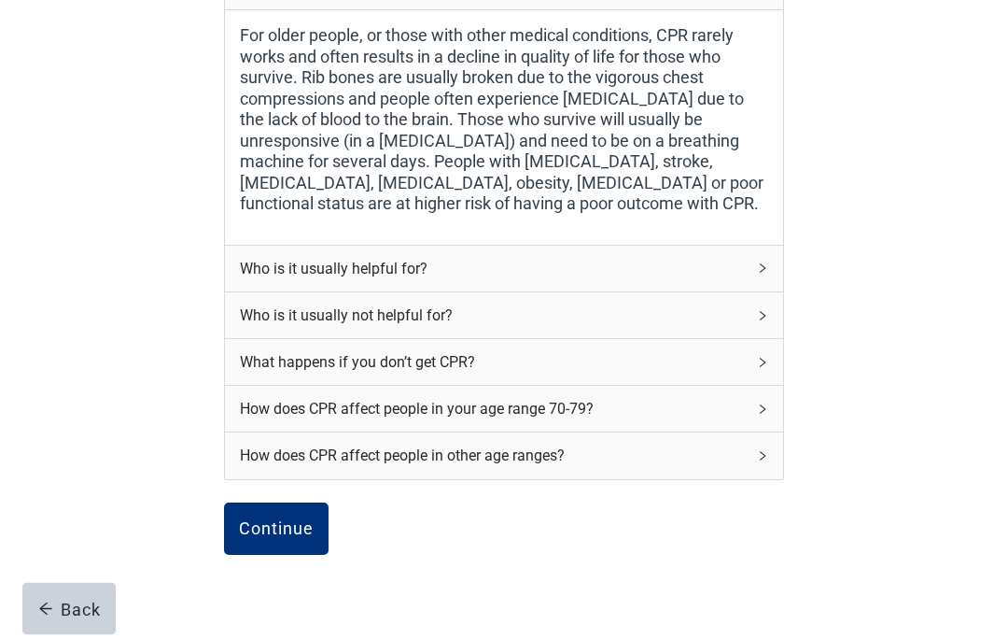
scroll to position [409, 0]
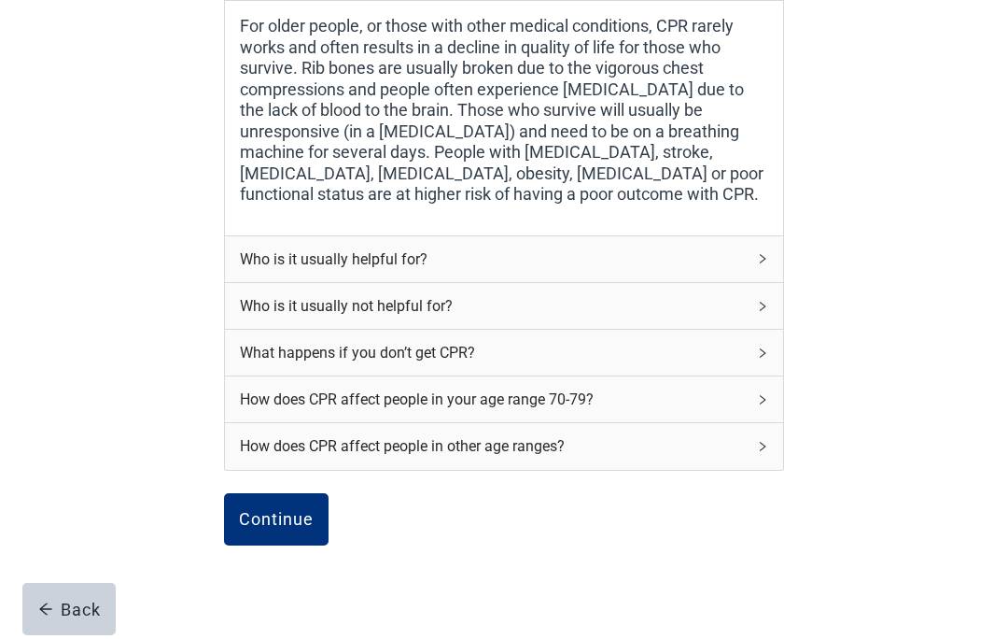
click at [798, 342] on div "CPR stands for [MEDICAL_DATA]. Here is some more information about it. What exa…" at bounding box center [503, 202] width 907 height 1029
click at [782, 350] on div "What happens if you don’t get CPR?" at bounding box center [504, 353] width 558 height 46
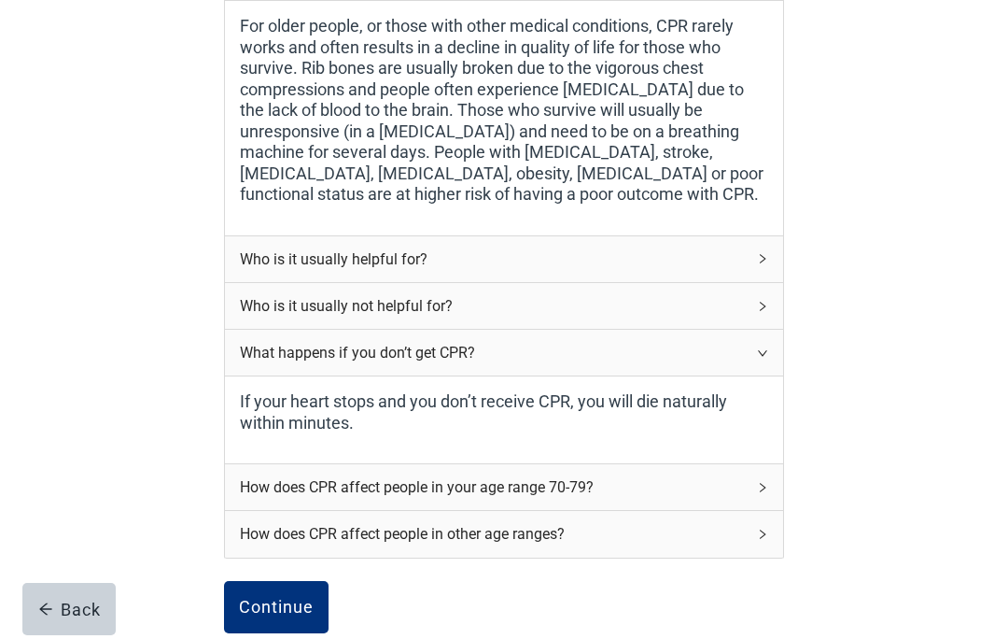
click at [781, 477] on div "How does CPR affect people in your age range 70-79?" at bounding box center [504, 487] width 558 height 46
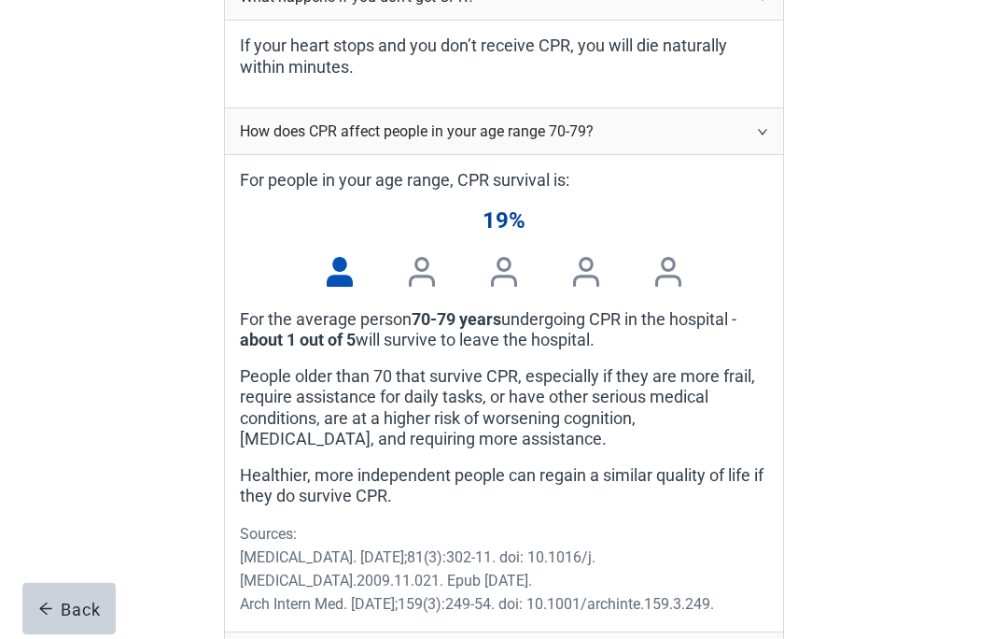
scroll to position [822, 0]
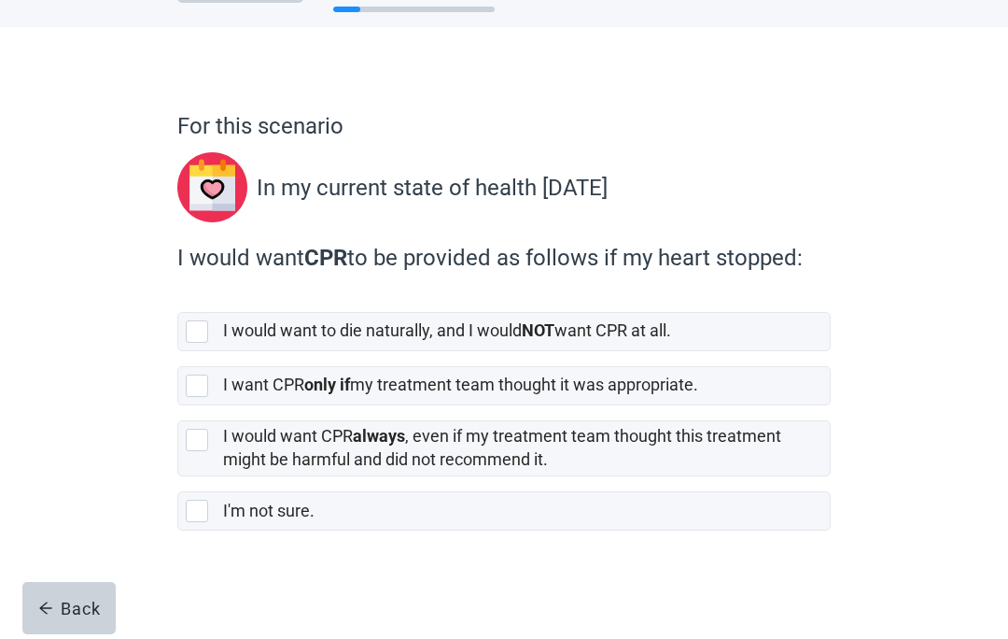
scroll to position [70, 0]
click at [207, 392] on div "[object Object], checkbox, not selected" at bounding box center [197, 385] width 22 height 22
click at [178, 352] on input "I want CPR only if my treatment team thought it was appropriate." at bounding box center [177, 351] width 1 height 1
checkbox input "true"
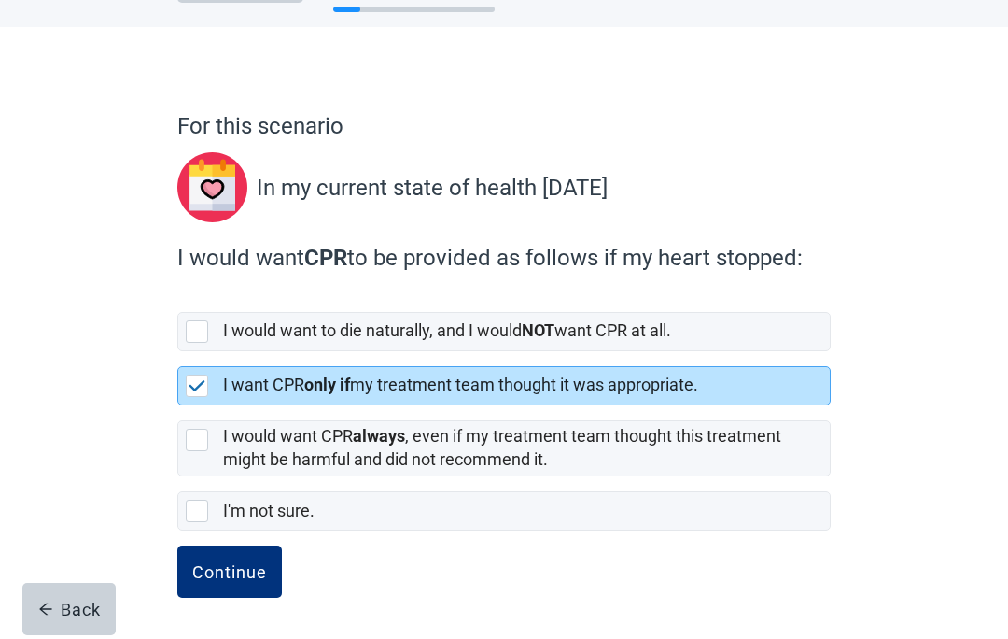
click at [252, 582] on button "Continue" at bounding box center [229, 571] width 105 height 52
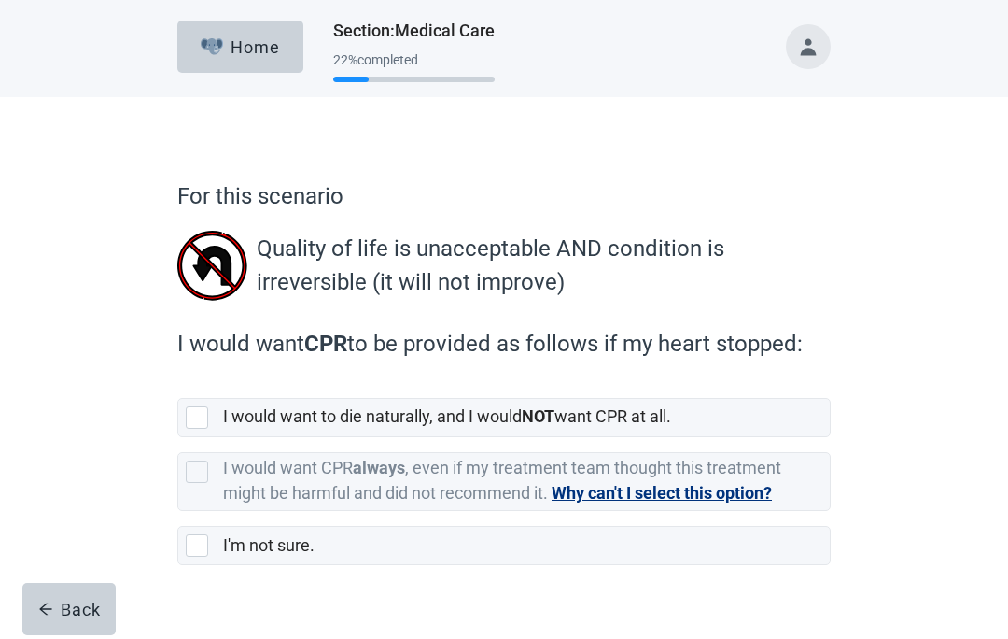
scroll to position [35, 0]
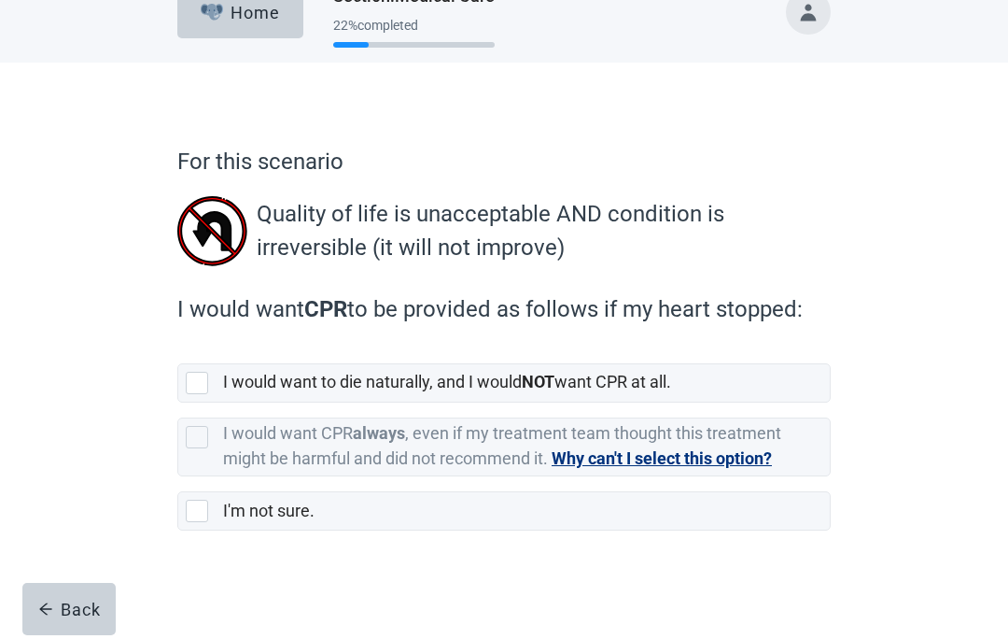
click at [207, 396] on div "I would want to die naturally, and I would NOT want CPR at all." at bounding box center [504, 382] width 652 height 37
click at [178, 349] on input "I would want to die naturally, and I would NOT want CPR at all." at bounding box center [177, 348] width 1 height 1
checkbox input "true"
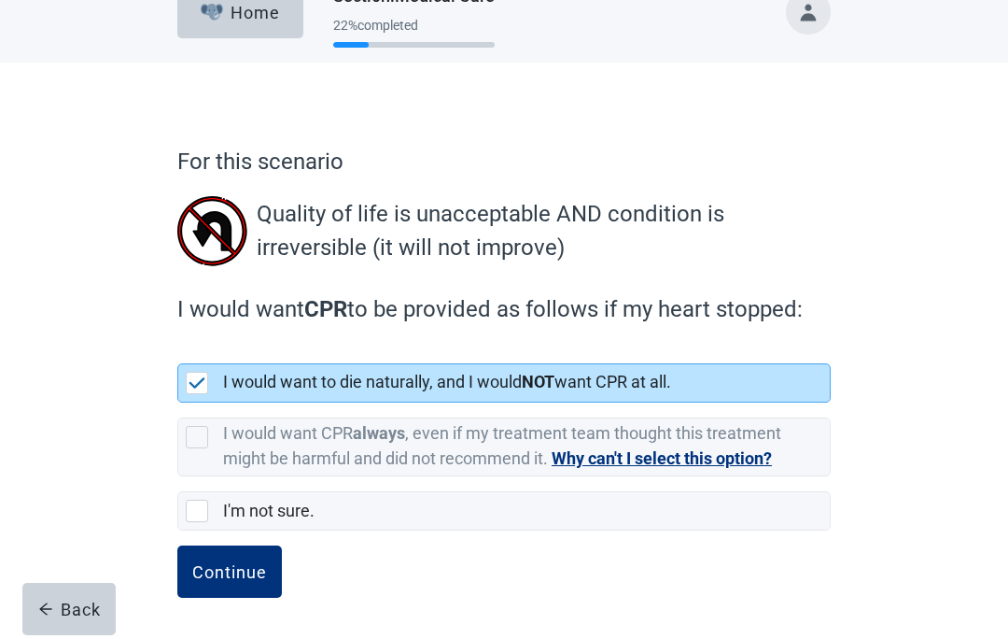
click at [245, 572] on div "Continue" at bounding box center [229, 571] width 75 height 19
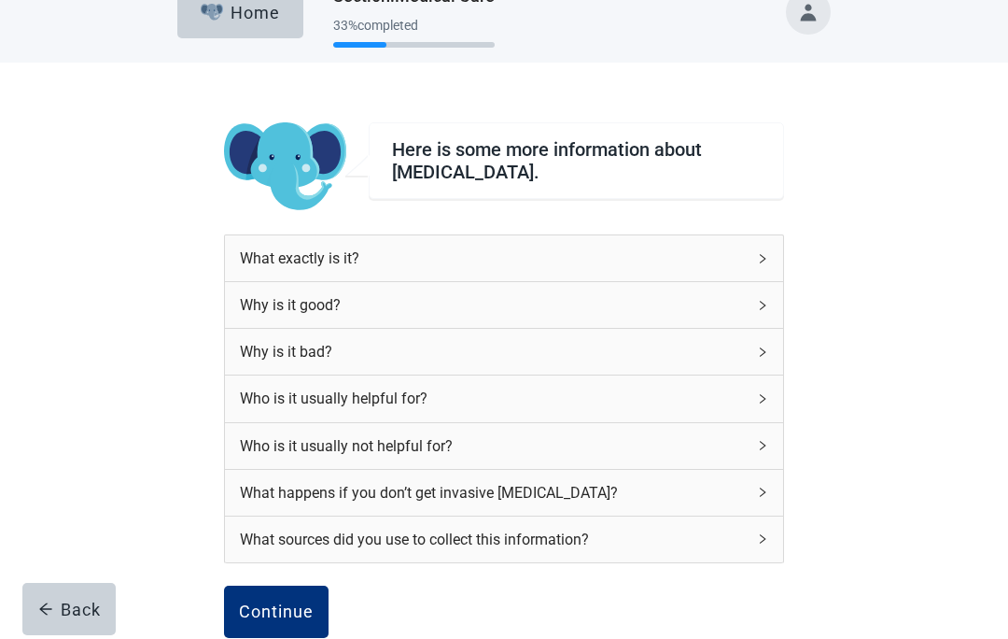
click at [773, 433] on div "Who is it usually not helpful for?" at bounding box center [504, 446] width 558 height 46
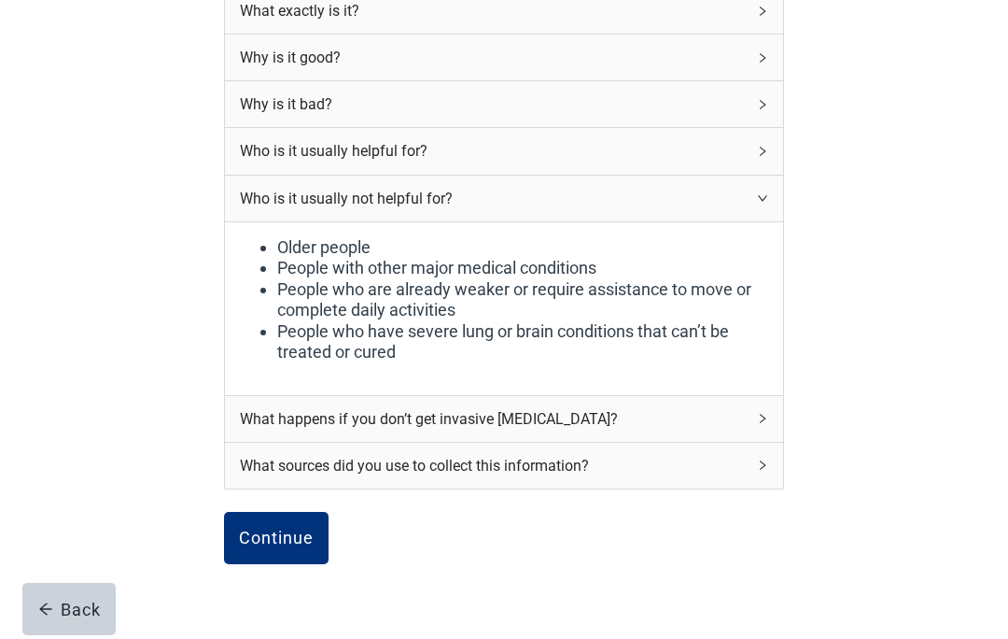
scroll to position [295, 0]
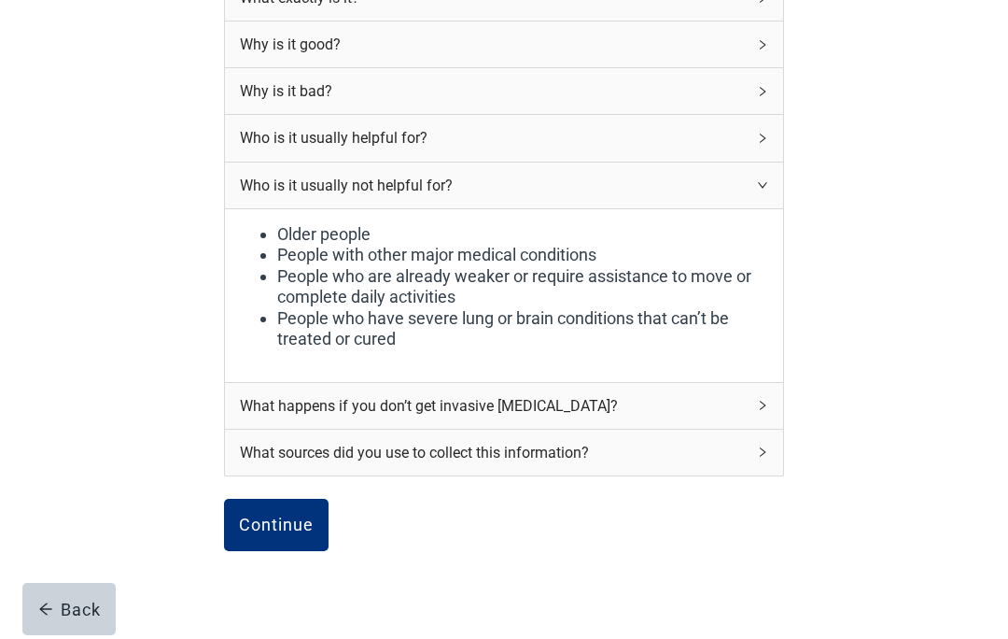
click at [283, 535] on button "Continue" at bounding box center [276, 525] width 105 height 52
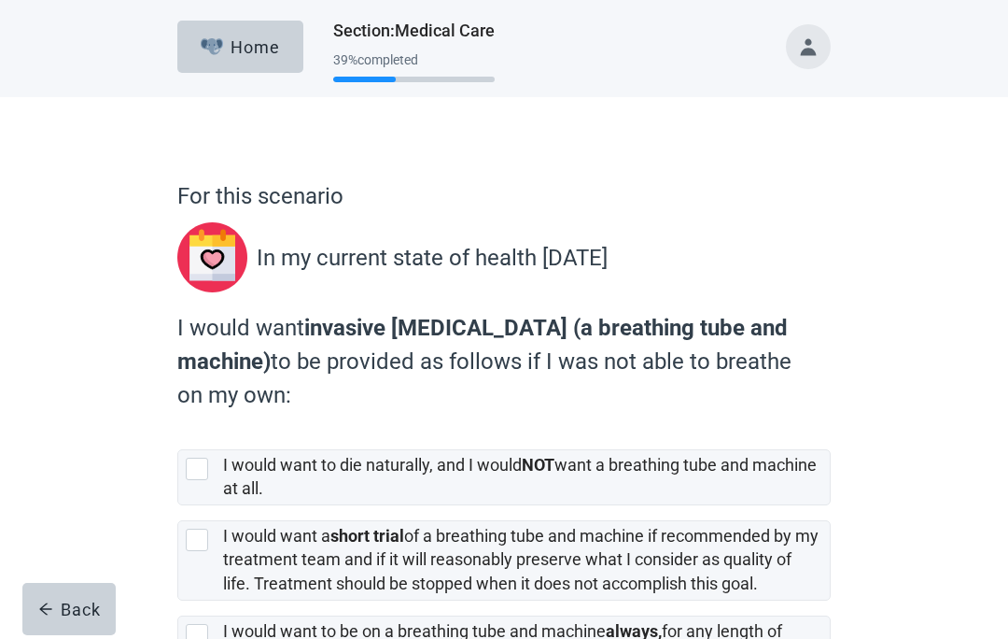
click at [204, 553] on div "I would want a short trial of a breathing tube and machine if recommended by my…" at bounding box center [504, 559] width 652 height 77
click at [178, 506] on input "I would want a short trial of a breathing tube and machine if recommended by my…" at bounding box center [177, 505] width 1 height 1
checkbox input "true"
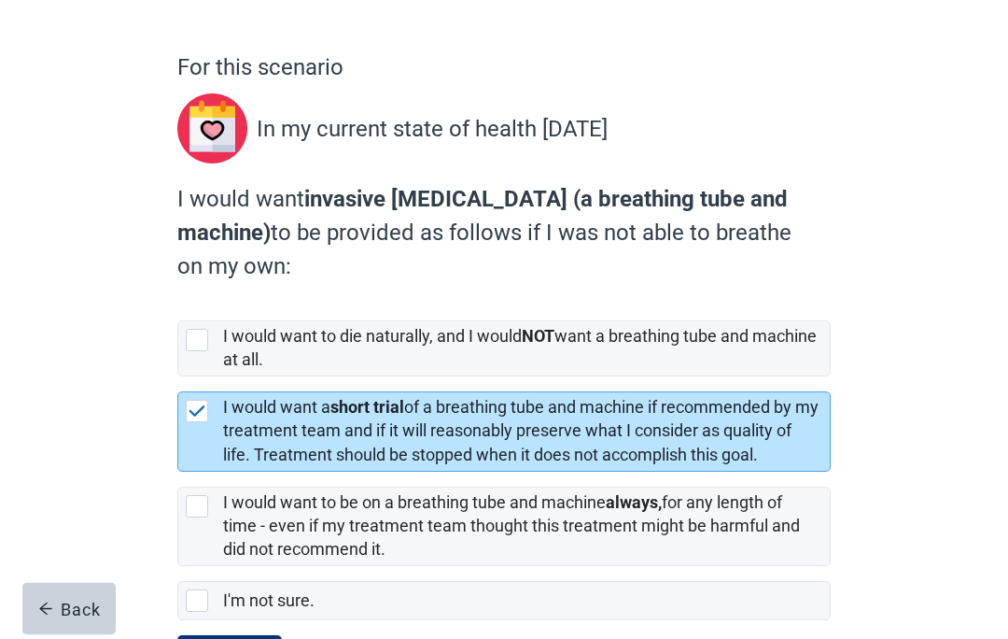
scroll to position [135, 0]
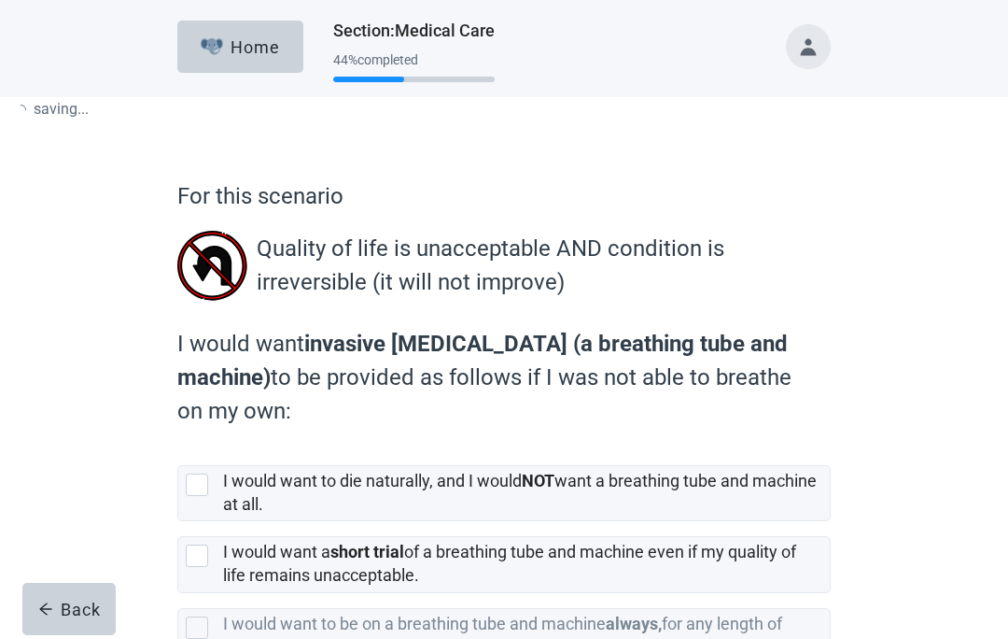
click at [238, 520] on div "I would want to die naturally, and I would NOT want a breathing tube and machin…" at bounding box center [526, 493] width 607 height 54
click at [178, 451] on input "I would want to die naturally, and I would NOT want a breathing tube and machin…" at bounding box center [177, 450] width 1 height 1
checkbox input "true"
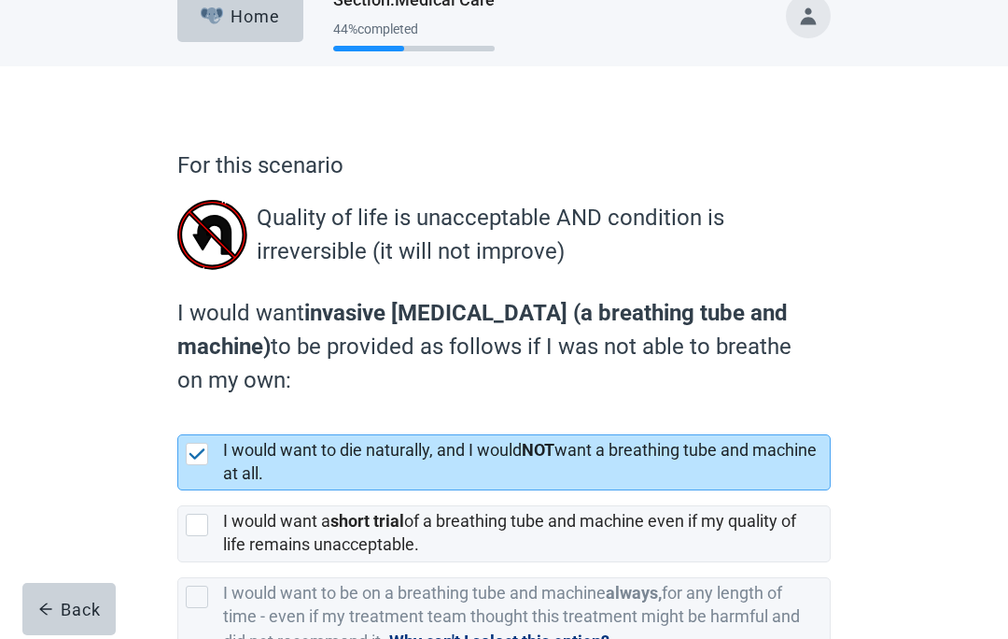
scroll to position [30, 0]
click at [204, 525] on div "[object Object], checkbox, not selected" at bounding box center [197, 525] width 22 height 22
click at [178, 492] on input "I would want a short trial of a breathing tube and machine even if my quality o…" at bounding box center [177, 491] width 1 height 1
checkbox input "true"
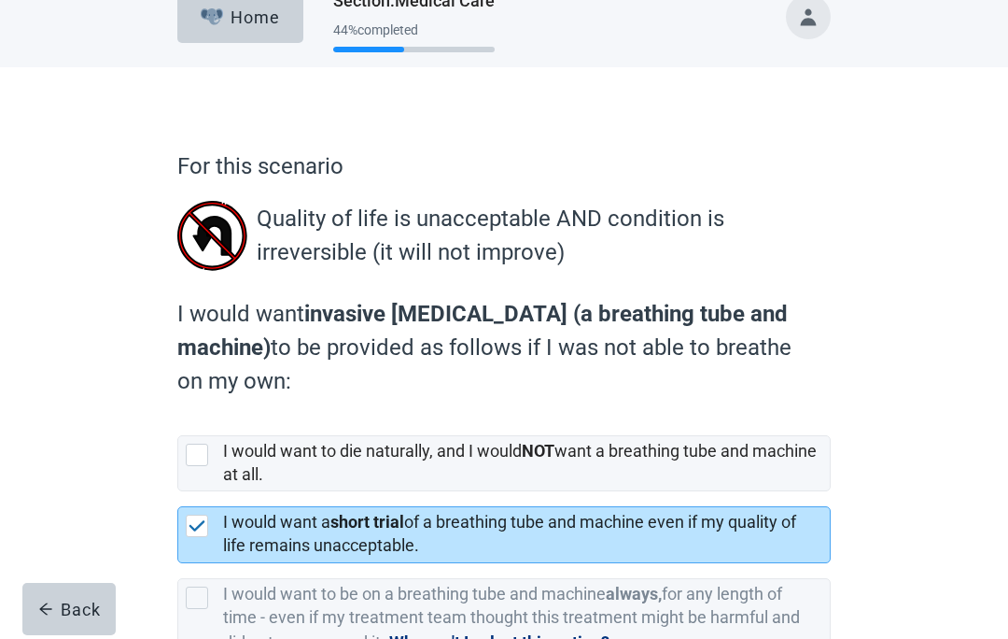
click at [216, 461] on div "I would want to die naturally, and I would NOT want a breathing tube and machin…" at bounding box center [504, 463] width 652 height 54
click at [178, 421] on input "I would want to die naturally, and I would NOT want a breathing tube and machin…" at bounding box center [177, 420] width 1 height 1
checkbox input "true"
checkbox input "false"
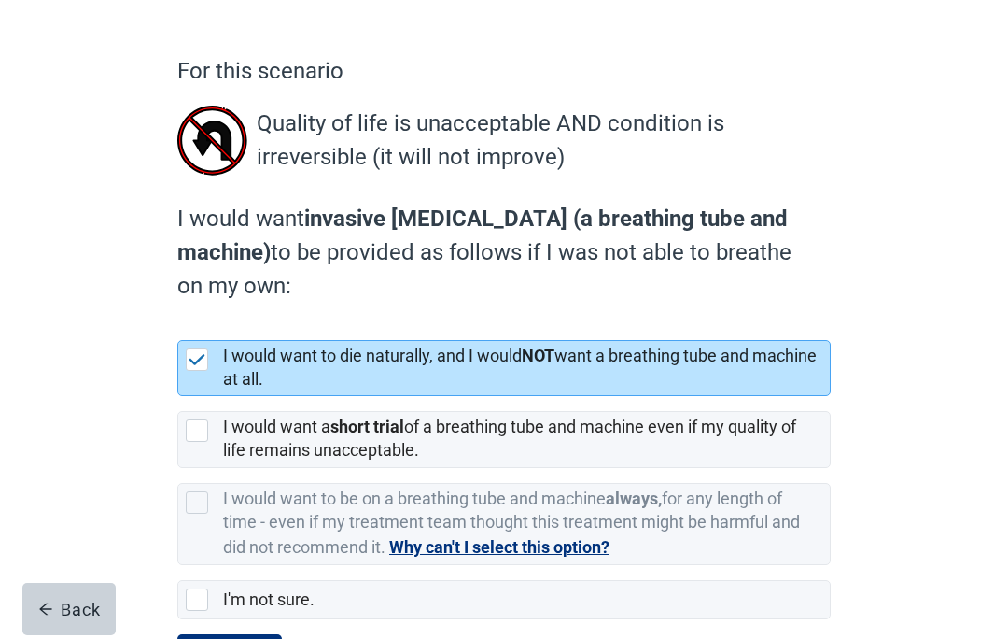
scroll to position [131, 0]
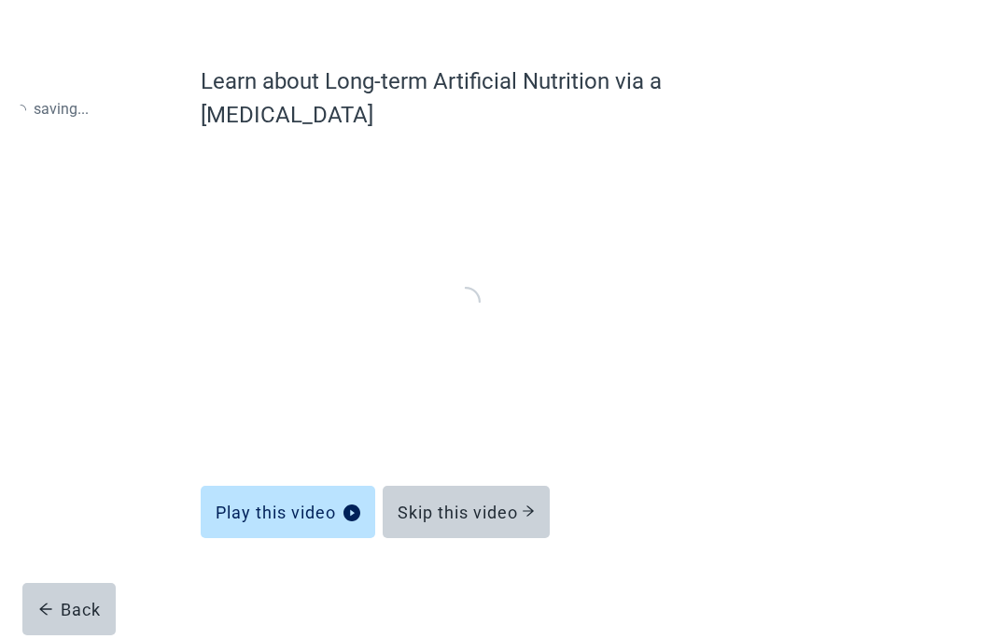
click at [259, 530] on div "Learn about Long-term Artificial Nutrition via a [MEDICAL_DATA] Play this video…" at bounding box center [505, 297] width 608 height 466
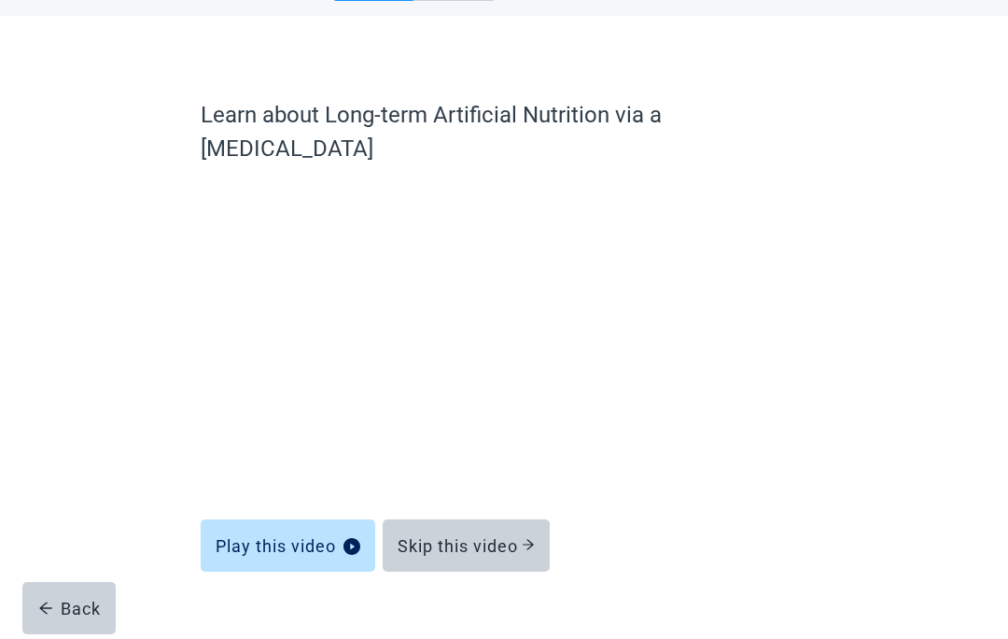
scroll to position [81, 0]
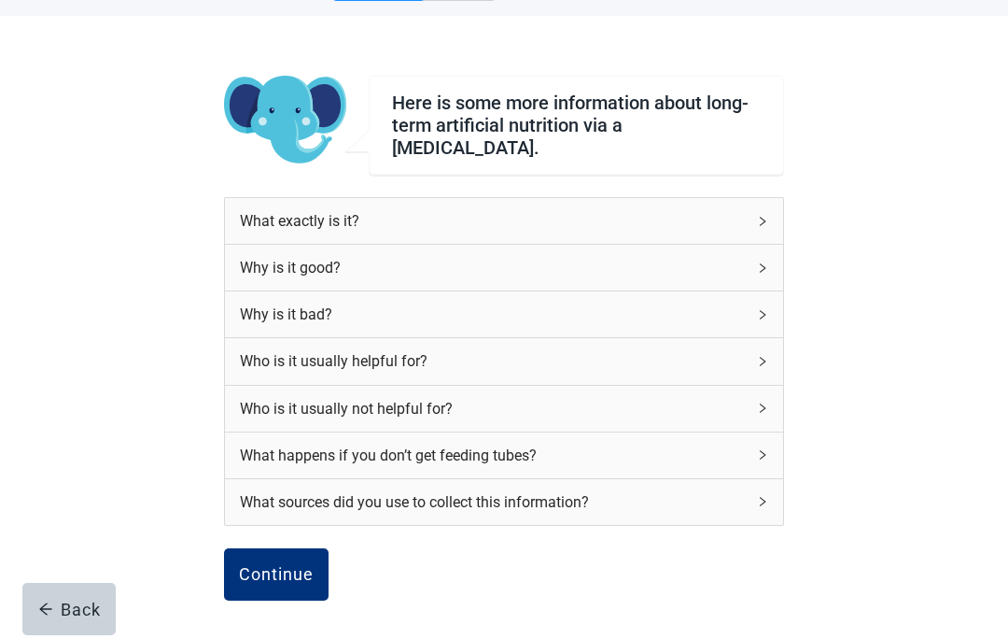
click at [281, 567] on div "Continue" at bounding box center [276, 574] width 75 height 19
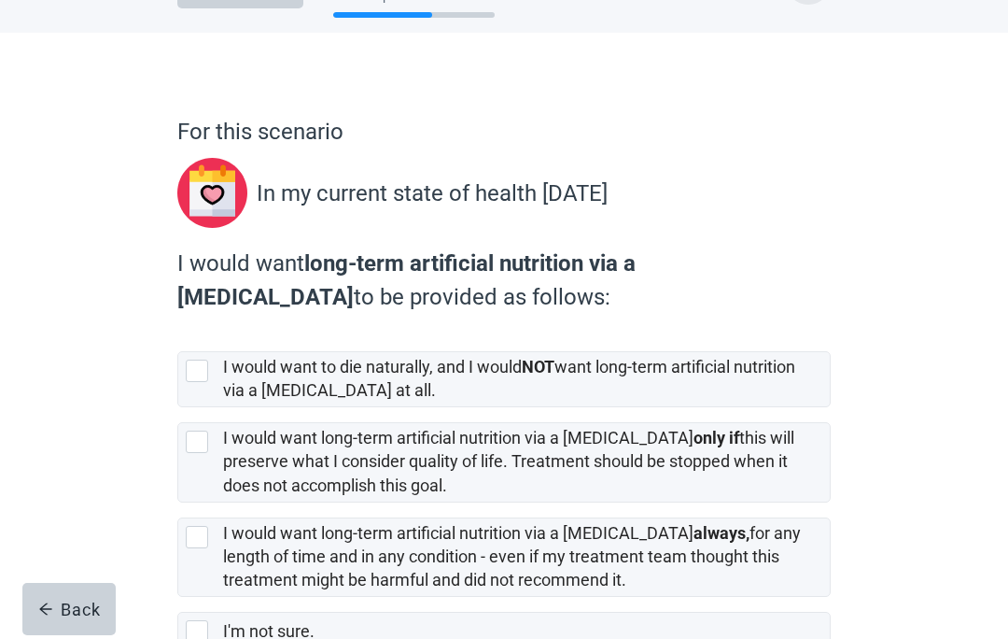
scroll to position [62, 0]
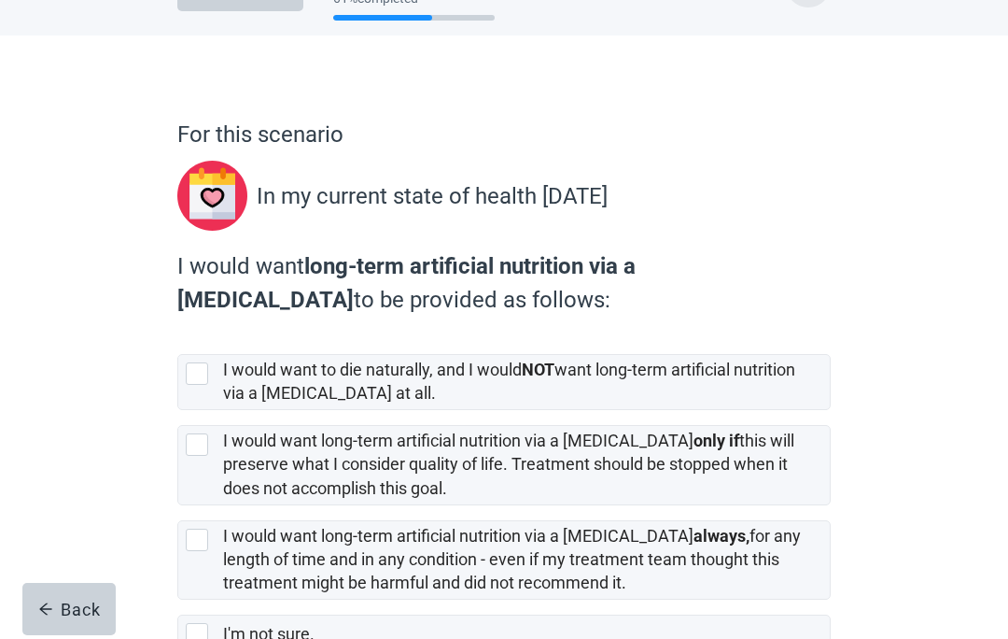
click at [199, 448] on div "[object Object], checkbox, not selected" at bounding box center [197, 444] width 22 height 22
click at [178, 411] on input "I would want long-term artificial nutrition via a [MEDICAL_DATA] only if this w…" at bounding box center [177, 410] width 1 height 1
checkbox input "true"
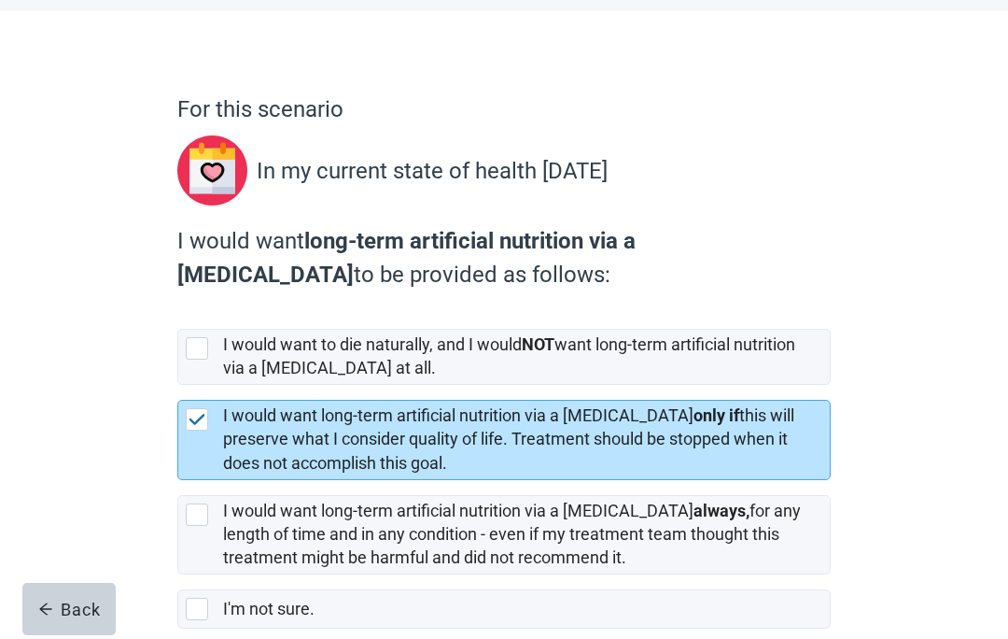
scroll to position [102, 0]
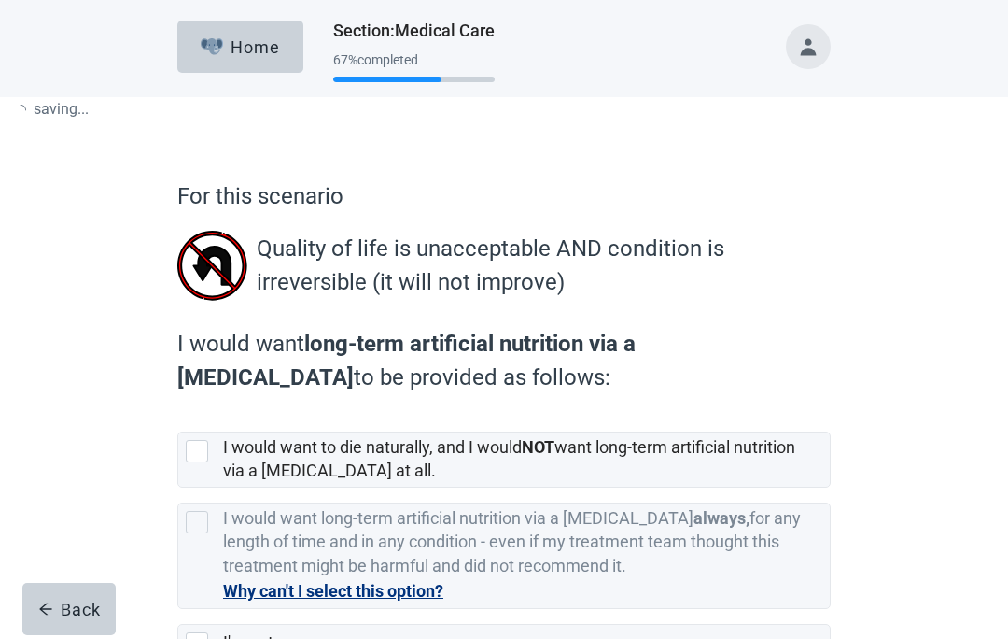
click at [268, 609] on label "I would want long-term artificial nutrition via a [MEDICAL_DATA] always, for an…" at bounding box center [503, 547] width 653 height 121
click at [178, 488] on input "I would want long-term artificial nutrition via a [MEDICAL_DATA] always, for an…" at bounding box center [177, 487] width 1 height 1
checkbox input "false"
click at [211, 447] on div "[object Object], checkbox, not selected" at bounding box center [201, 451] width 30 height 22
click at [178, 417] on input "I would want to die naturally, and I would NOT want long-term artificial nutrit…" at bounding box center [177, 416] width 1 height 1
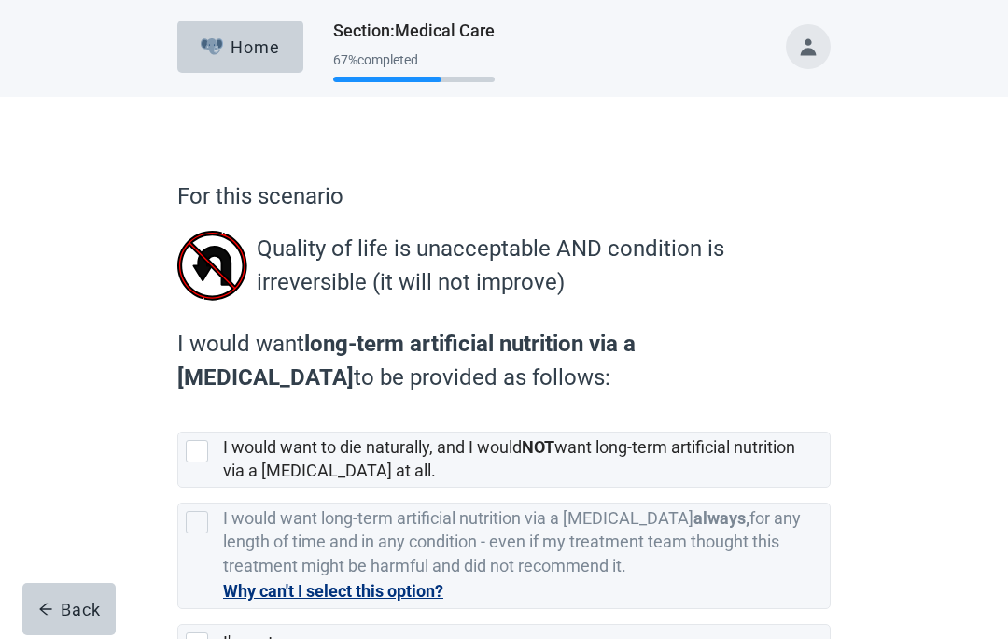
checkbox input "true"
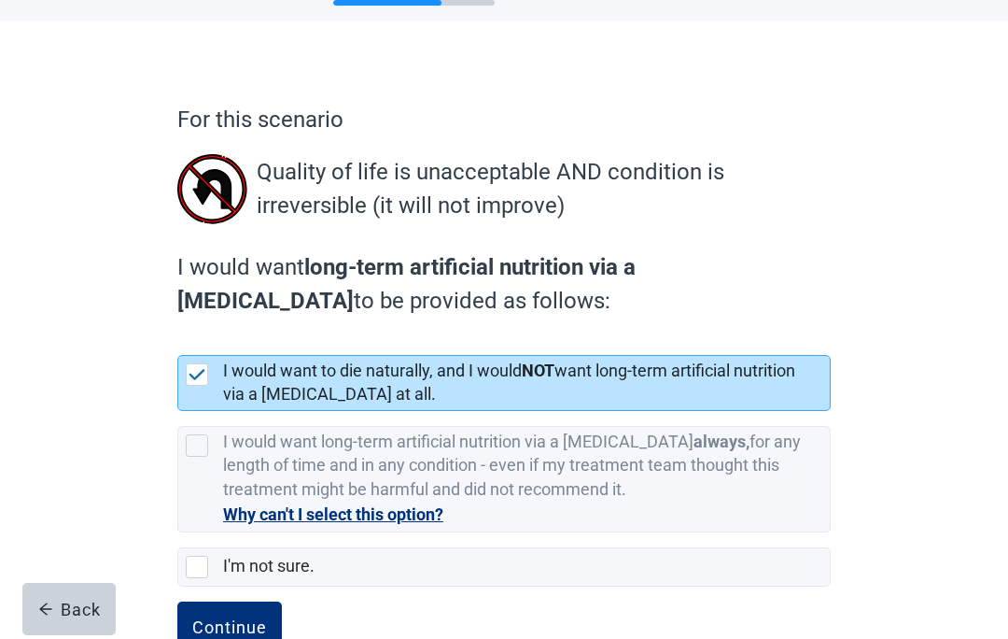
scroll to position [79, 0]
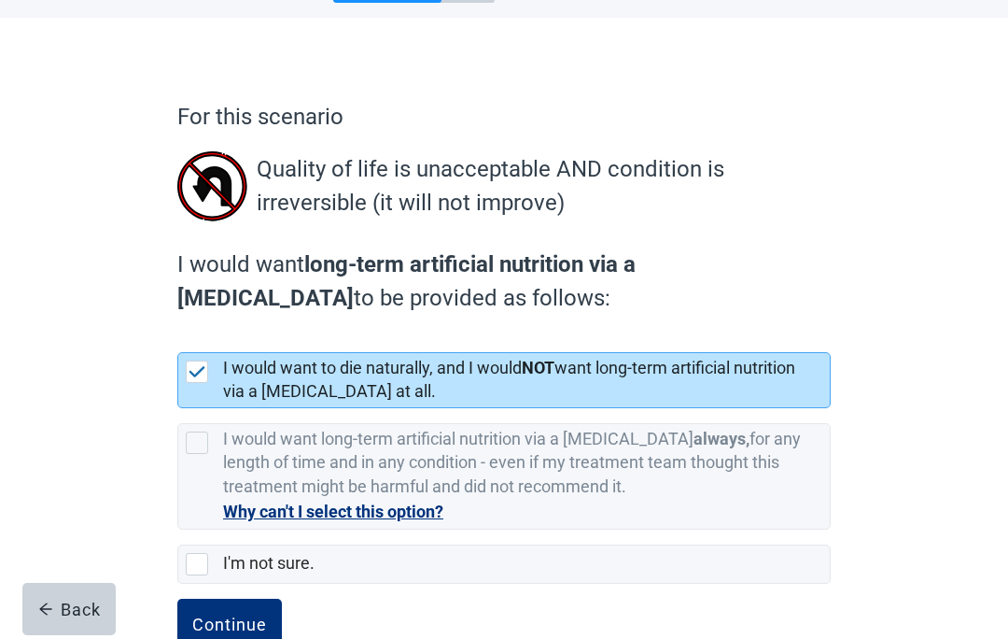
click at [252, 602] on button "Continue" at bounding box center [229, 624] width 105 height 52
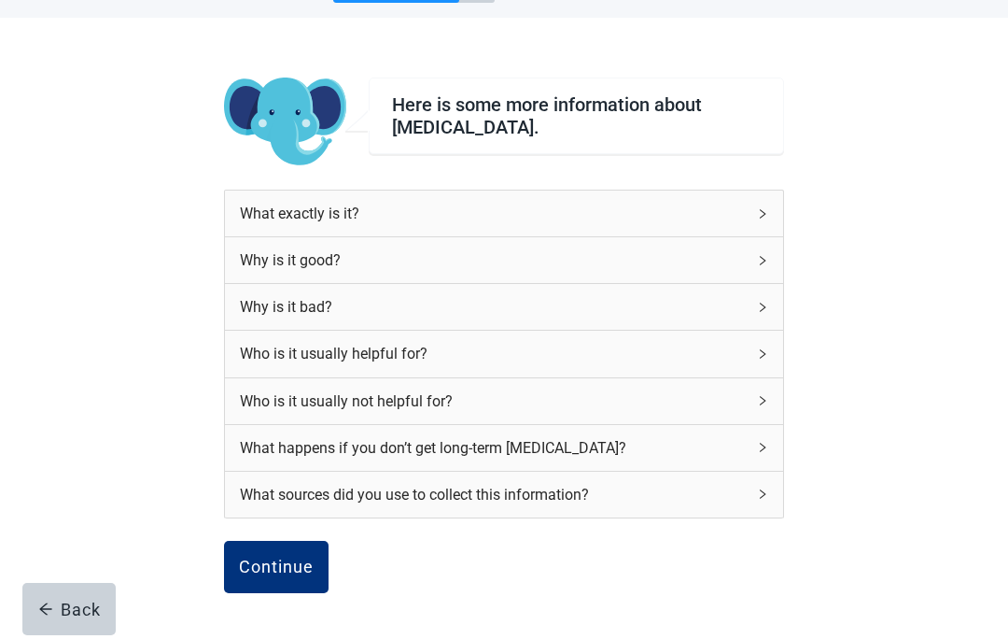
click at [780, 384] on div "Who is it usually not helpful for?" at bounding box center [504, 401] width 558 height 46
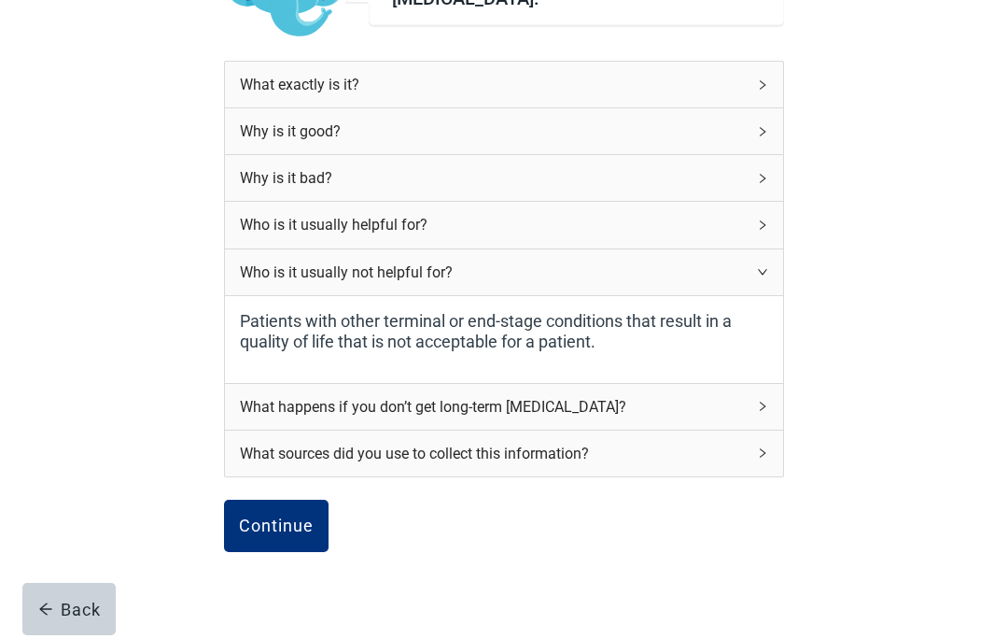
scroll to position [206, 0]
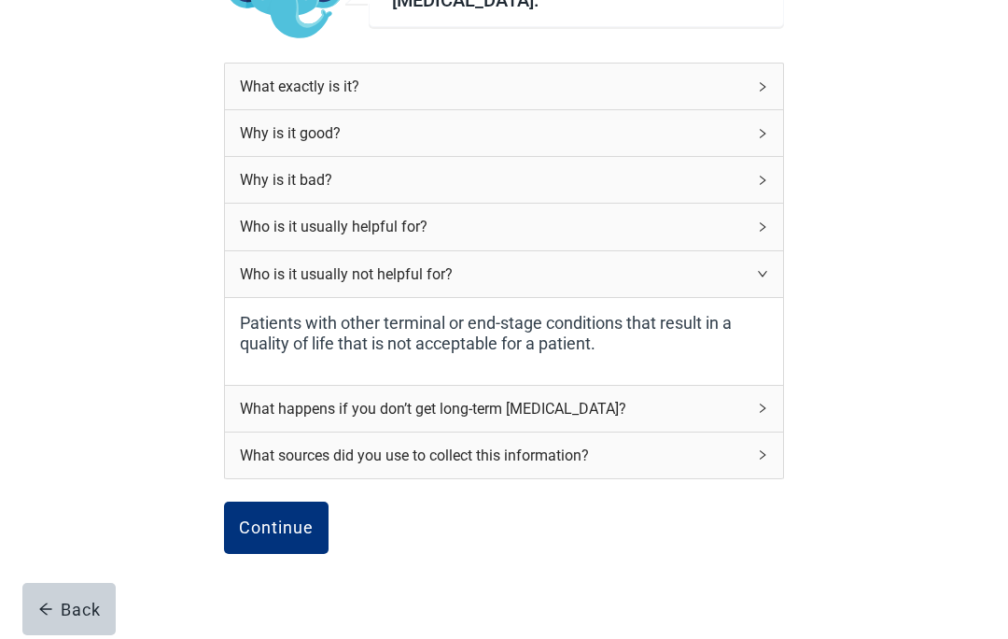
click at [280, 535] on div "Continue" at bounding box center [276, 527] width 75 height 19
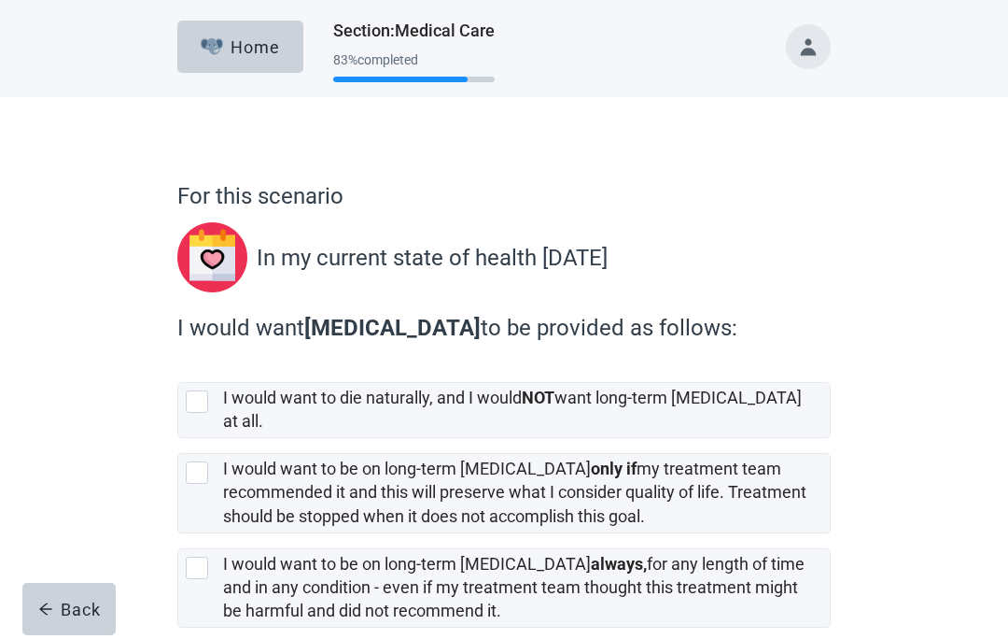
click at [205, 461] on div "[object Object], checkbox, not selected" at bounding box center [197, 472] width 22 height 22
click at [178, 439] on input "I would want to be on long-term [MEDICAL_DATA] only if my treatment team recomm…" at bounding box center [177, 438] width 1 height 1
checkbox input "true"
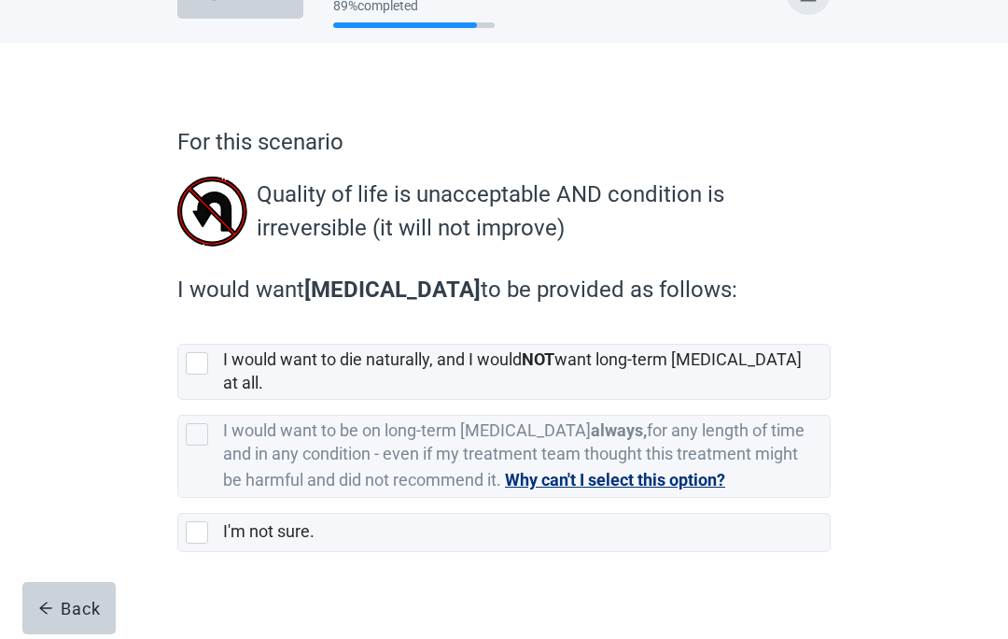
scroll to position [58, 0]
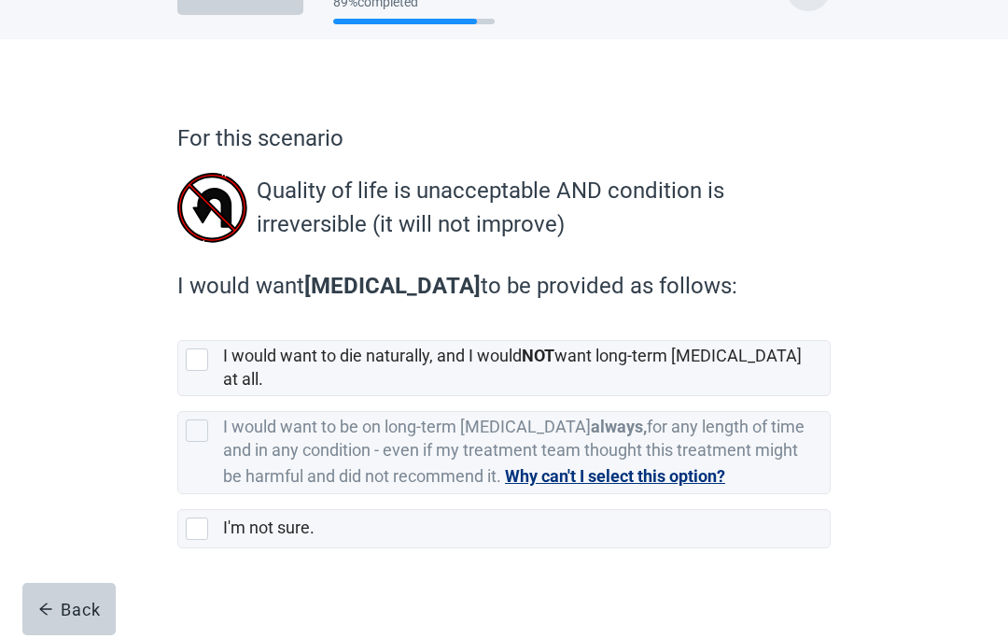
click at [214, 378] on selected"] "I would want to die naturally, and I would NOT want long-term [MEDICAL_DATA] at…" at bounding box center [503, 368] width 653 height 56
click at [178, 326] on input "I would want to die naturally, and I would NOT want long-term [MEDICAL_DATA] at…" at bounding box center [177, 325] width 1 height 1
checkbox input "true"
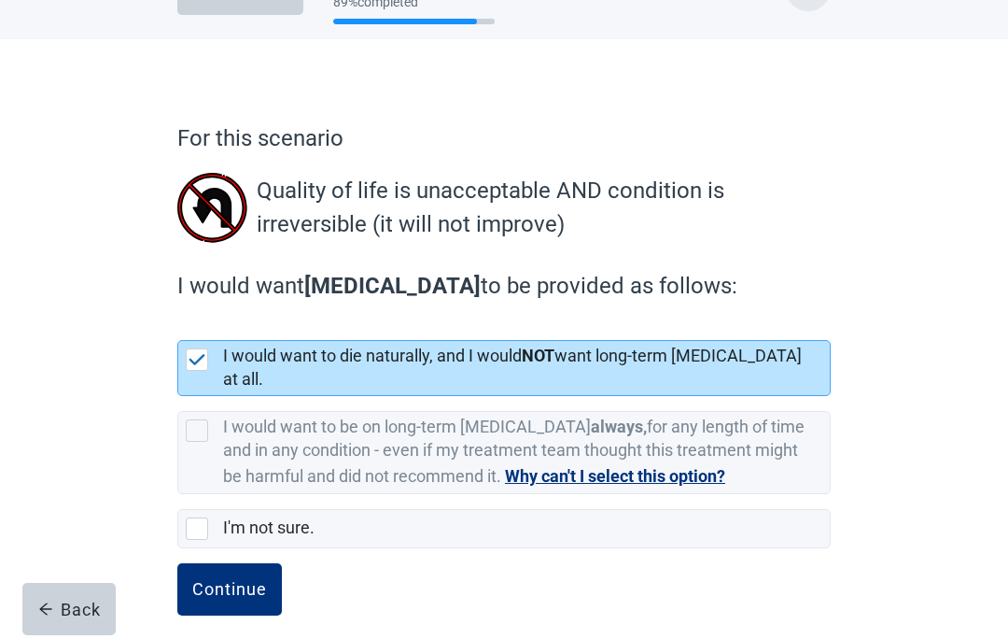
click at [241, 587] on button "Continue" at bounding box center [229, 589] width 105 height 52
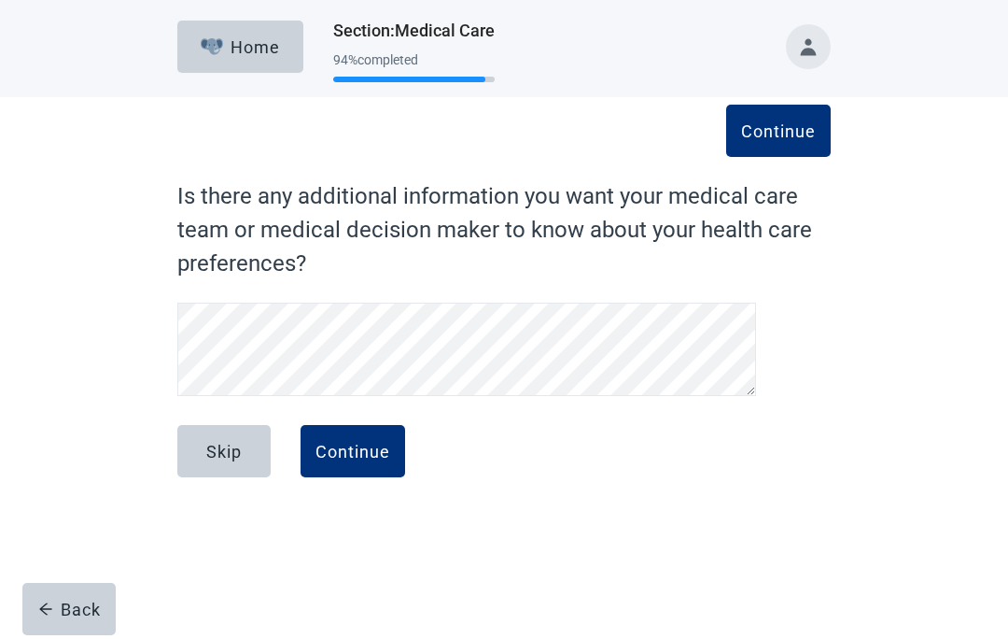
click at [359, 460] on div "Continue" at bounding box center [353, 451] width 75 height 19
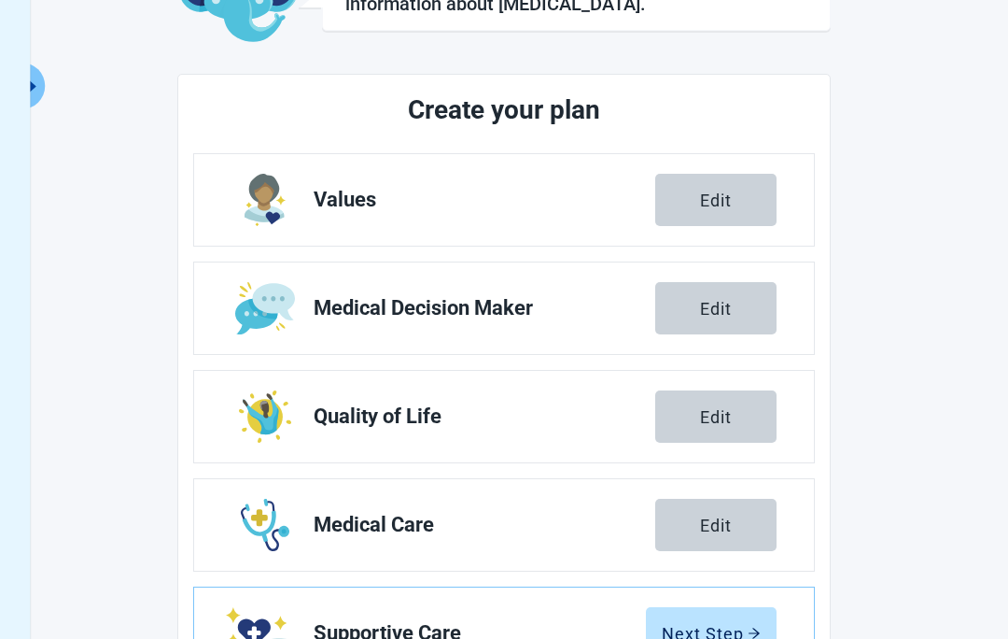
scroll to position [272, 0]
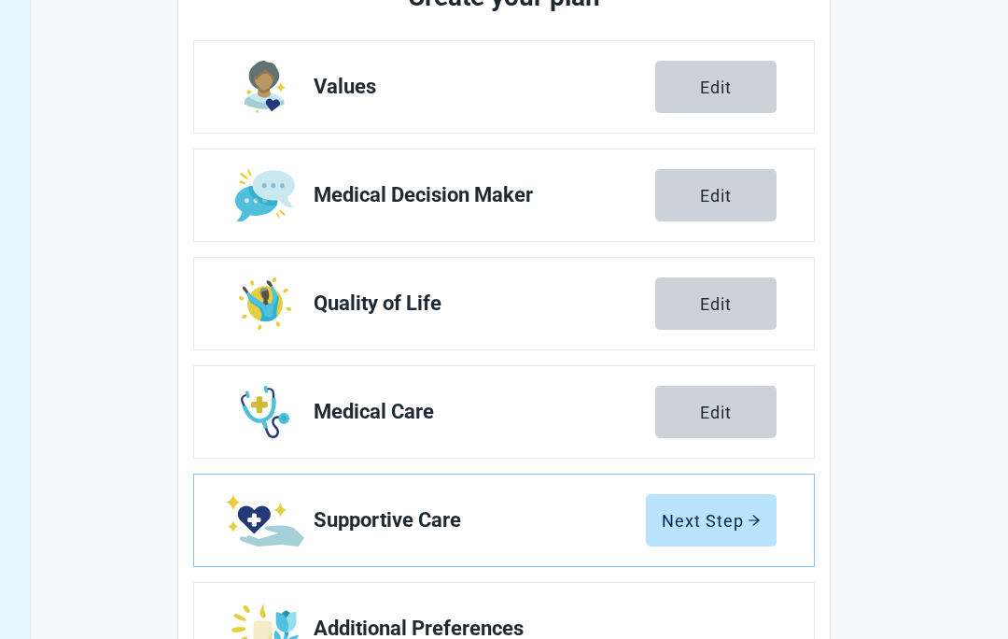
click at [774, 512] on button "Next Step" at bounding box center [711, 520] width 131 height 52
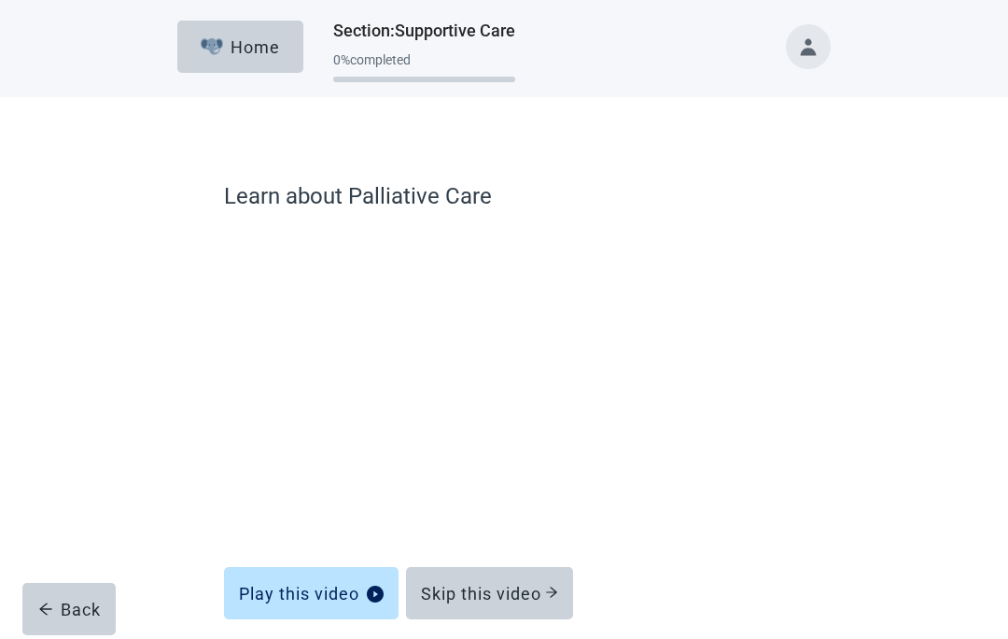
click at [98, 596] on button "Back" at bounding box center [68, 609] width 93 height 52
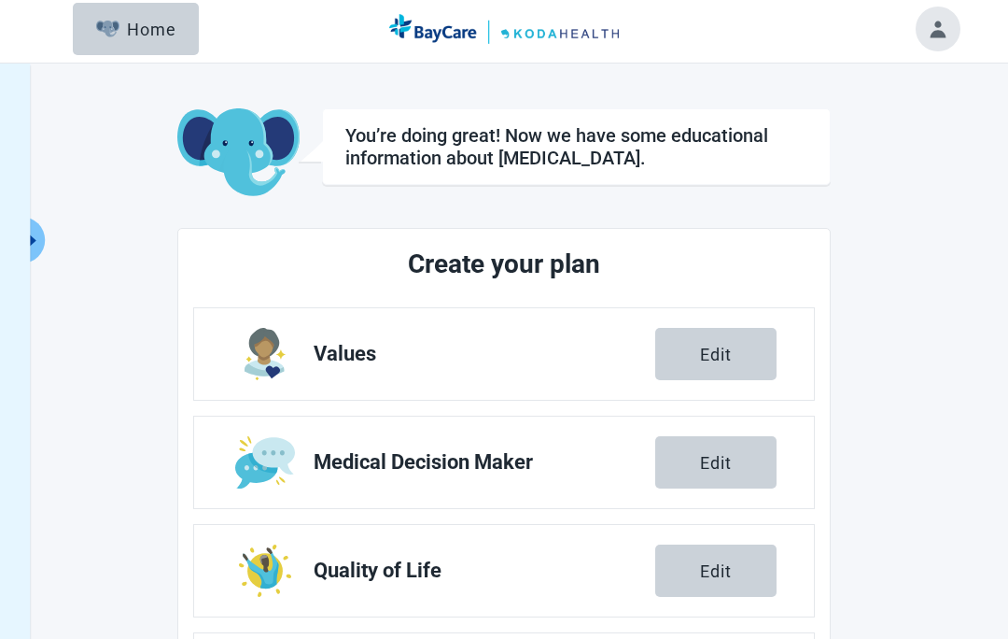
scroll to position [32, 0]
